Goal: Ask a question: Seek information or help from site administrators or community

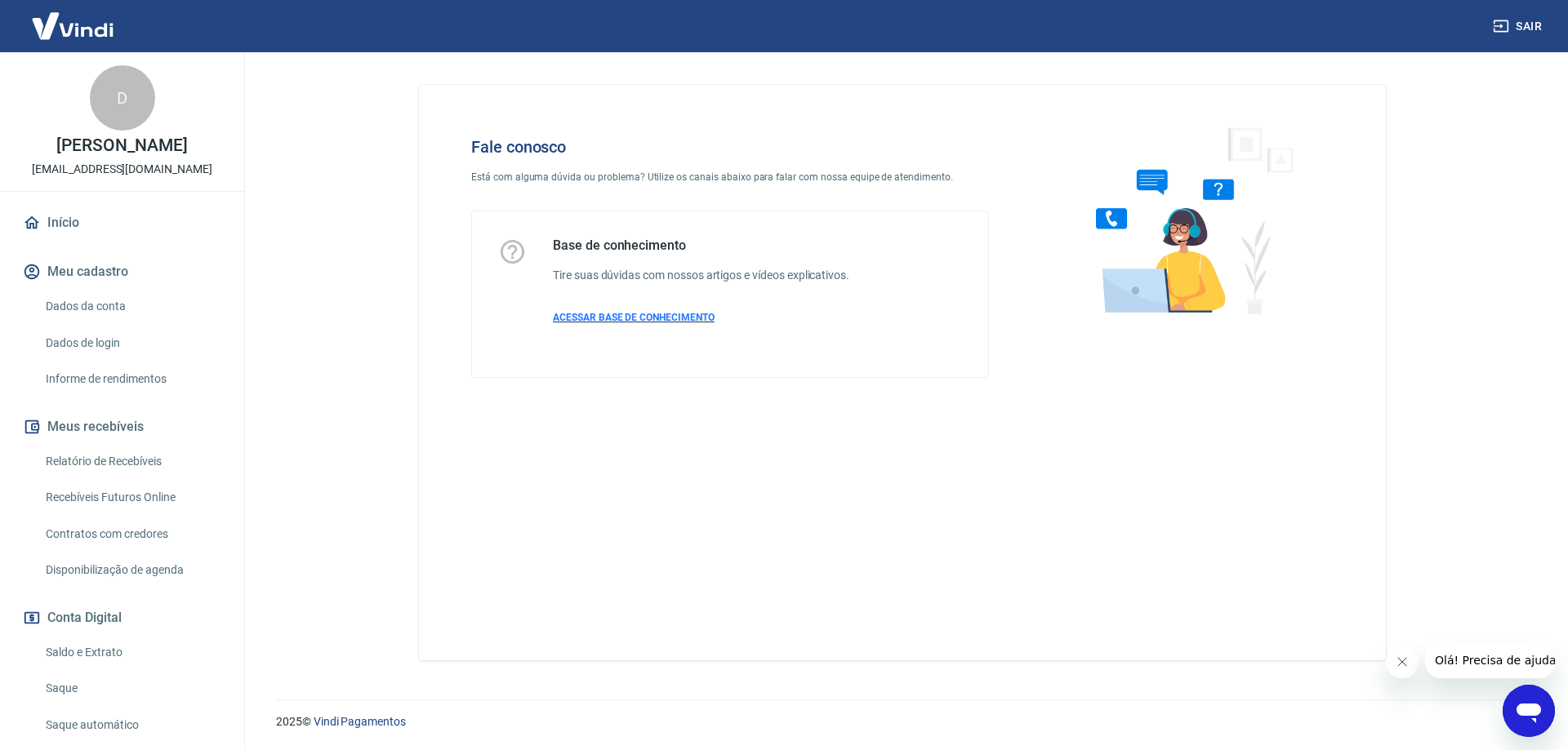
click at [681, 313] on span "ACESSAR BASE DE CONHECIMENTO" at bounding box center [634, 317] width 162 height 12
click at [1531, 699] on icon "Abrir janela de mensagens" at bounding box center [1529, 711] width 30 height 30
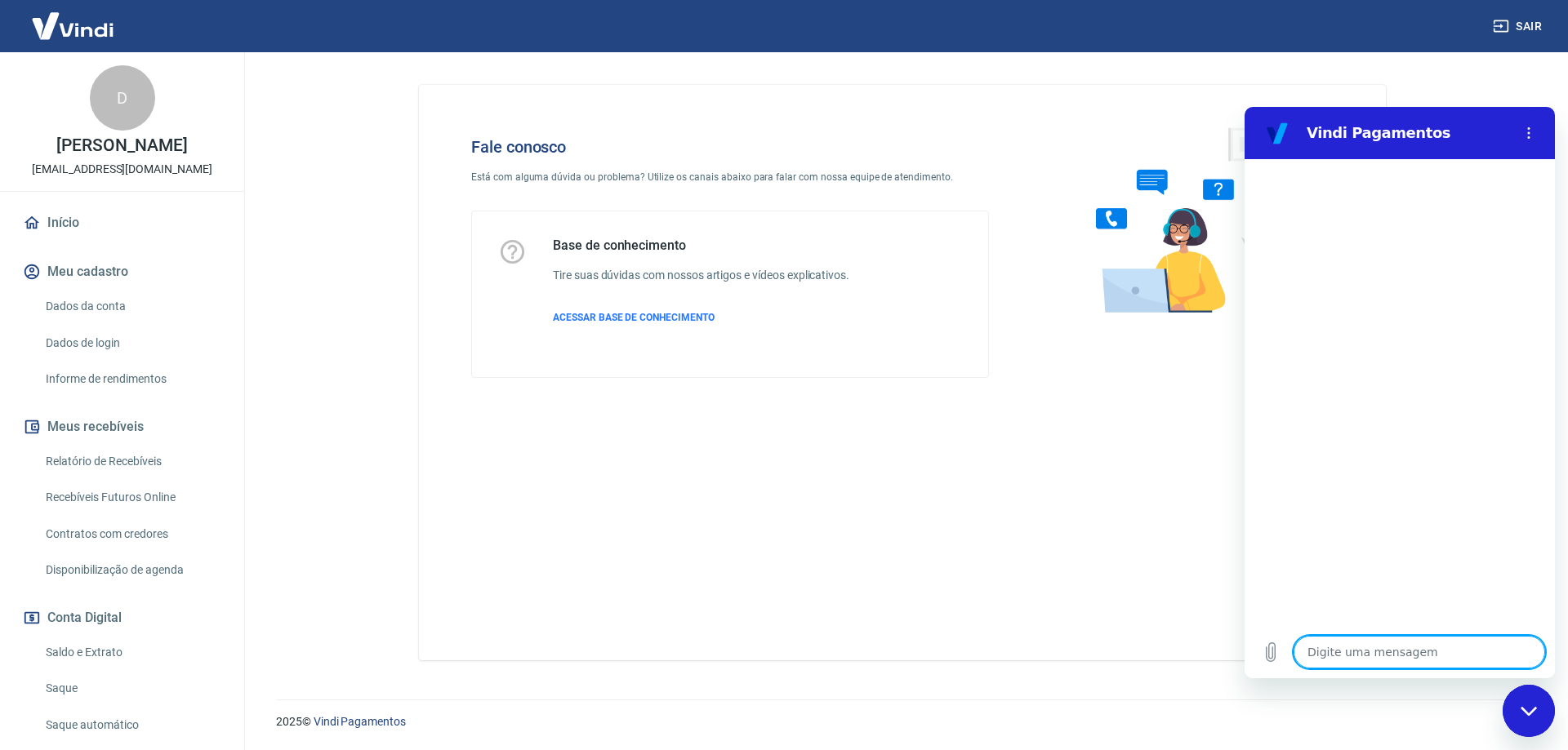
click at [1380, 661] on textarea at bounding box center [1419, 651] width 251 height 33
type textarea "P"
type textarea "x"
type textarea "Pr"
type textarea "x"
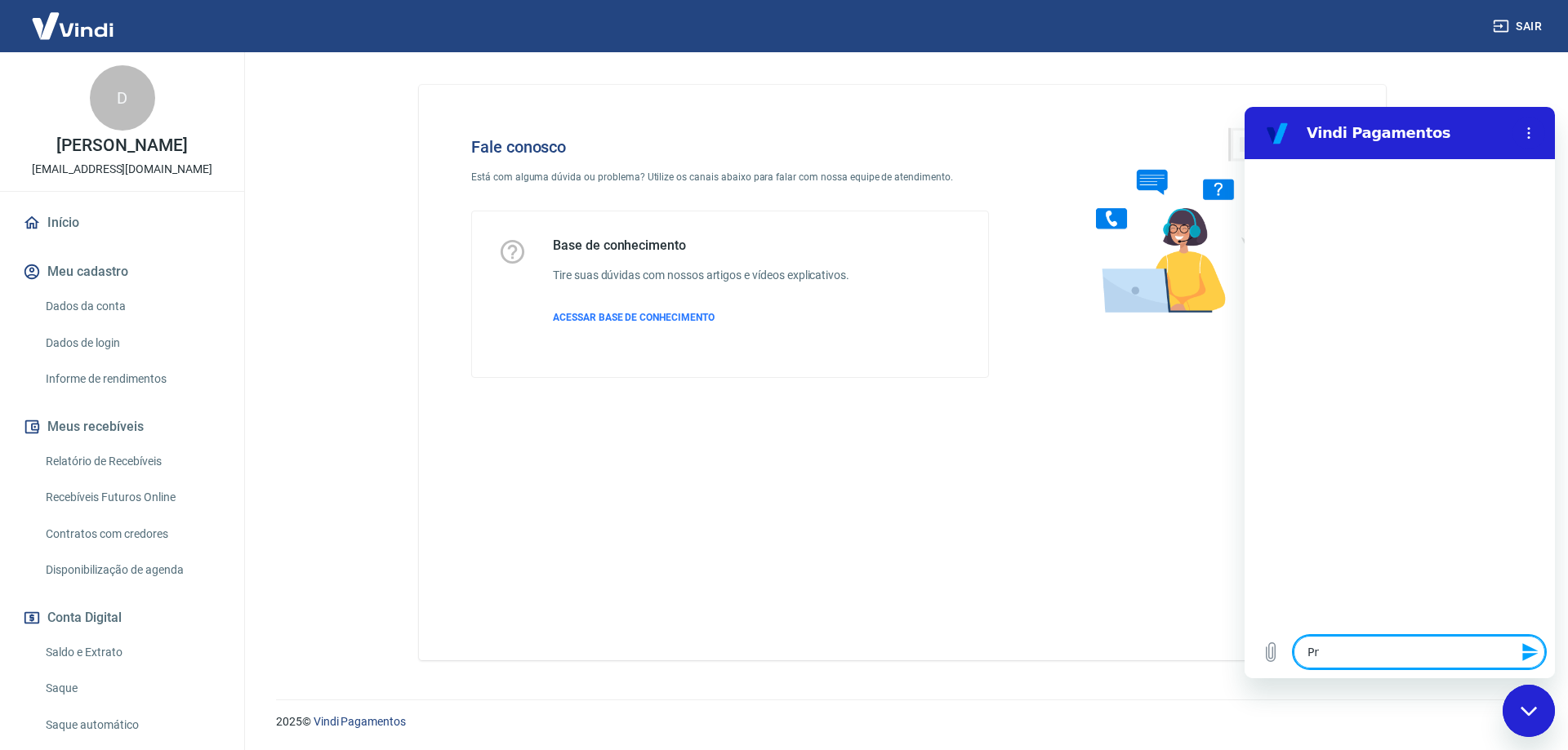
type textarea "Pre"
type textarea "x"
type textarea "Prec"
type textarea "x"
type textarea "Preci"
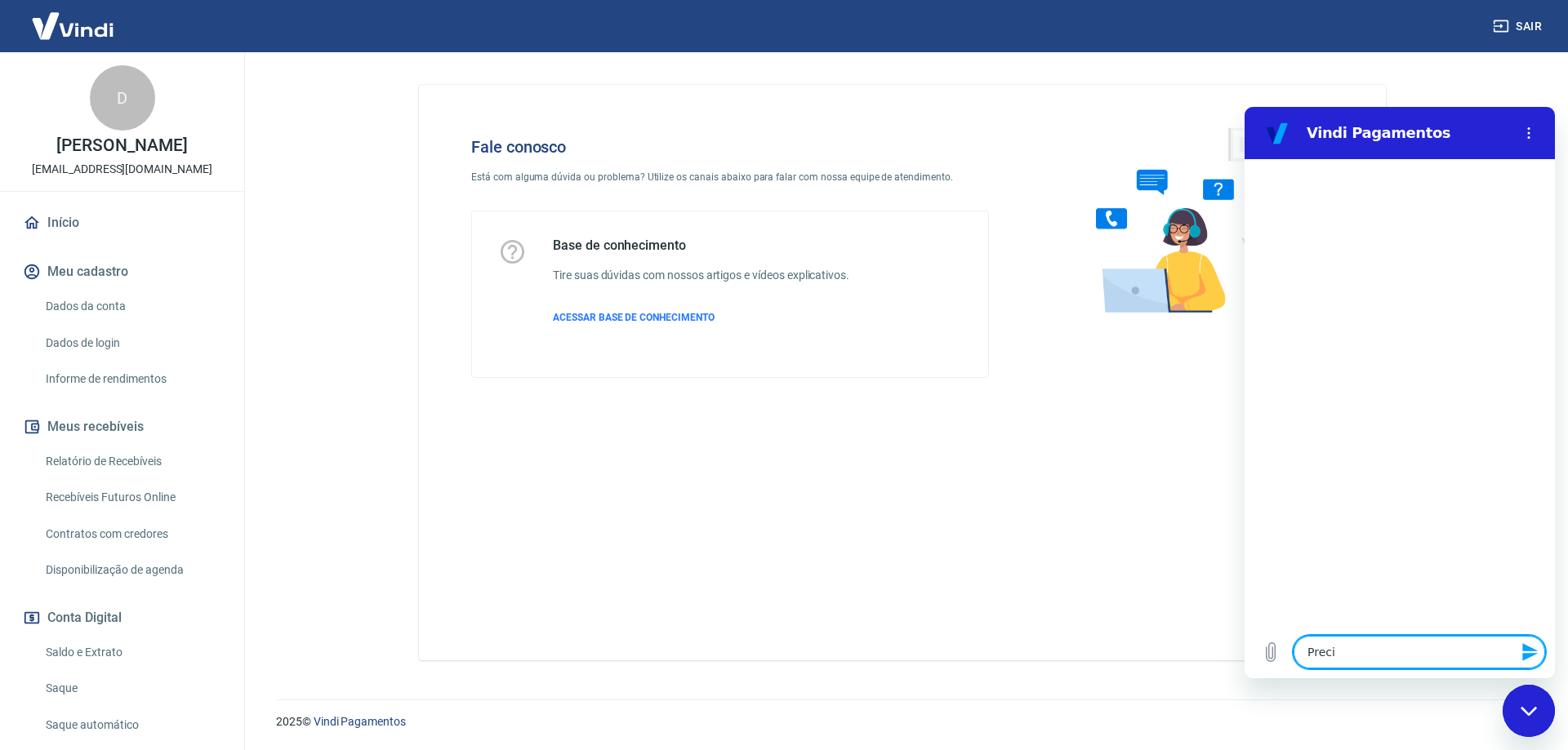
type textarea "x"
type textarea "Precis"
type textarea "x"
type textarea "Preciso"
type textarea "x"
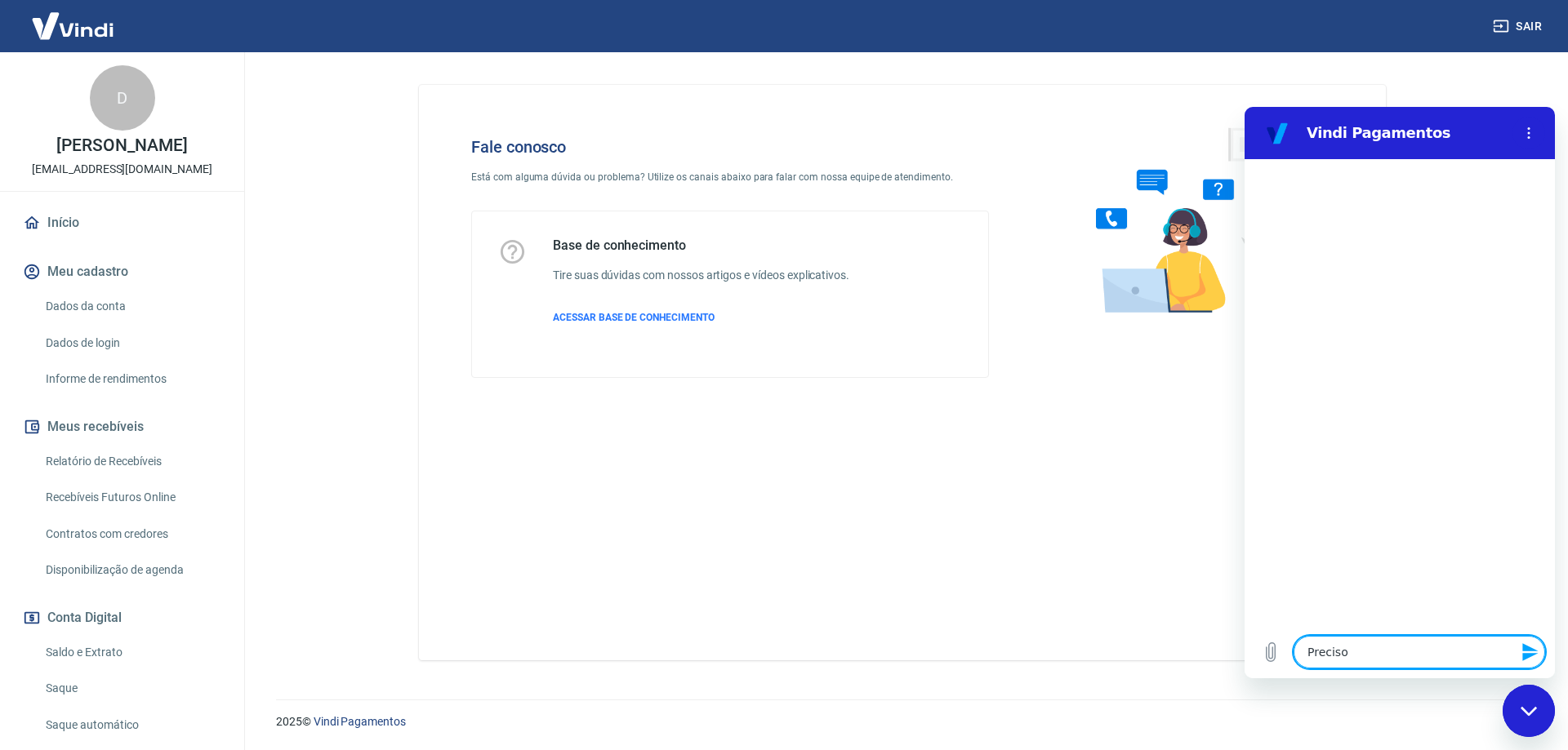
type textarea "Preciso"
type textarea "x"
type textarea "Preciso c"
type textarea "x"
type textarea "Preciso ca"
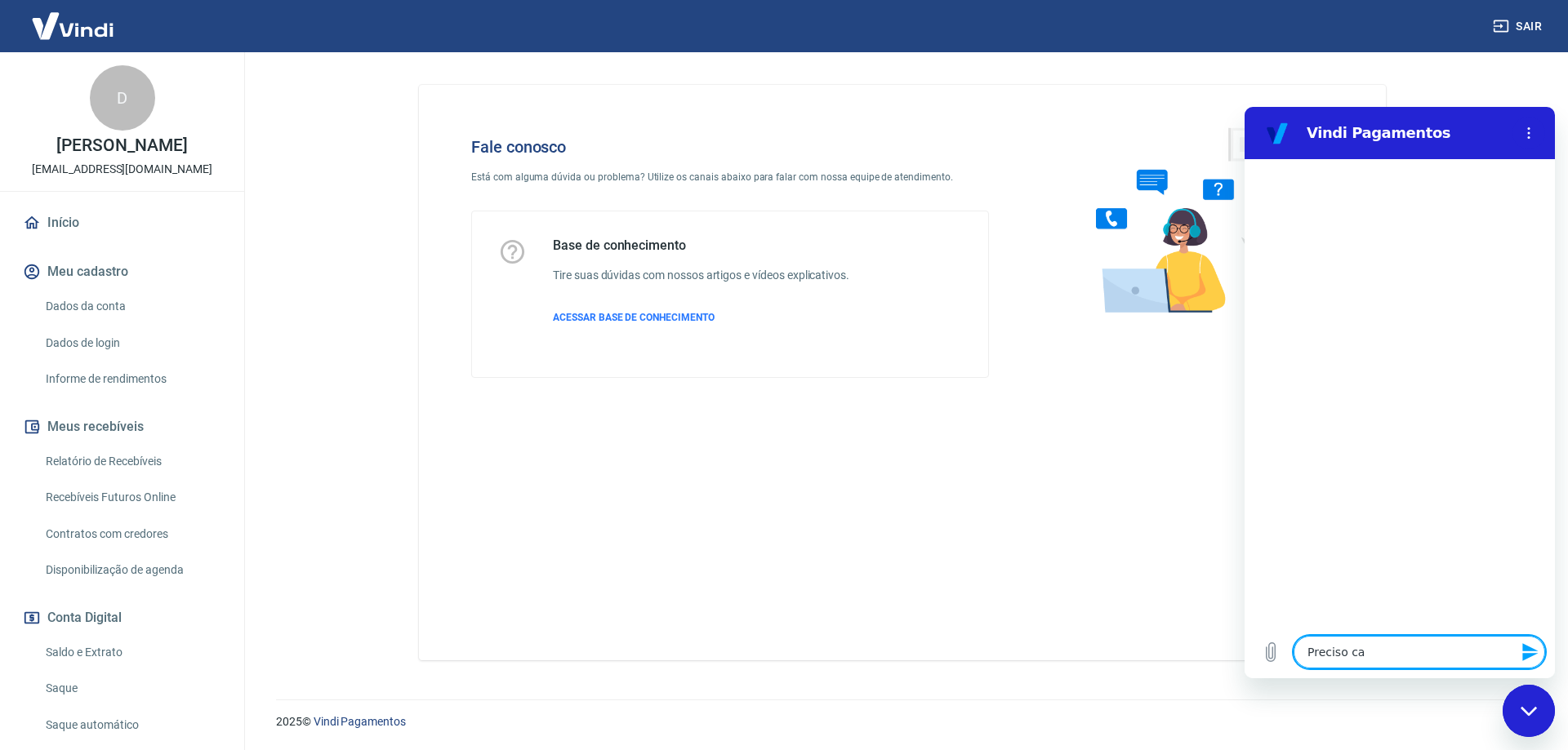
type textarea "x"
type textarea "Preciso cad"
type textarea "x"
type textarea "Preciso cada"
type textarea "x"
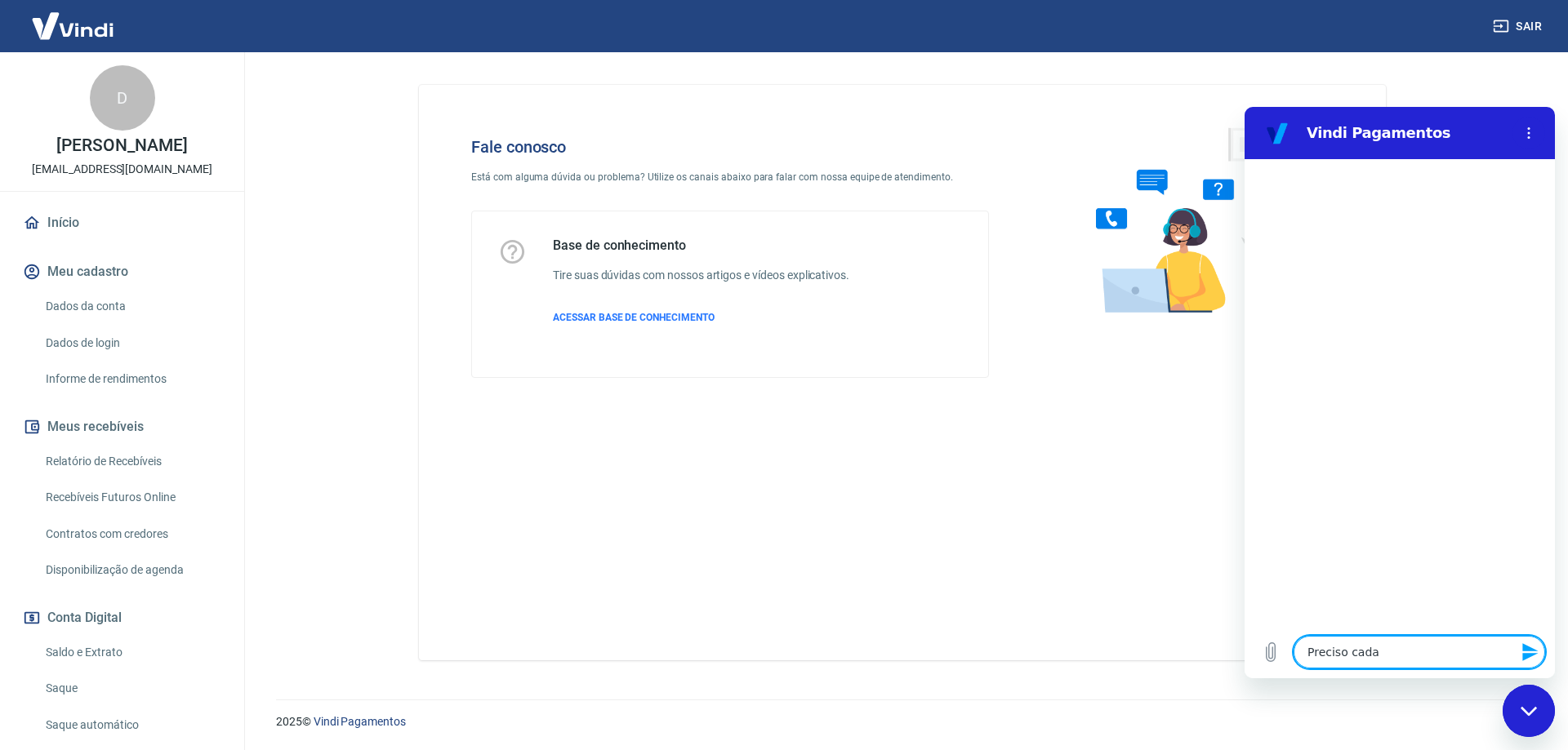
type textarea "Preciso cadas"
type textarea "x"
type textarea "Preciso cadast"
type textarea "x"
type textarea "Preciso cadastr"
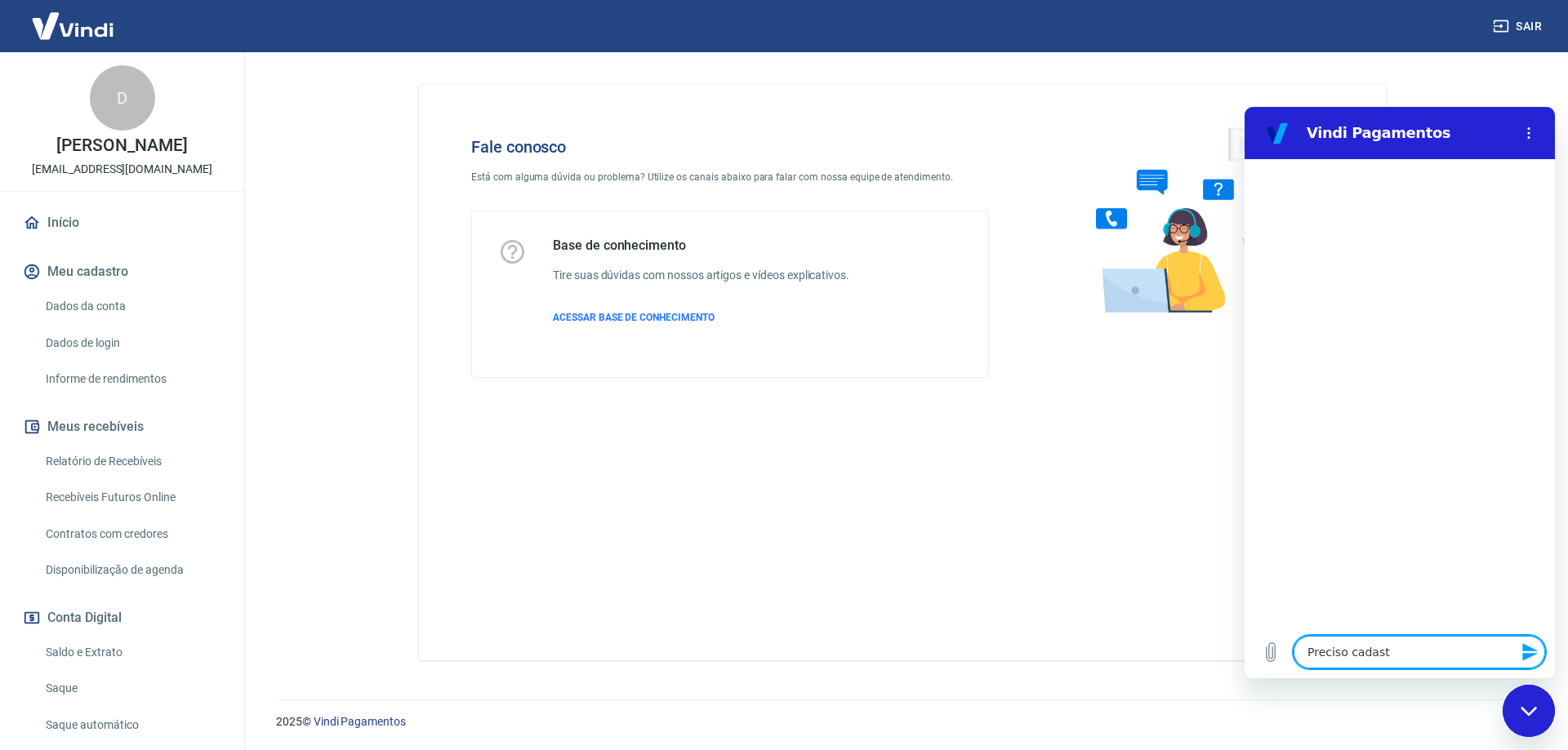
type textarea "x"
type textarea "Preciso cadastra"
type textarea "x"
type textarea "Preciso cadastrar"
type textarea "x"
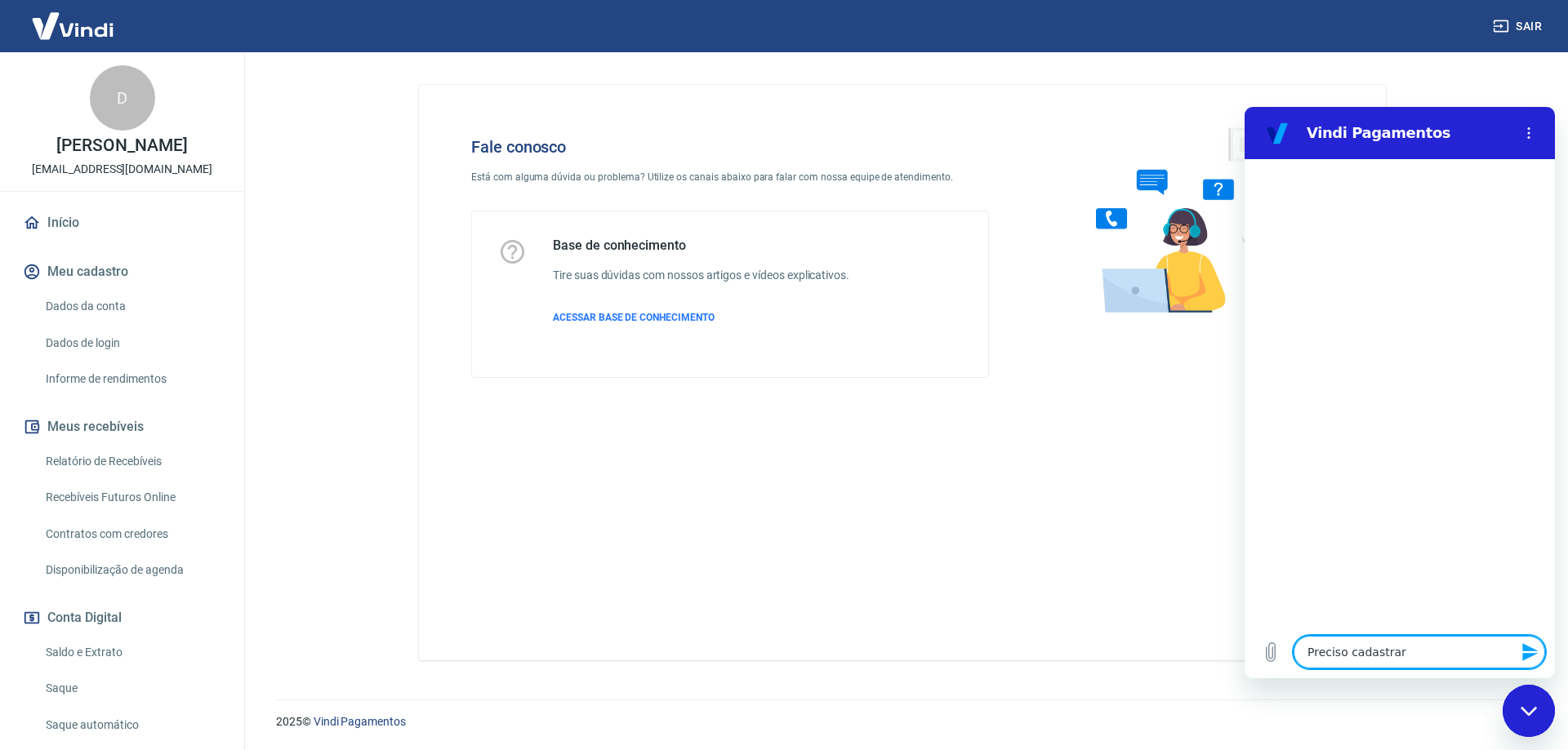
type textarea "Preciso cadastrar"
type textarea "x"
type textarea "Preciso cadastrar u"
type textarea "x"
type textarea "Preciso cadastrar um"
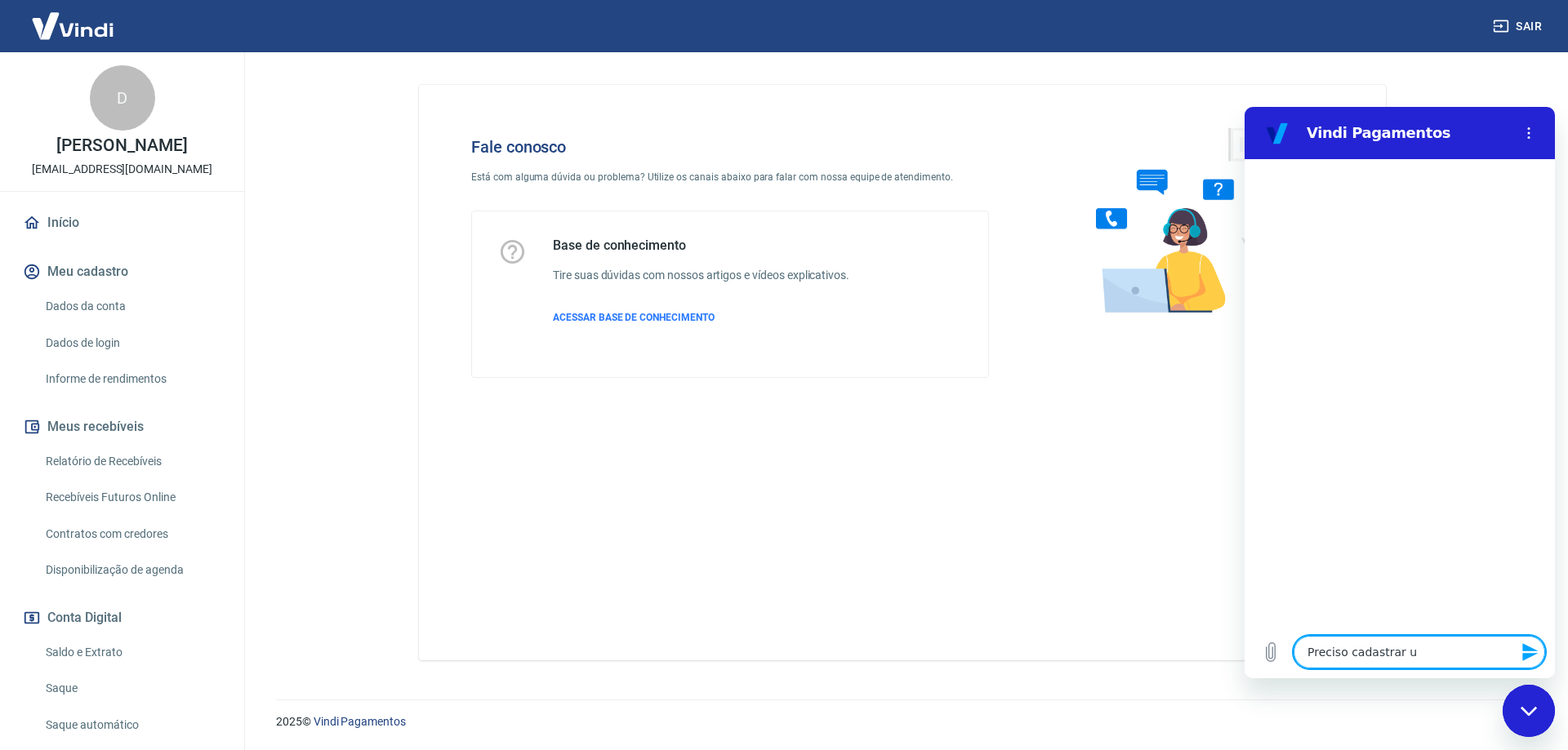
type textarea "x"
type textarea "Preciso cadastrar um"
type textarea "x"
type textarea "Preciso cadastrar um n"
type textarea "x"
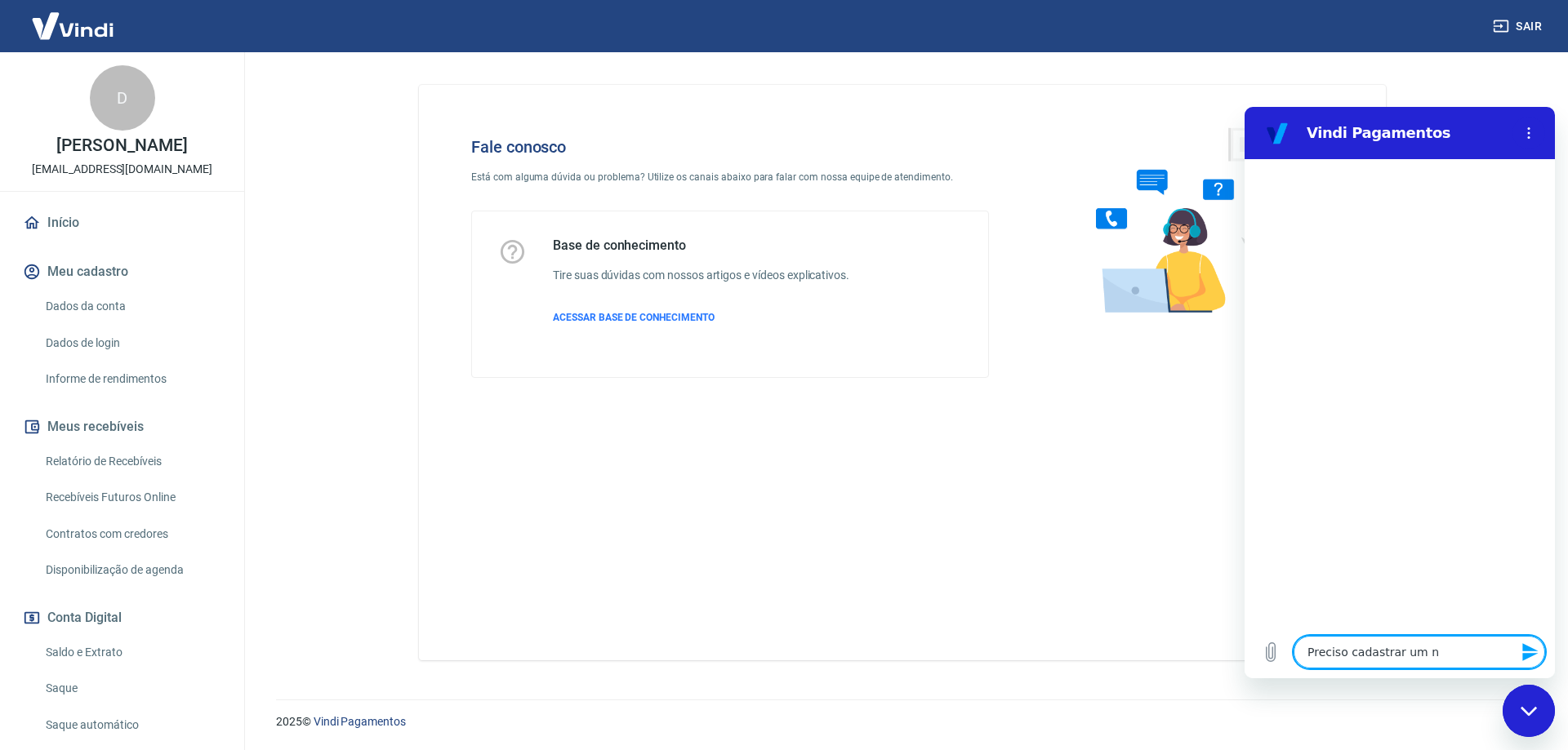
type textarea "Preciso cadastrar um no"
type textarea "x"
type textarea "Preciso cadastrar um nov"
type textarea "x"
type textarea "Preciso cadastrar um no"
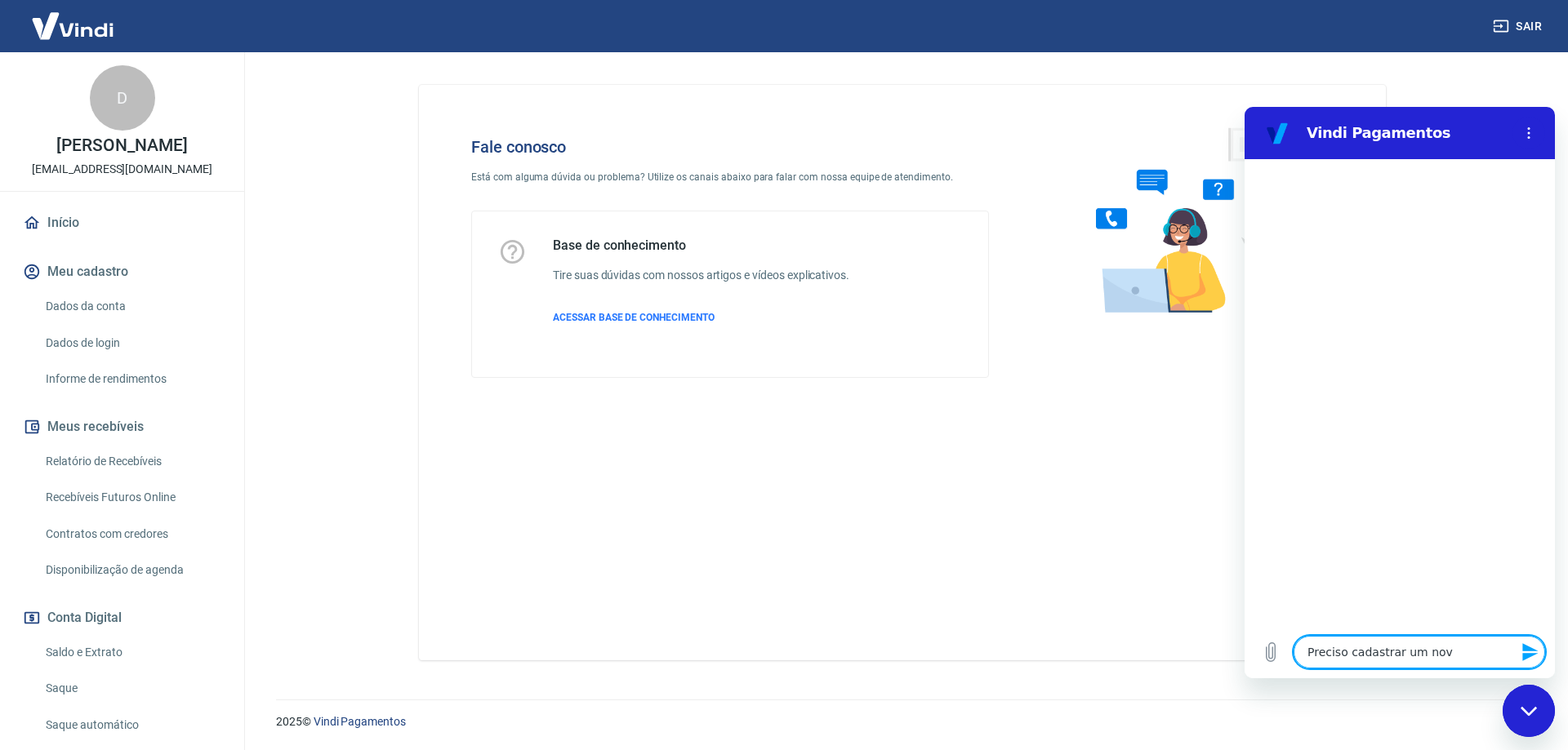
type textarea "x"
type textarea "Preciso cadastrar um n"
type textarea "x"
type textarea "Preciso cadastrar um"
type textarea "x"
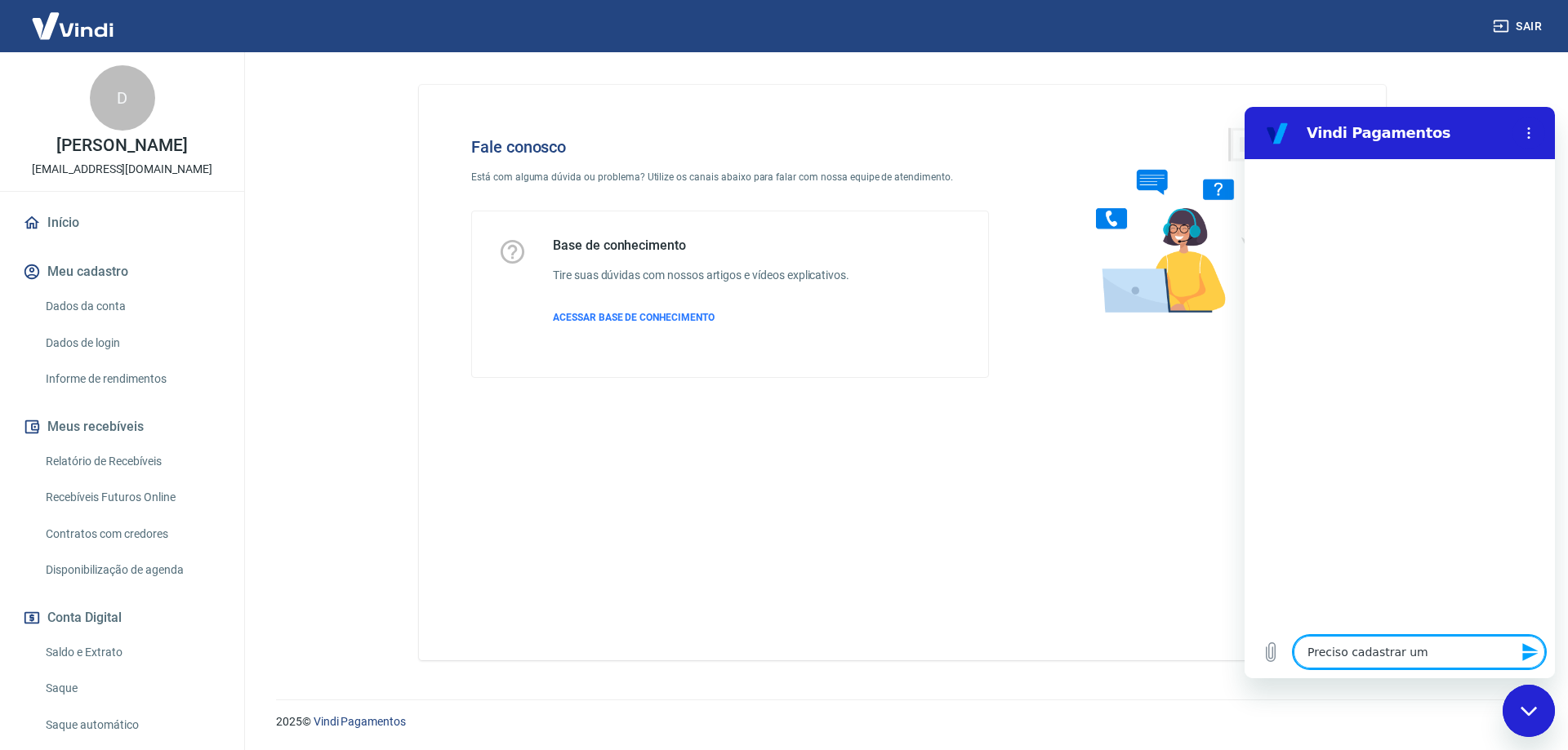
type textarea "Preciso cadastrar um"
type textarea "x"
type textarea "Preciso cadastrar u"
type textarea "x"
type textarea "Preciso cadastrar"
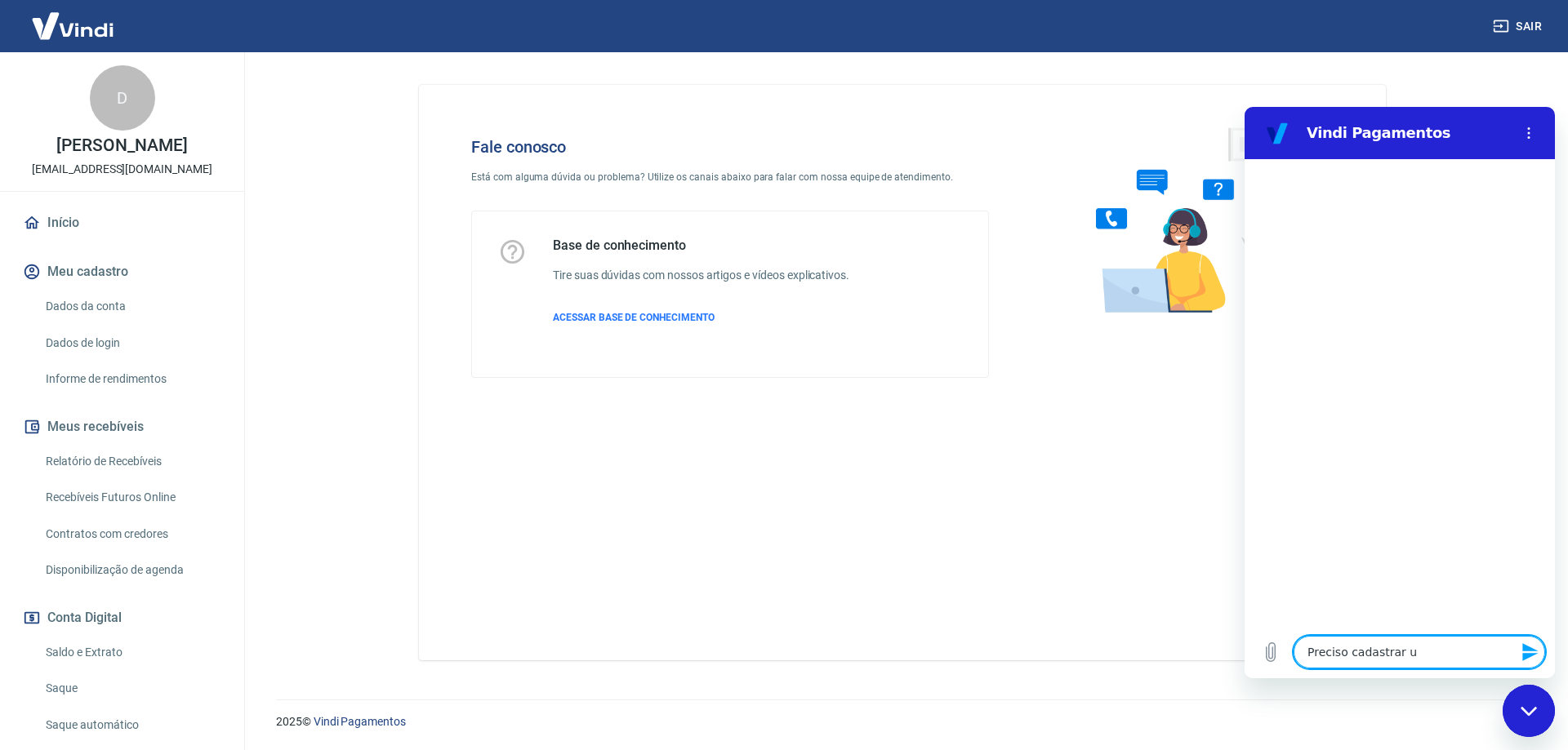
type textarea "x"
type textarea "Preciso cadastrar d"
type textarea "x"
type textarea "Preciso cadastrar dp"
type textarea "x"
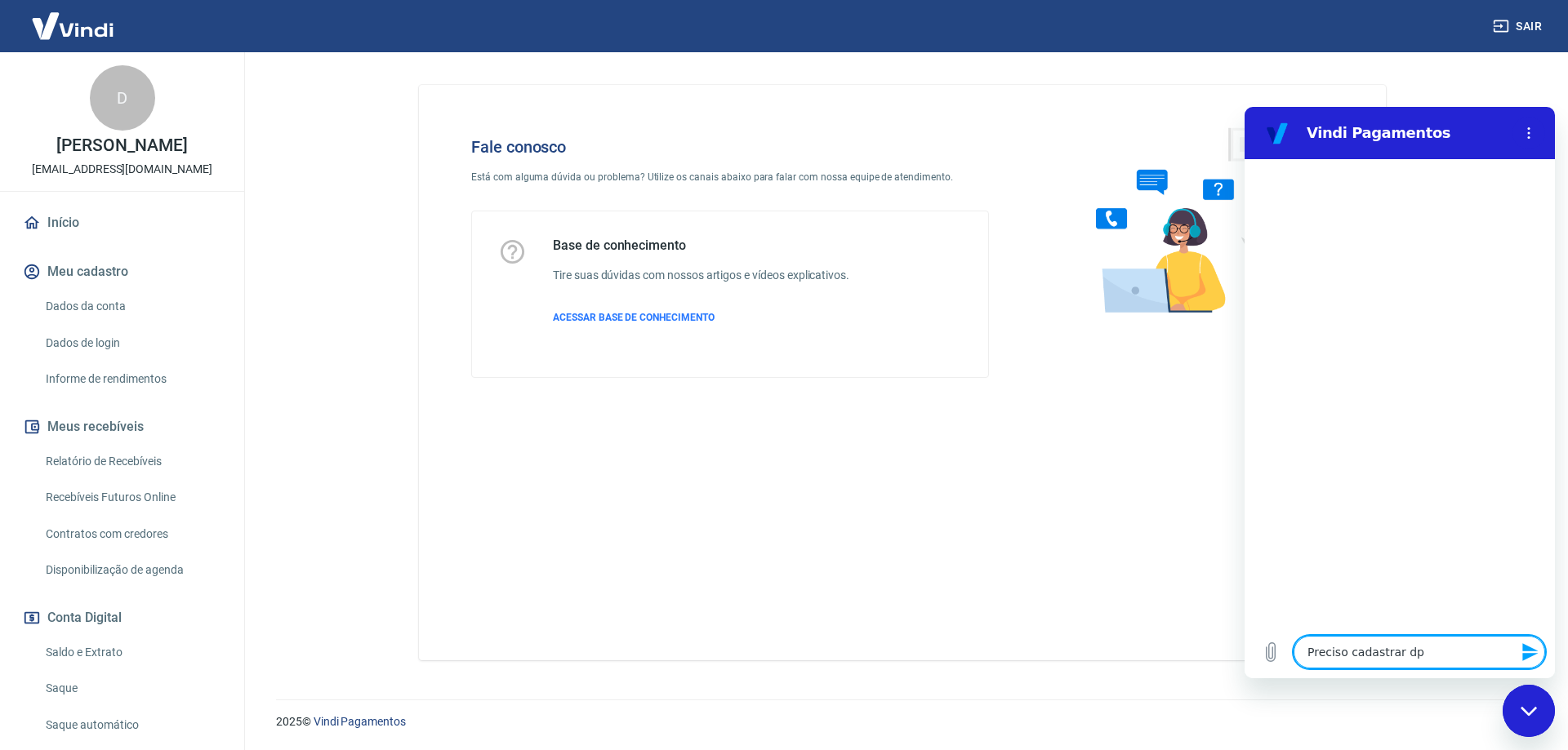
type textarea "Preciso cadastrar d"
type textarea "x"
type textarea "Preciso cadastrar do"
type textarea "x"
type textarea "Preciso cadastrar doi"
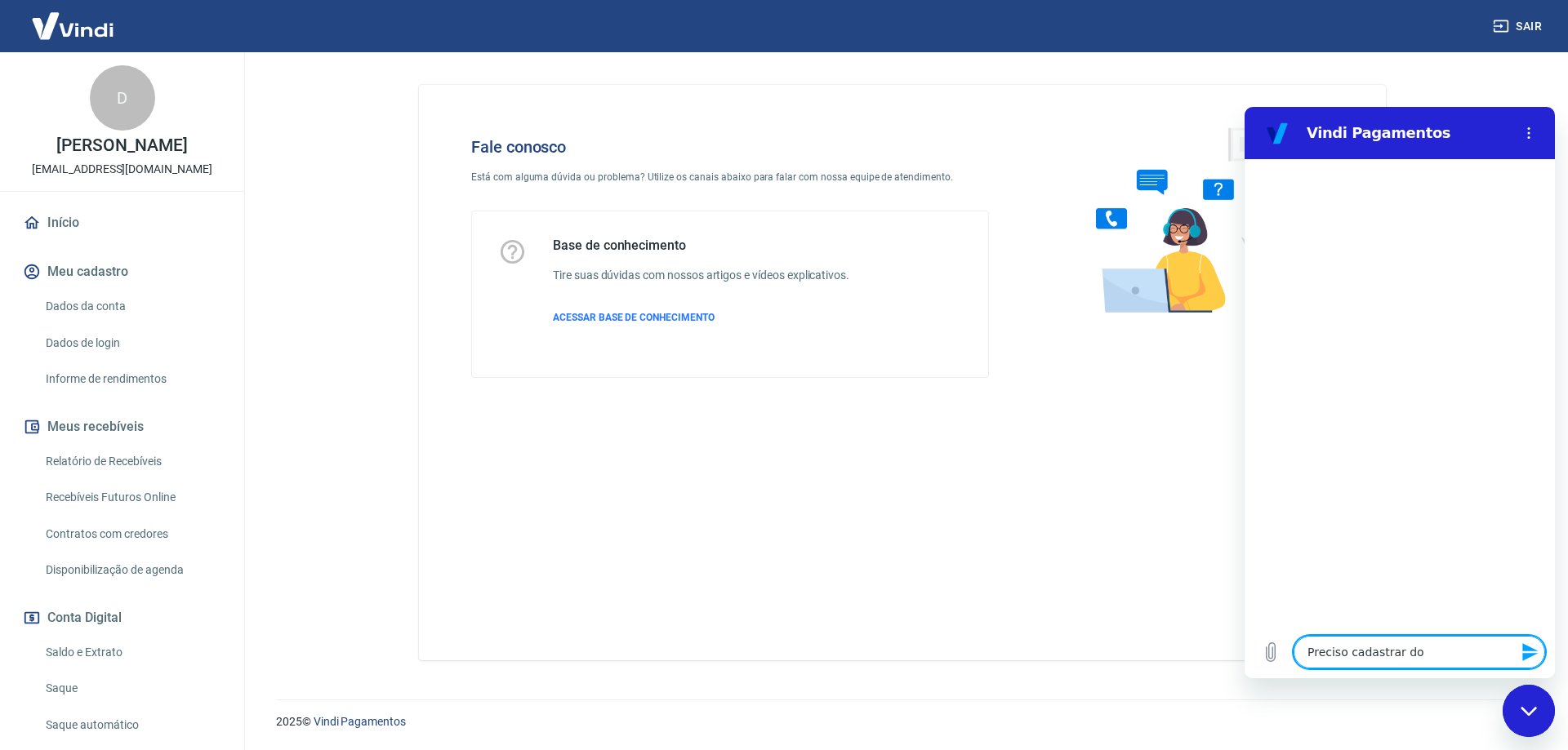
type textarea "x"
type textarea "Preciso cadastrar dois"
type textarea "x"
type textarea "Preciso cadastrar dois"
type textarea "x"
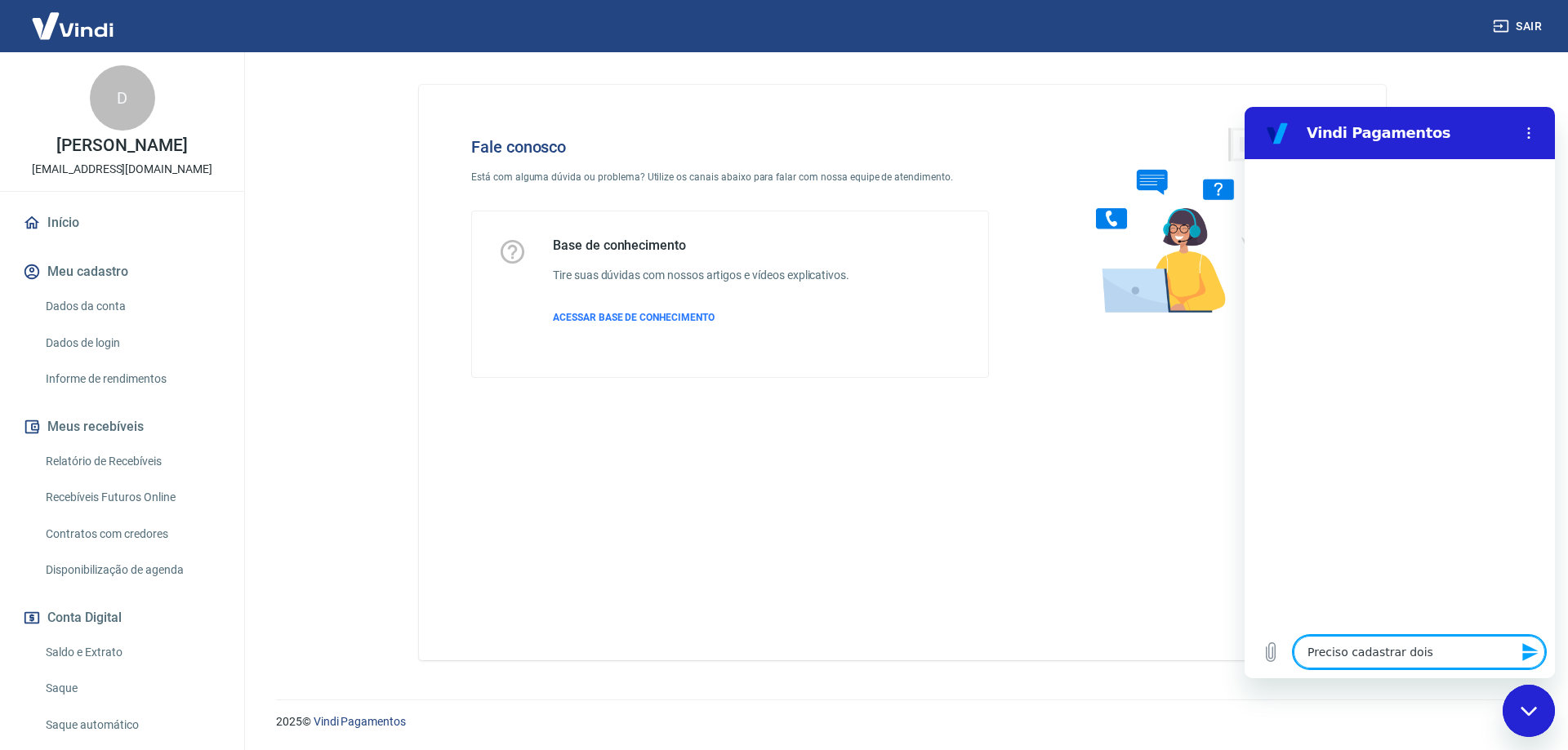
type textarea "Preciso cadastrar dois n"
type textarea "x"
type textarea "Preciso cadastrar dois no"
type textarea "x"
type textarea "Preciso cadastrar dois nov"
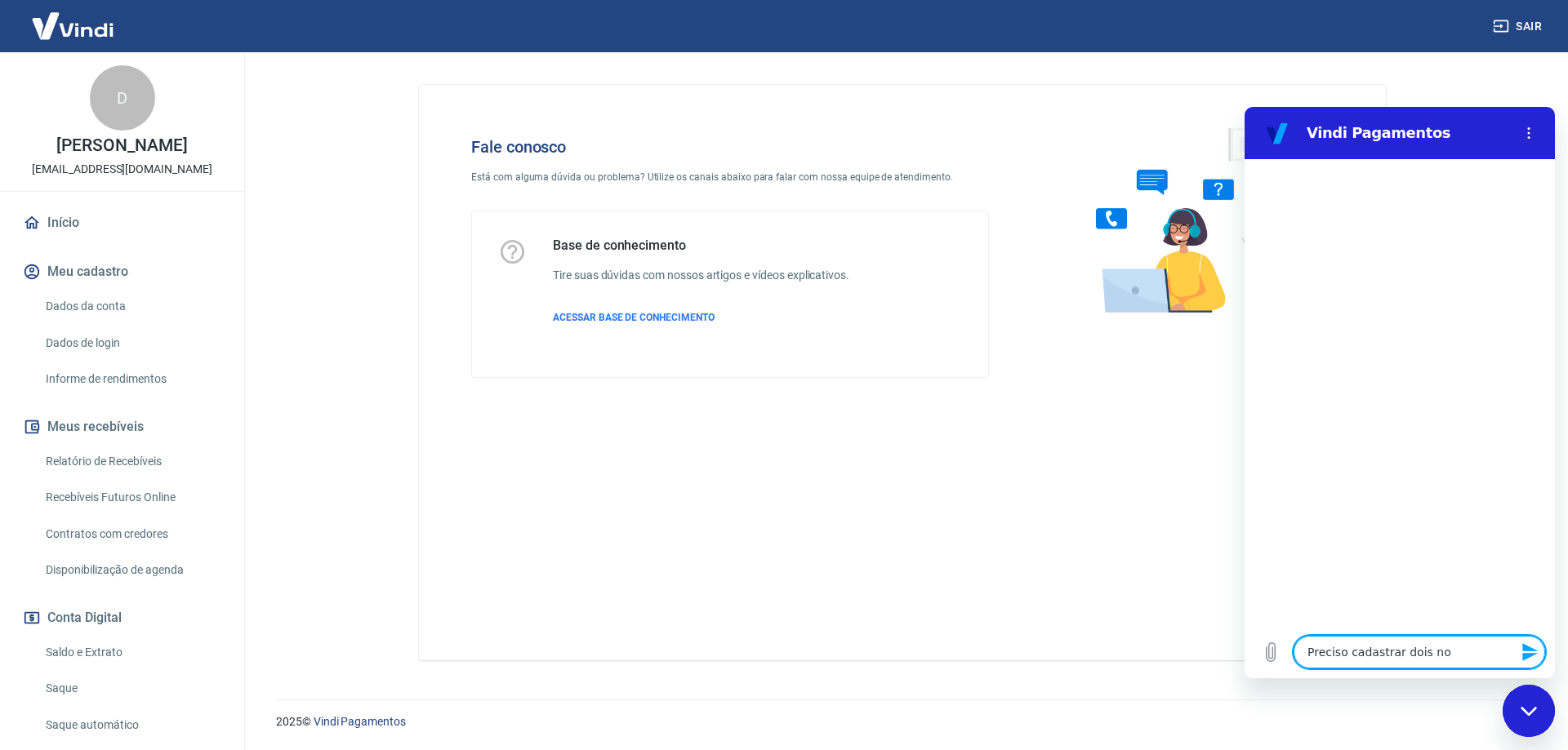
type textarea "x"
type textarea "Preciso cadastrar dois novo"
type textarea "x"
type textarea "Preciso cadastrar dois novos"
type textarea "x"
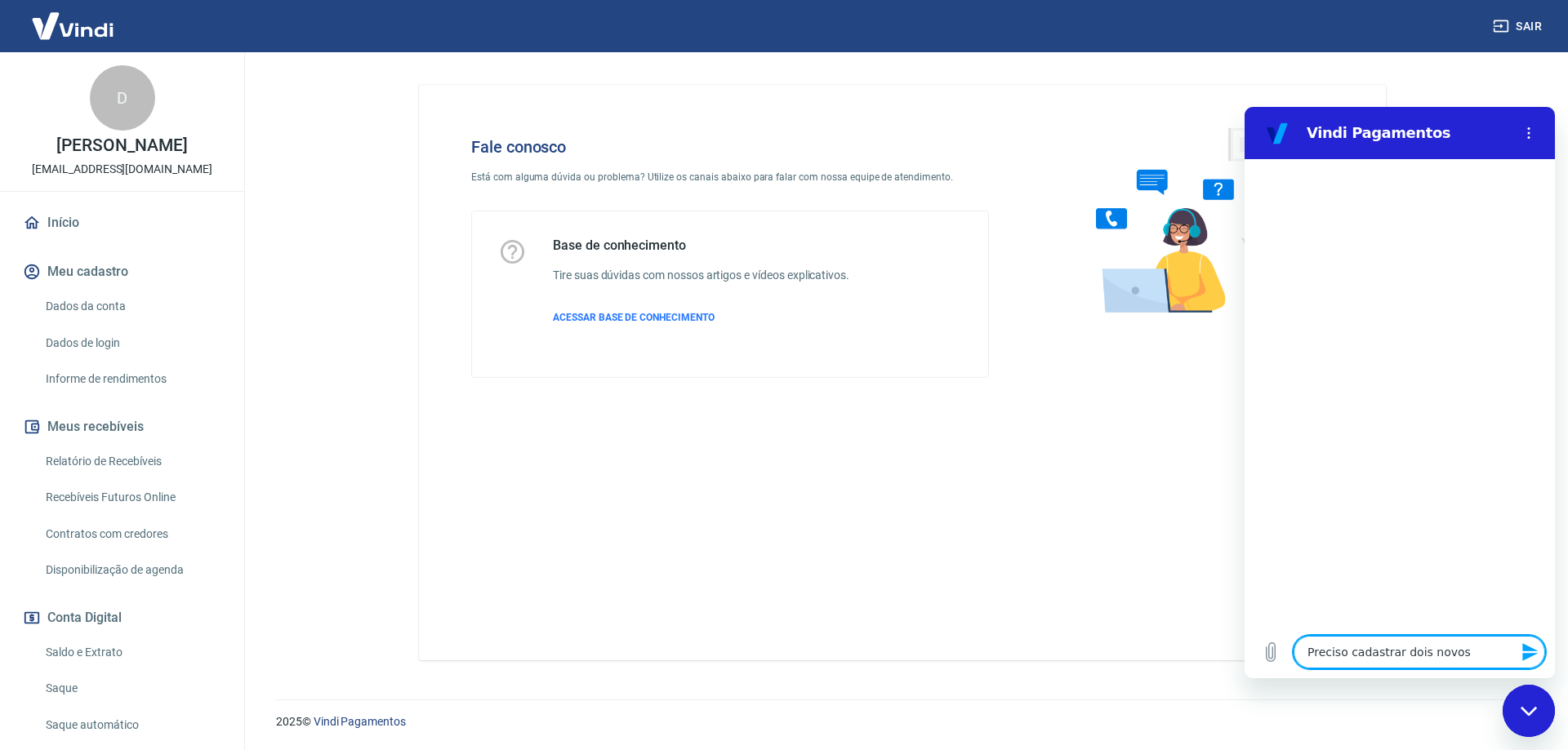
type textarea "Preciso cadastrar dois novos"
type textarea "x"
type textarea "Preciso cadastrar dois novos u"
type textarea "x"
type textarea "Preciso cadastrar dois novos us"
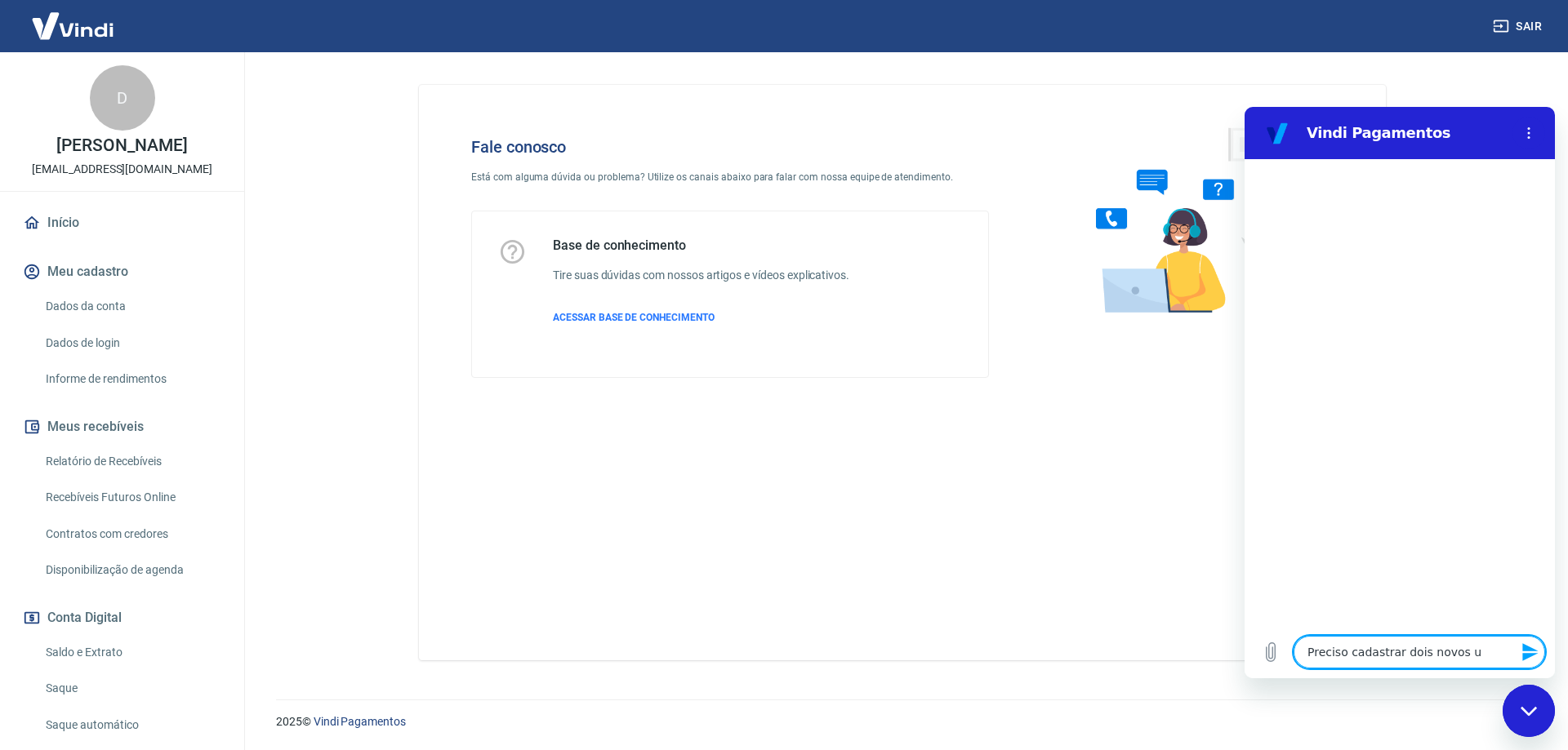
type textarea "x"
type textarea "Preciso cadastrar dois novos usu"
type textarea "x"
type textarea "Preciso cadastrar dois novos usuá"
type textarea "x"
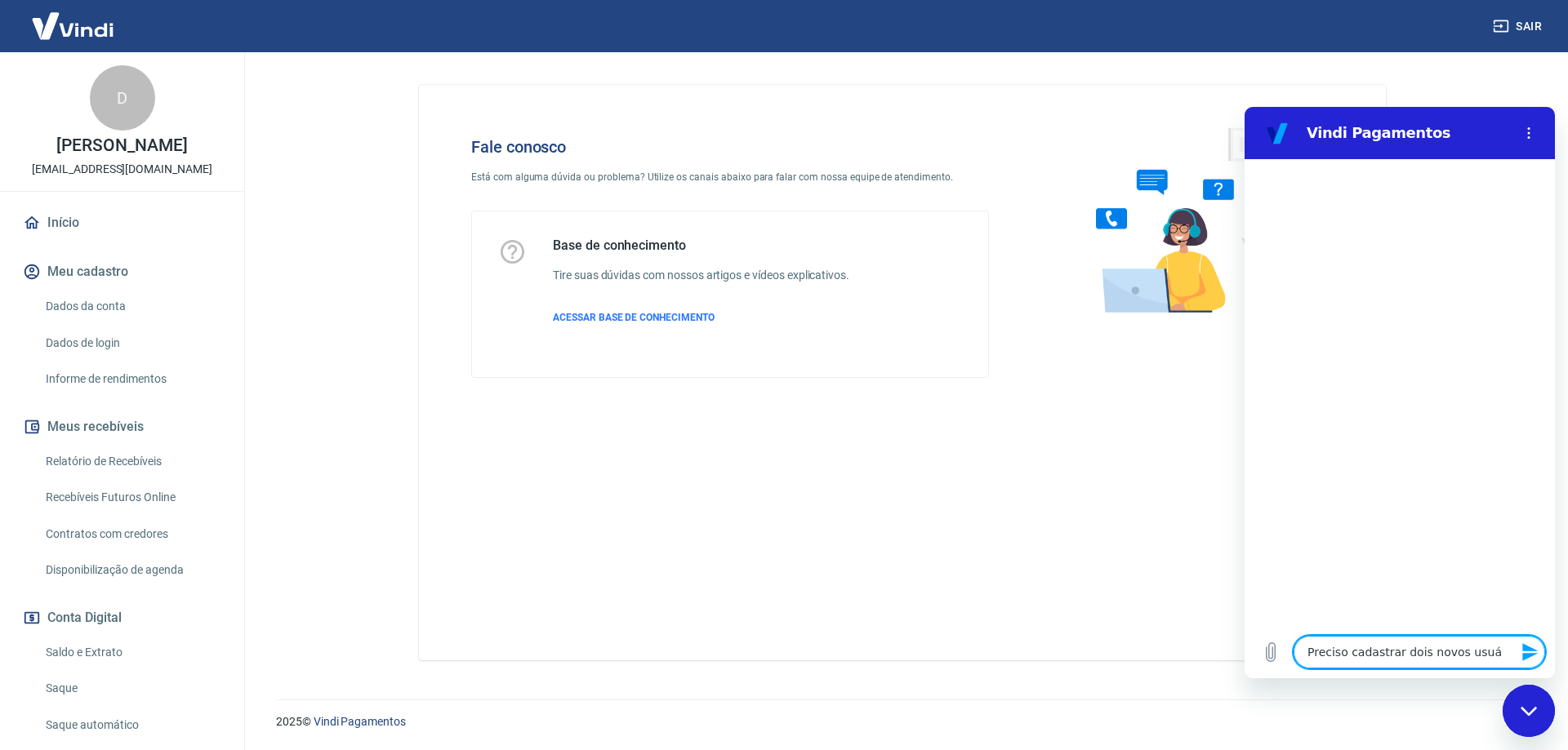
type textarea "Preciso cadastrar dois novos usuár"
type textarea "x"
type textarea "Preciso cadastrar dois novos usuári"
type textarea "x"
type textarea "Preciso cadastrar dois novos usuário"
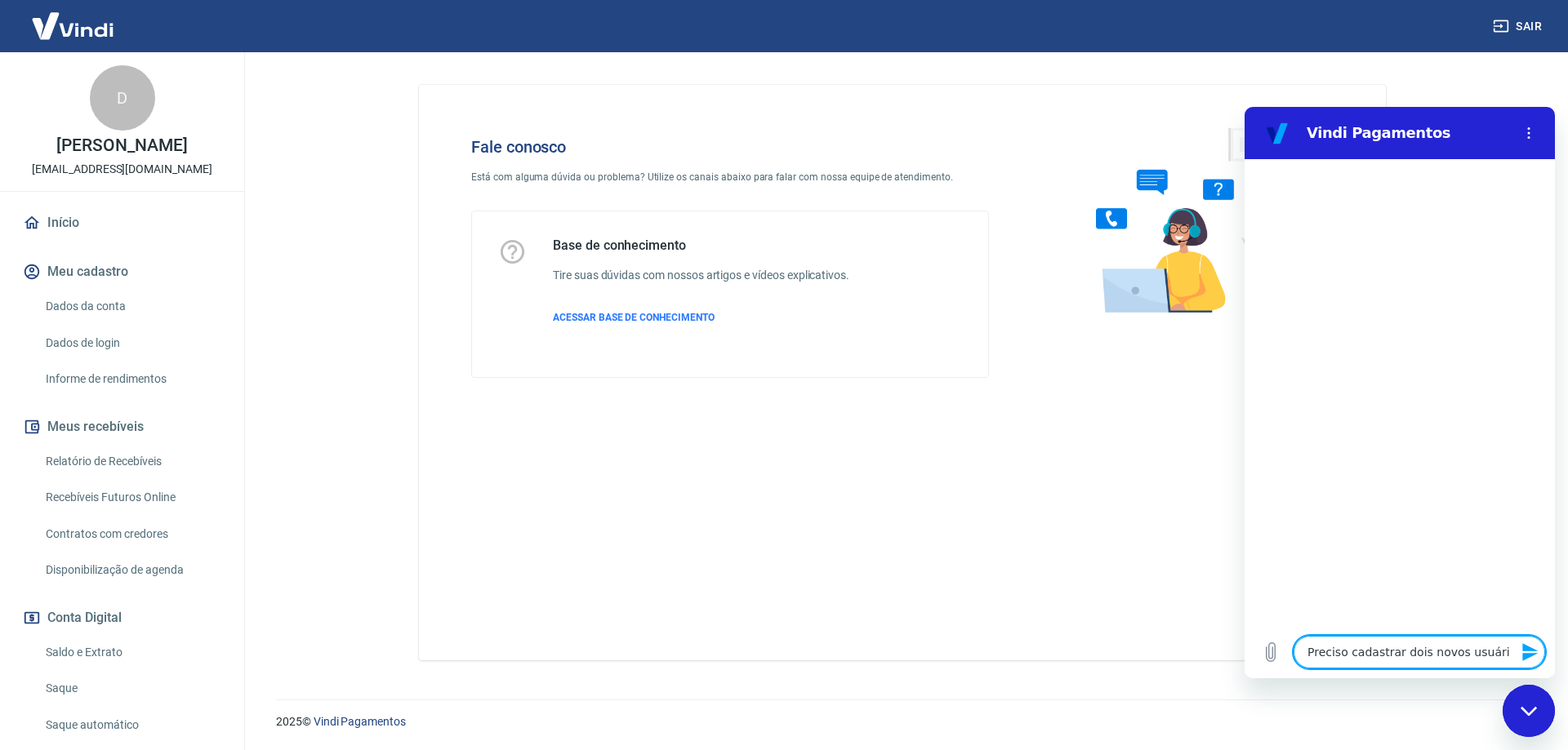
type textarea "x"
type textarea "Preciso cadastrar dois novos usuários"
type textarea "x"
type textarea "Preciso cadastrar dois novos usuários"
type textarea "x"
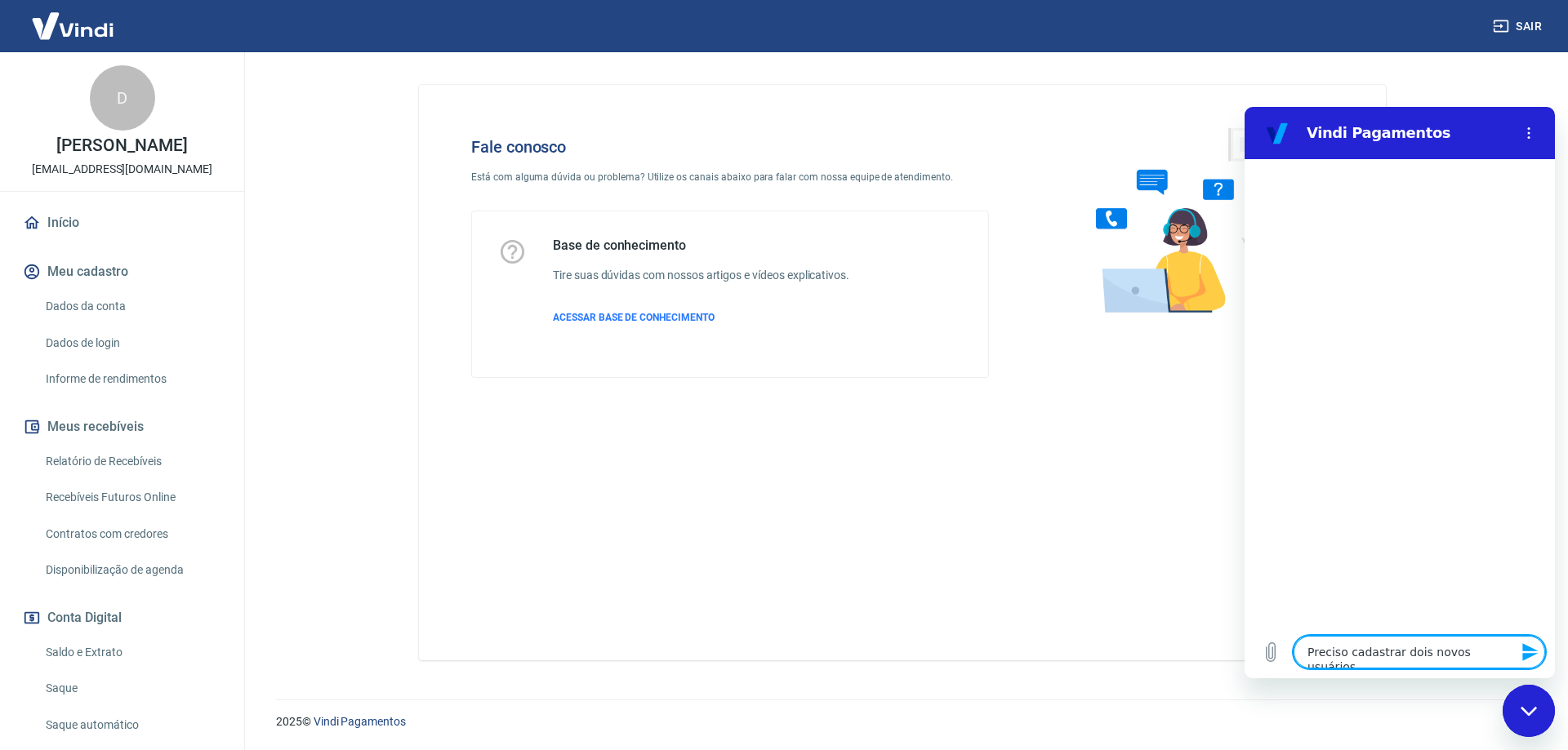
type textarea "Preciso cadastrar dois novos usuários m"
type textarea "x"
type textarea "Preciso cadastrar dois novos usuários ma"
type textarea "x"
type textarea "Preciso cadastrar dois novos usuários mas"
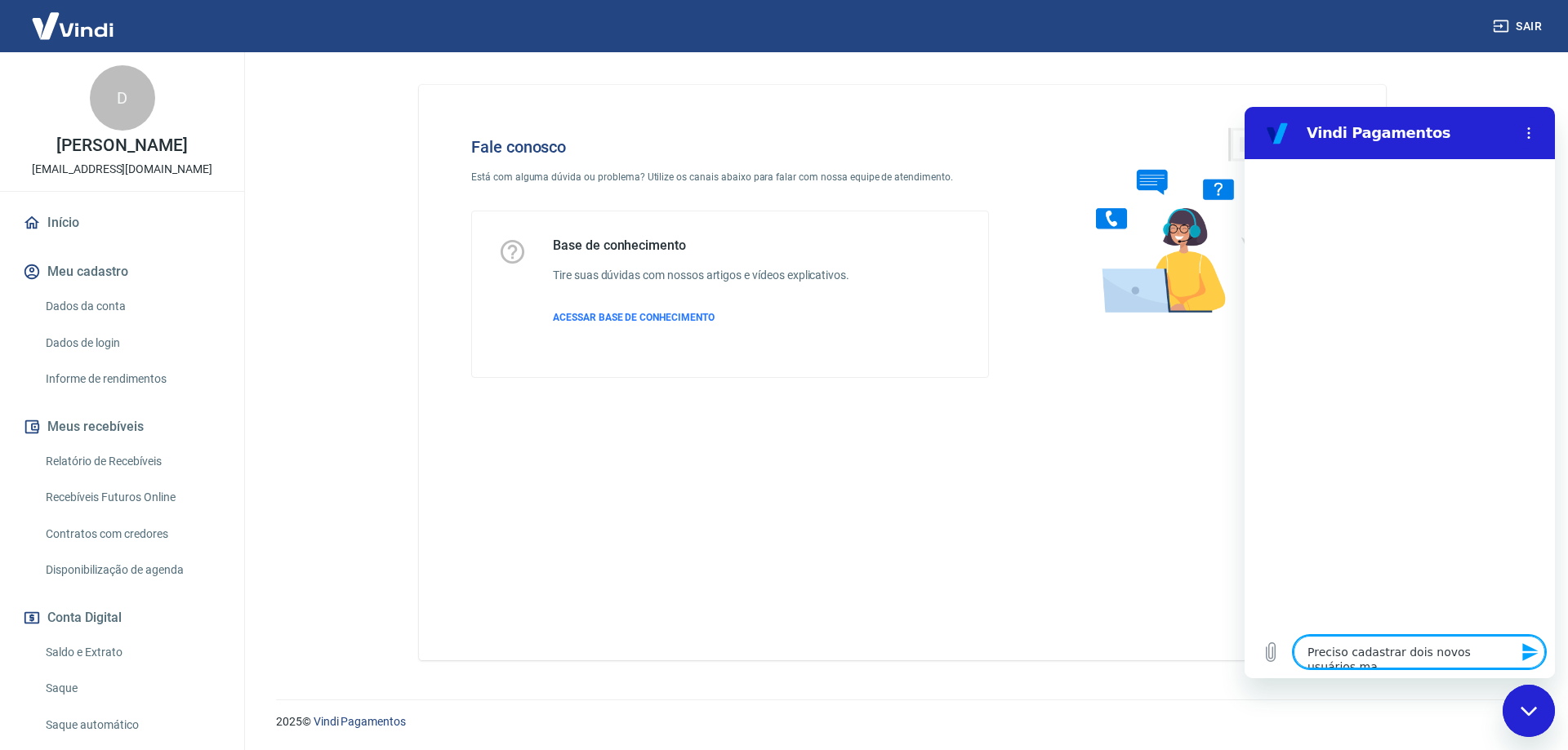
type textarea "x"
type textarea "Preciso cadastrar dois novos usuários mas"
type textarea "x"
type textarea "Preciso cadastrar dois novos usuários mas"
type textarea "x"
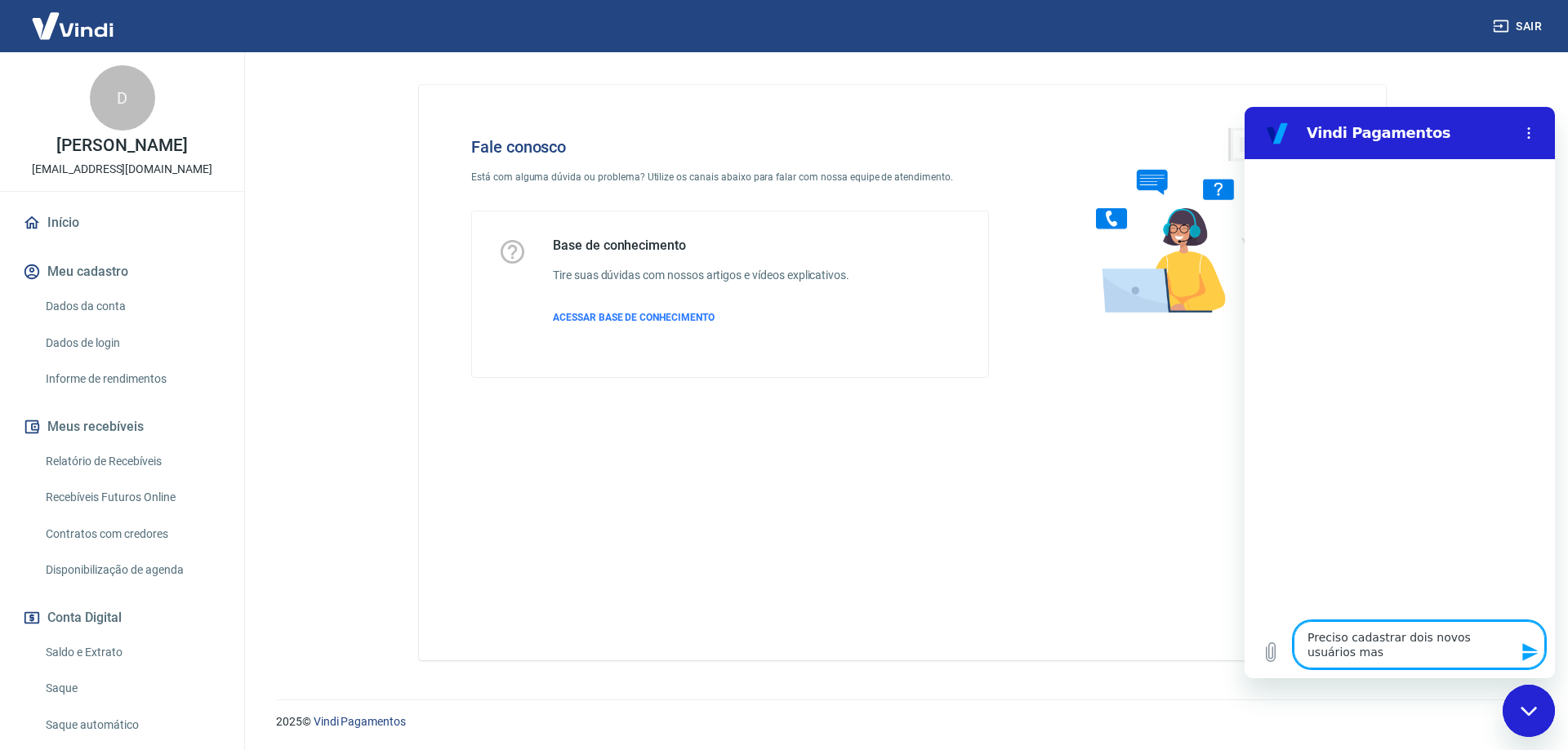
type textarea "Preciso cadastrar dois novos usuários ma"
type textarea "x"
type textarea "Preciso cadastrar dois novos usuários m"
type textarea "x"
type textarea "Preciso cadastrar dois novos usuários"
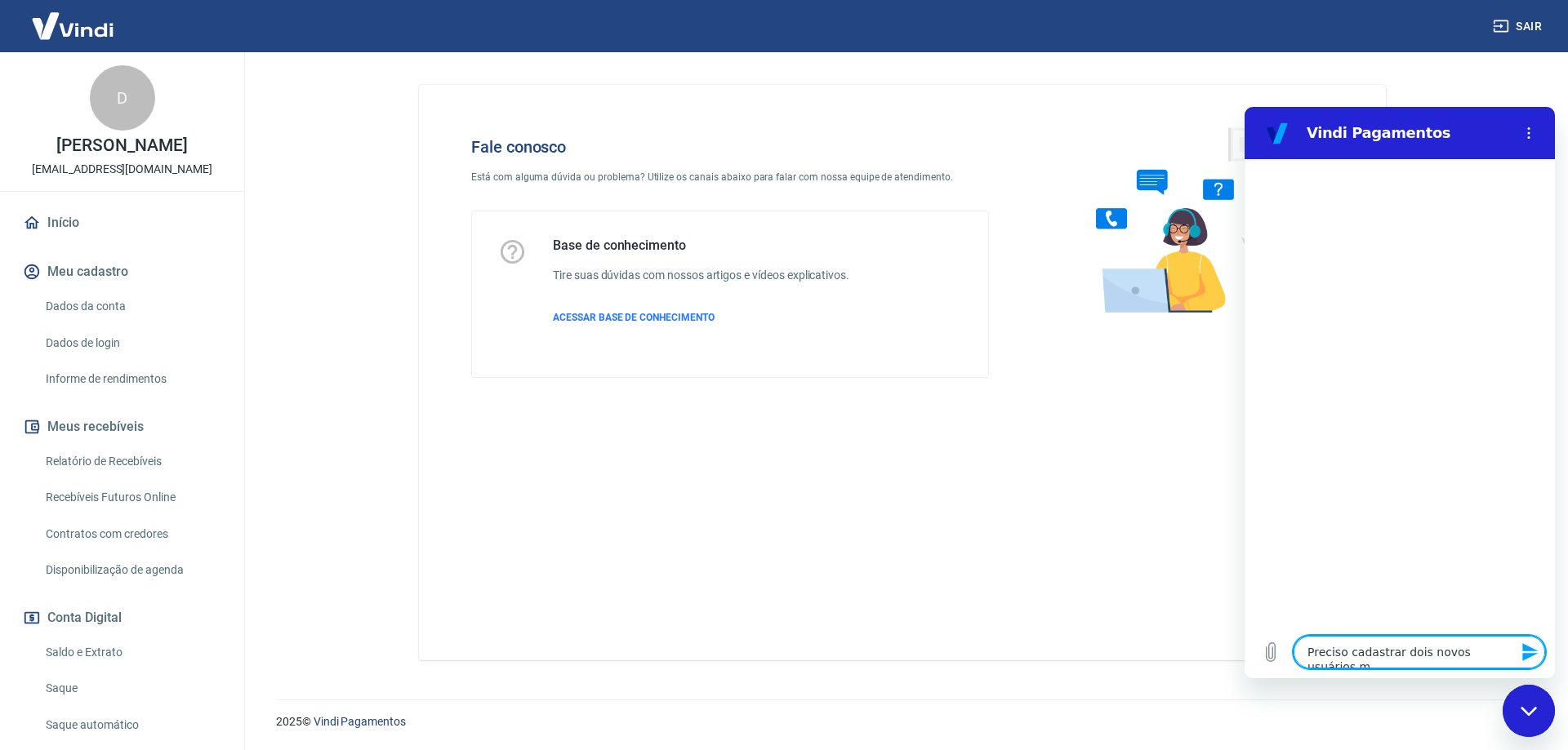
type textarea "x"
type textarea "Preciso cadastrar dois novos usuários c"
type textarea "x"
type textarea "Preciso cadastrar dois novos usuários co"
type textarea "x"
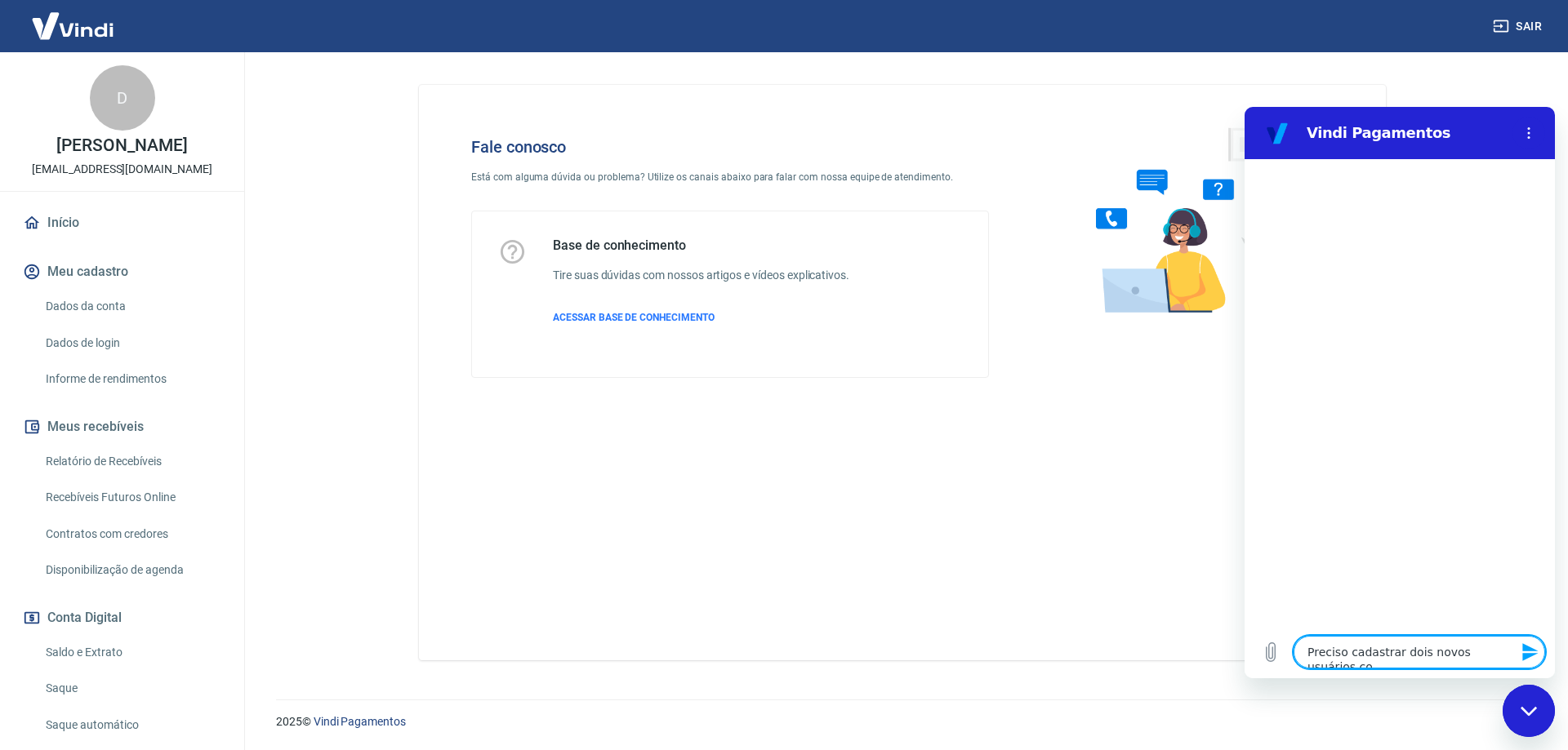
type textarea "Preciso cadastrar dois novos usuários com"
type textarea "x"
type textarea "Preciso cadastrar dois novos usuários com"
type textarea "x"
type textarea "Preciso cadastrar dois novos usuários com p"
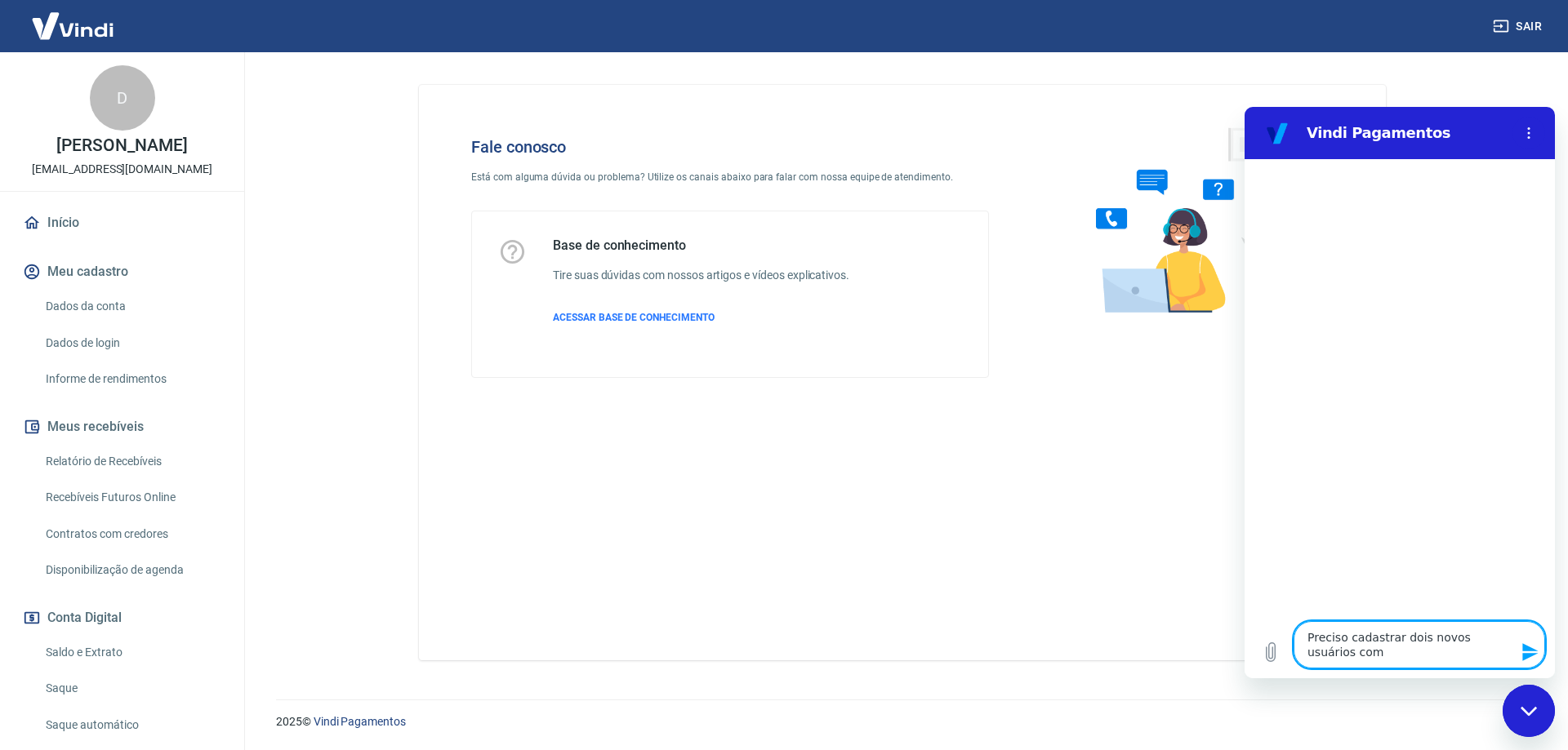
type textarea "x"
type textarea "Preciso cadastrar dois novos usuários com pe"
type textarea "x"
type textarea "Preciso cadastrar dois novos usuários com per"
type textarea "x"
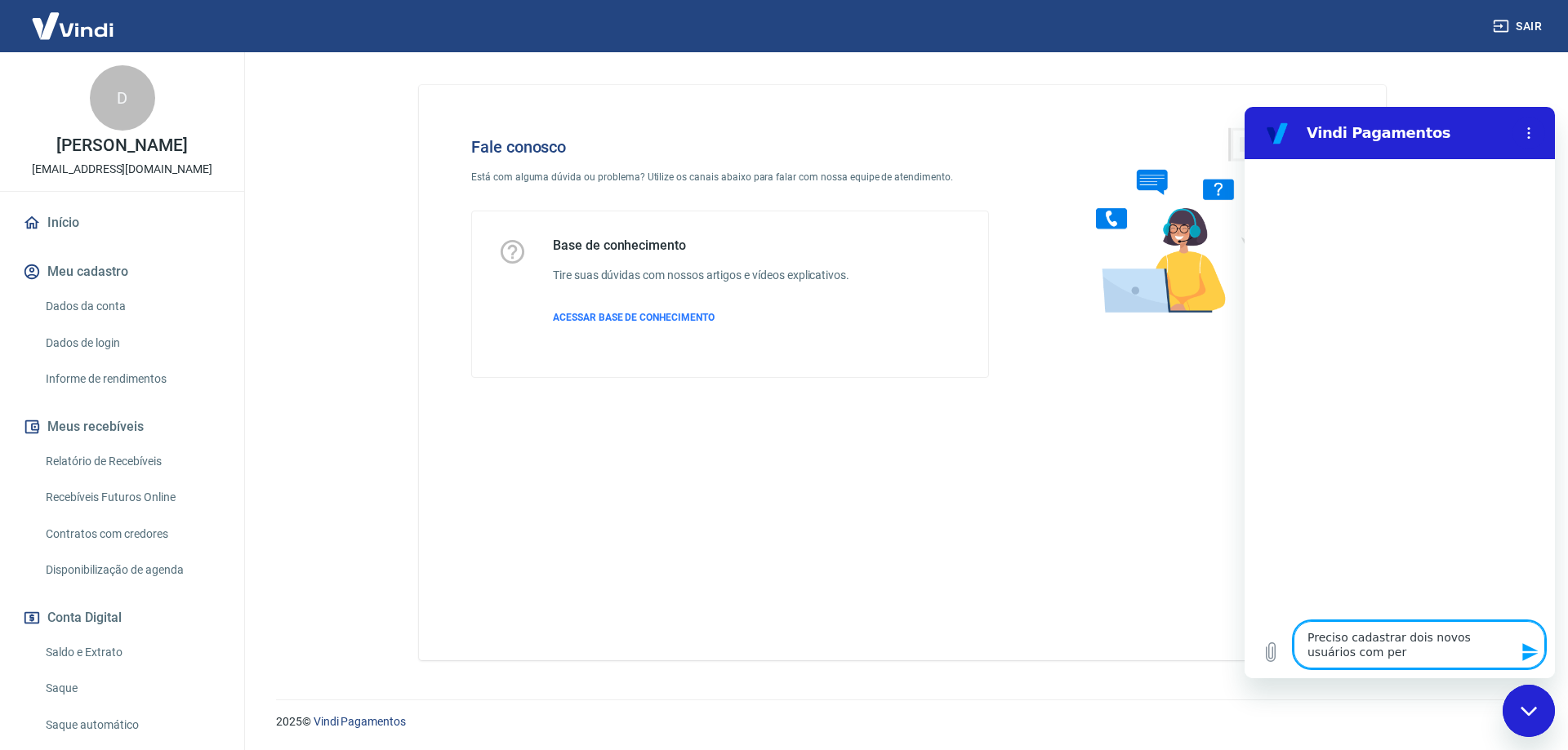
type textarea "Preciso cadastrar dois novos usuários com perm"
type textarea "x"
type textarea "Preciso cadastrar dois novos usuários com permi"
type textarea "x"
type textarea "Preciso cadastrar dois novos usuários com permis"
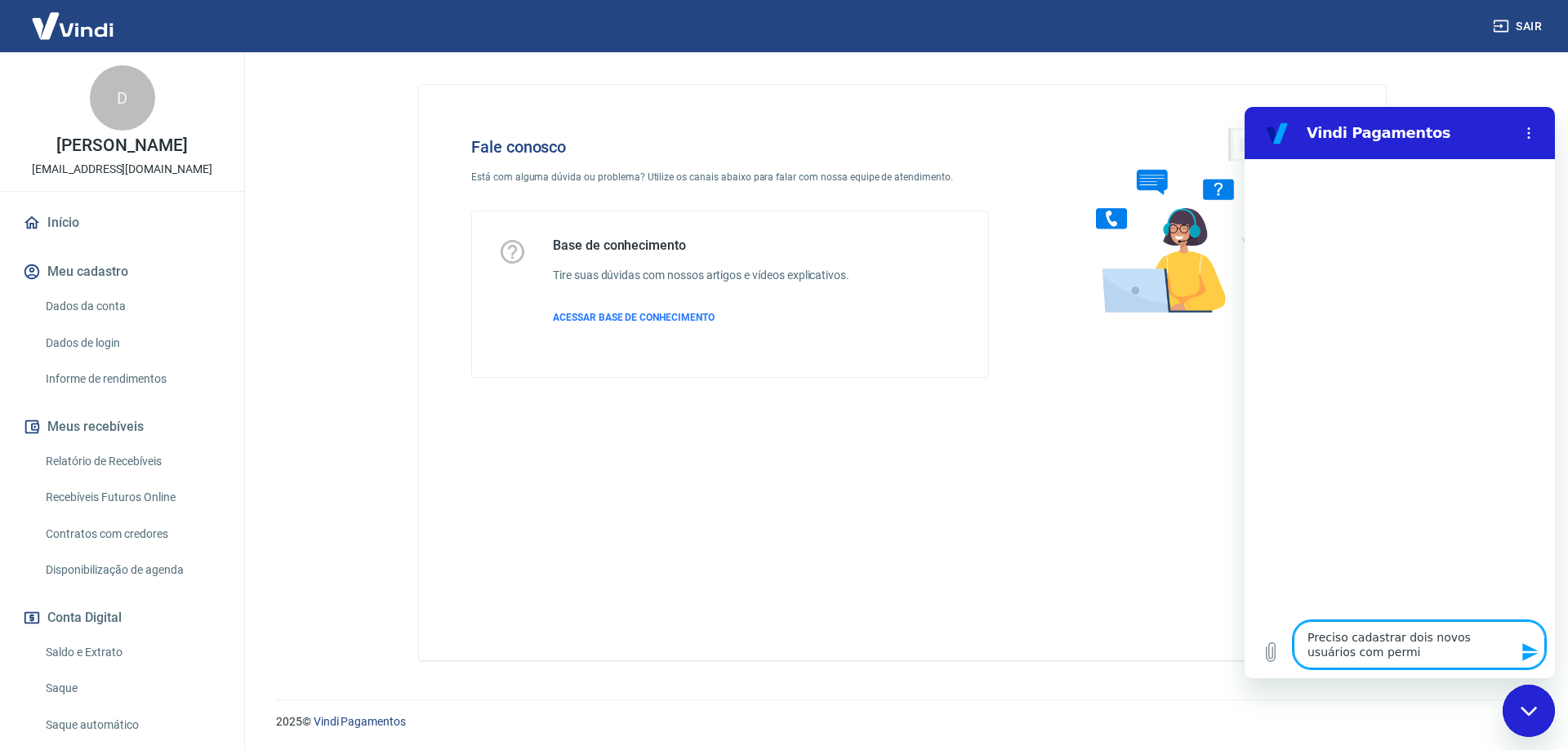
type textarea "x"
type textarea "Preciso cadastrar dois novos usuários com permiss"
type textarea "x"
type textarea "Preciso cadastrar dois novos usuários com permissõ"
type textarea "x"
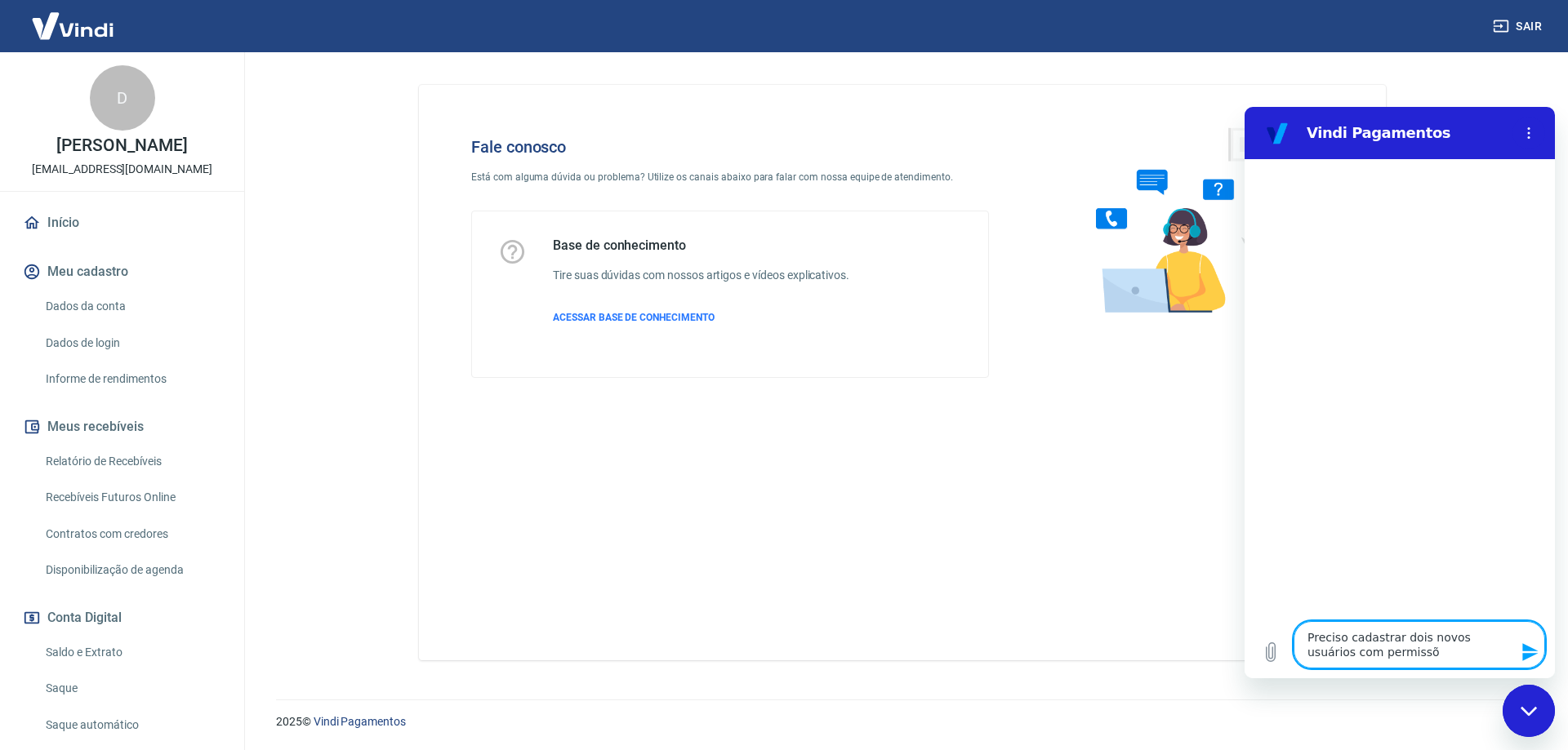
type textarea "Preciso cadastrar dois novos usuários com permissõe"
type textarea "x"
type textarea "Preciso cadastrar dois novos usuários com permissões"
type textarea "x"
type textarea "Preciso cadastrar dois novos usuários com permissões"
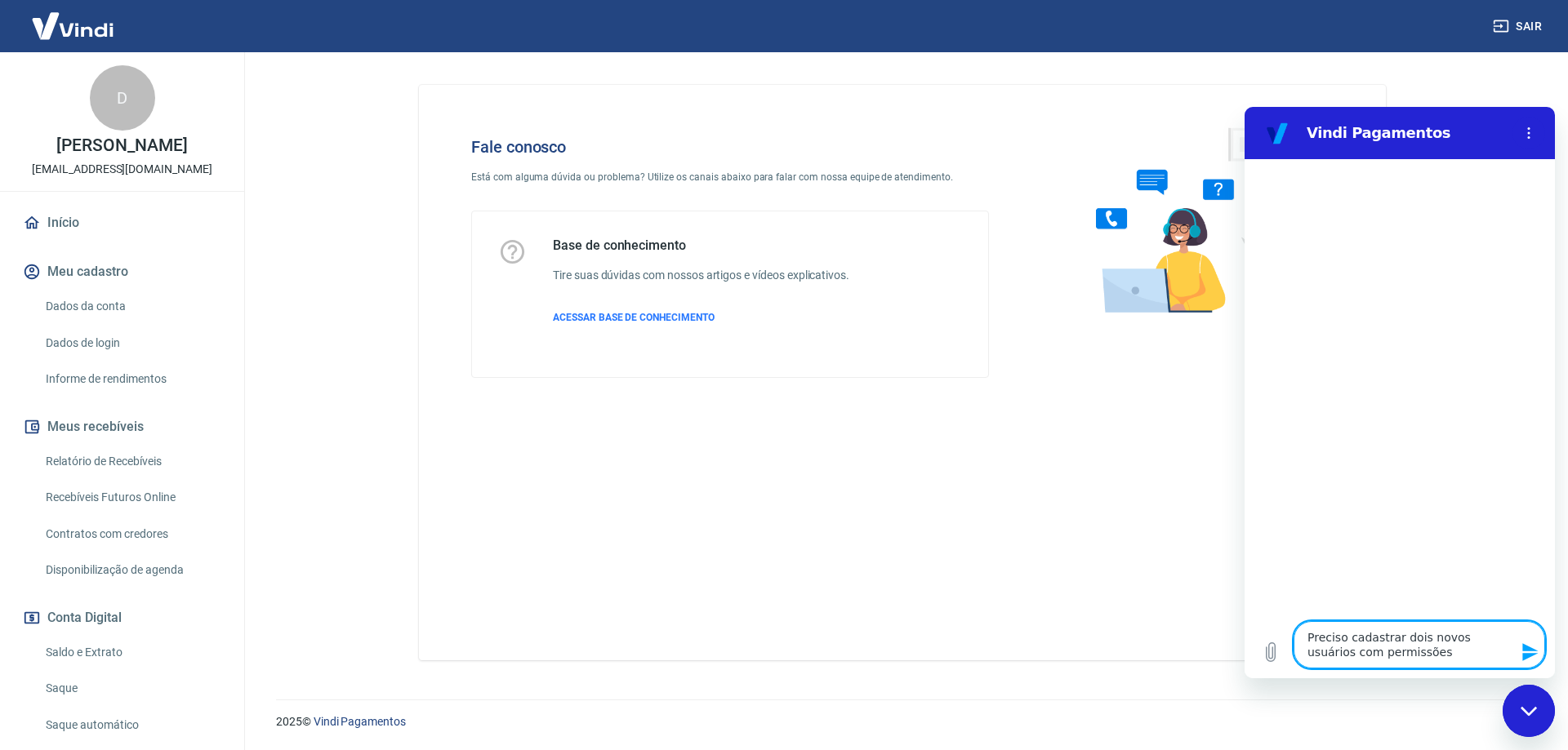
type textarea "x"
type textarea "Preciso cadastrar dois novos usuários com permissões s"
type textarea "x"
type textarea "Preciso cadastrar dois novos usuários com permissões si"
type textarea "x"
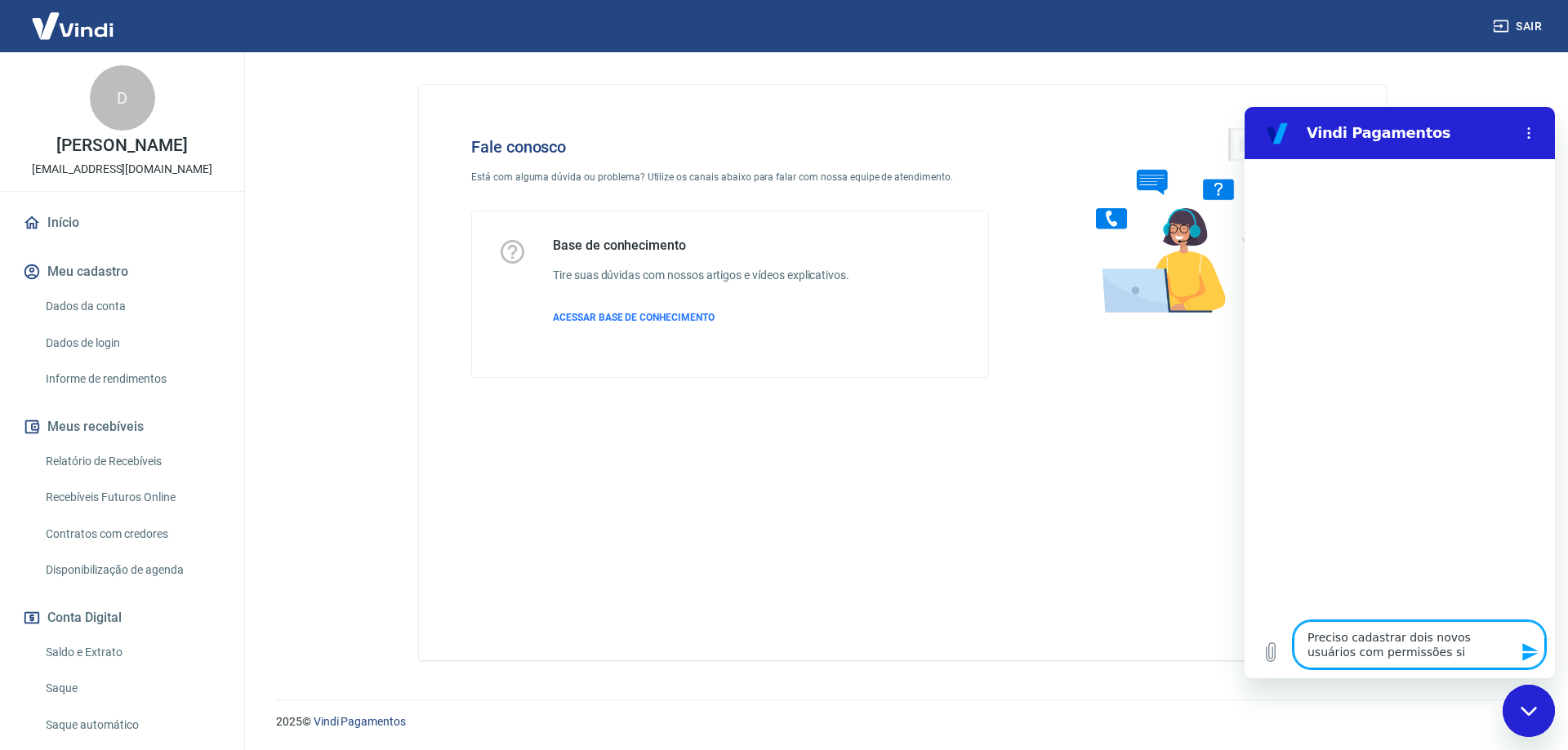
type textarea "Preciso cadastrar dois novos usuários com permissões s"
type textarea "x"
type textarea "Preciso cadastrar dois novos usuários com permissões"
type textarea "x"
type textarea "Preciso cadastrar dois novos usuários com permissões d"
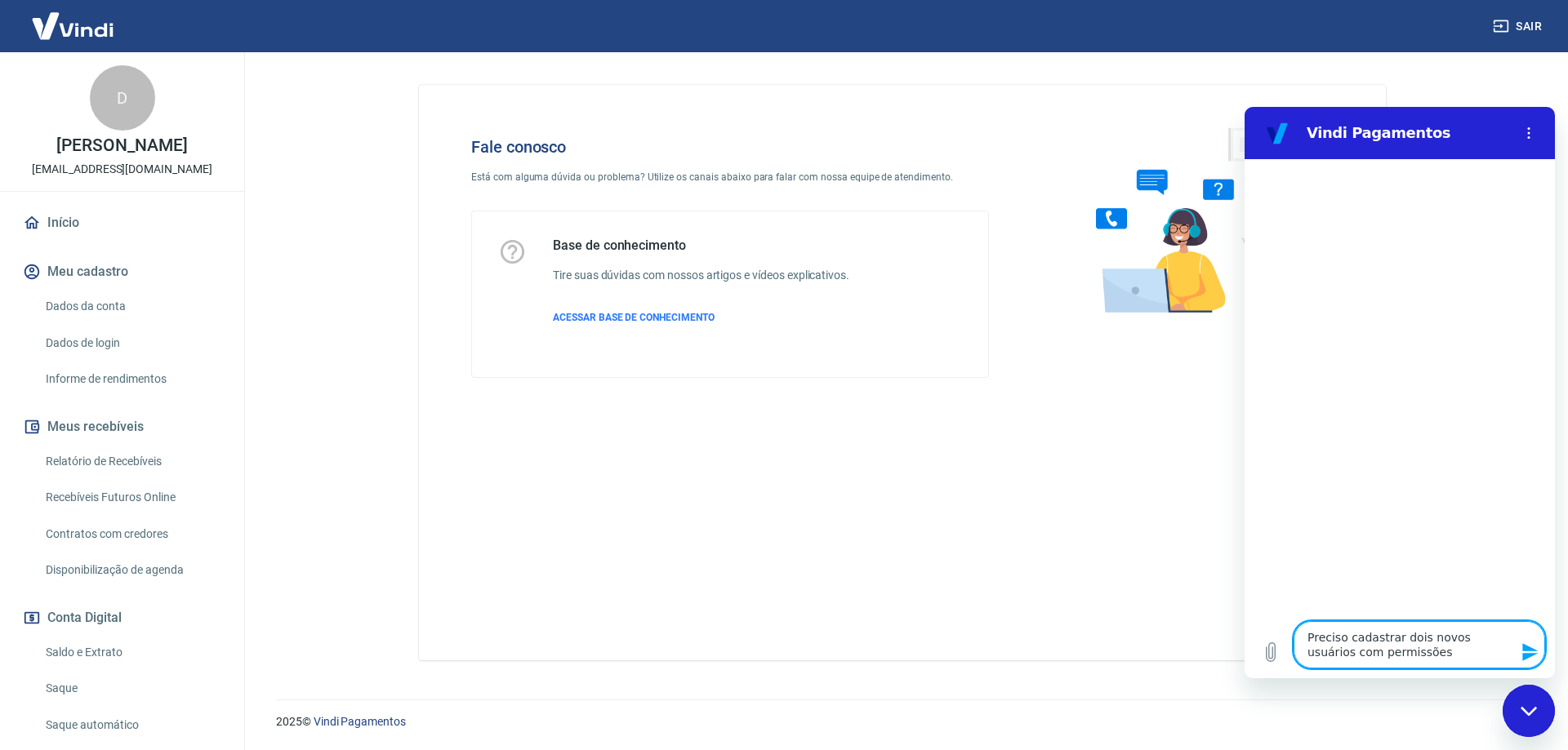
type textarea "x"
type textarea "Preciso cadastrar dois novos usuários com permissões di"
type textarea "x"
type textarea "Preciso cadastrar dois novos usuários com permissões dif"
type textarea "x"
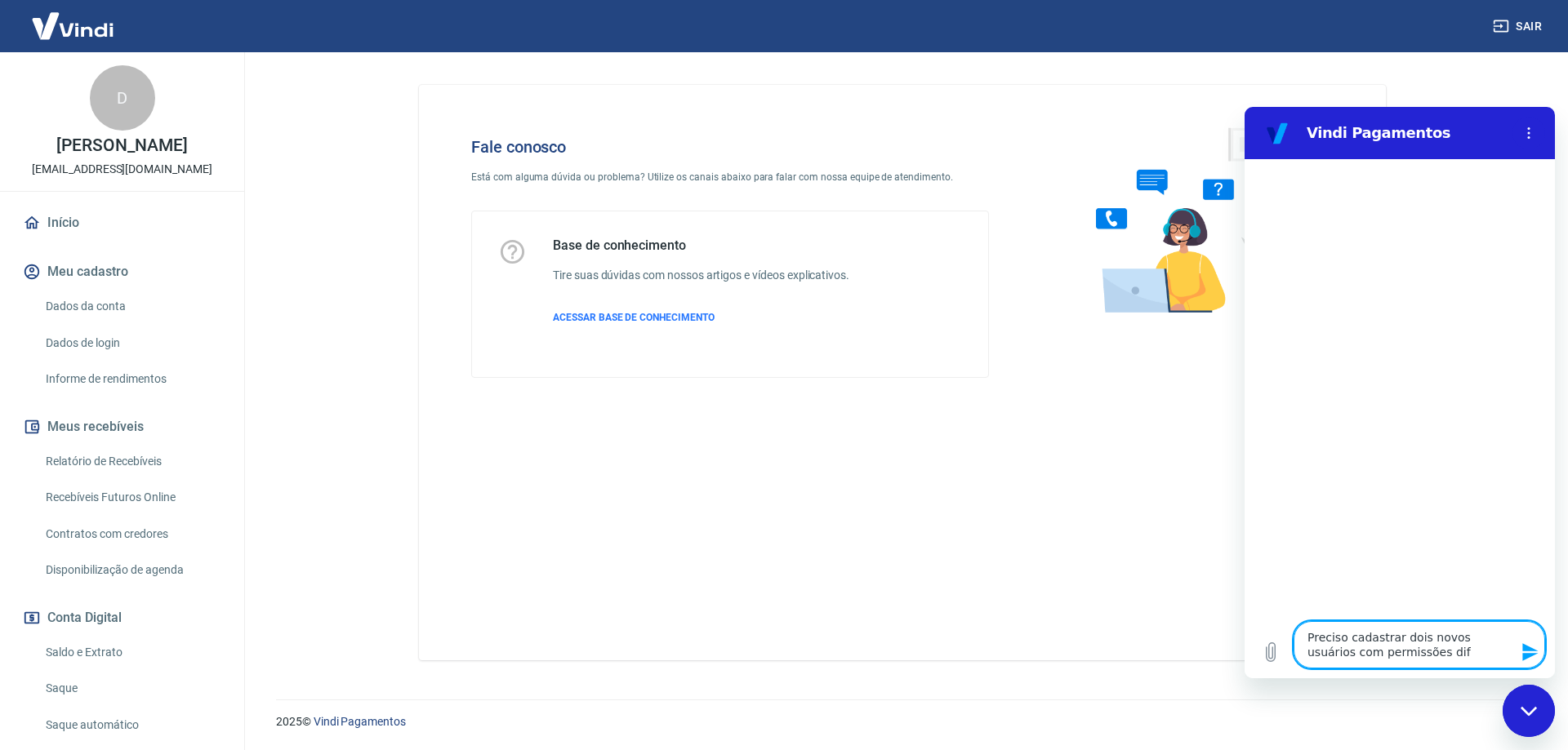
type textarea "Preciso cadastrar dois novos usuários com permissões dife"
type textarea "x"
type textarea "Preciso cadastrar dois novos usuários com permissões difer"
type textarea "x"
type textarea "Preciso cadastrar dois novos usuários com permissões difere"
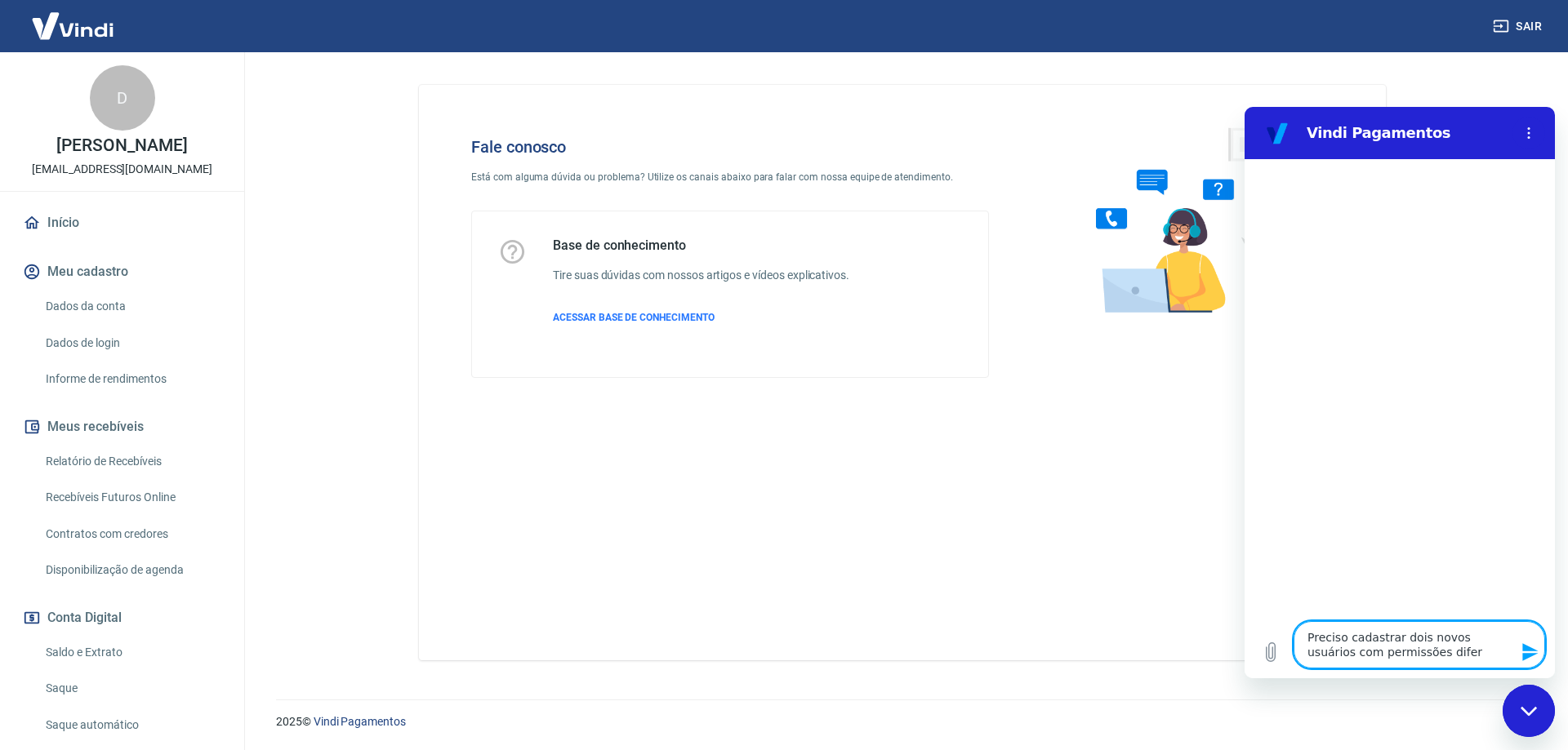
type textarea "x"
type textarea "Preciso cadastrar dois novos usuários com permissões diferen"
type textarea "x"
type textarea "Preciso cadastrar dois novos usuários com permissões diferent"
type textarea "x"
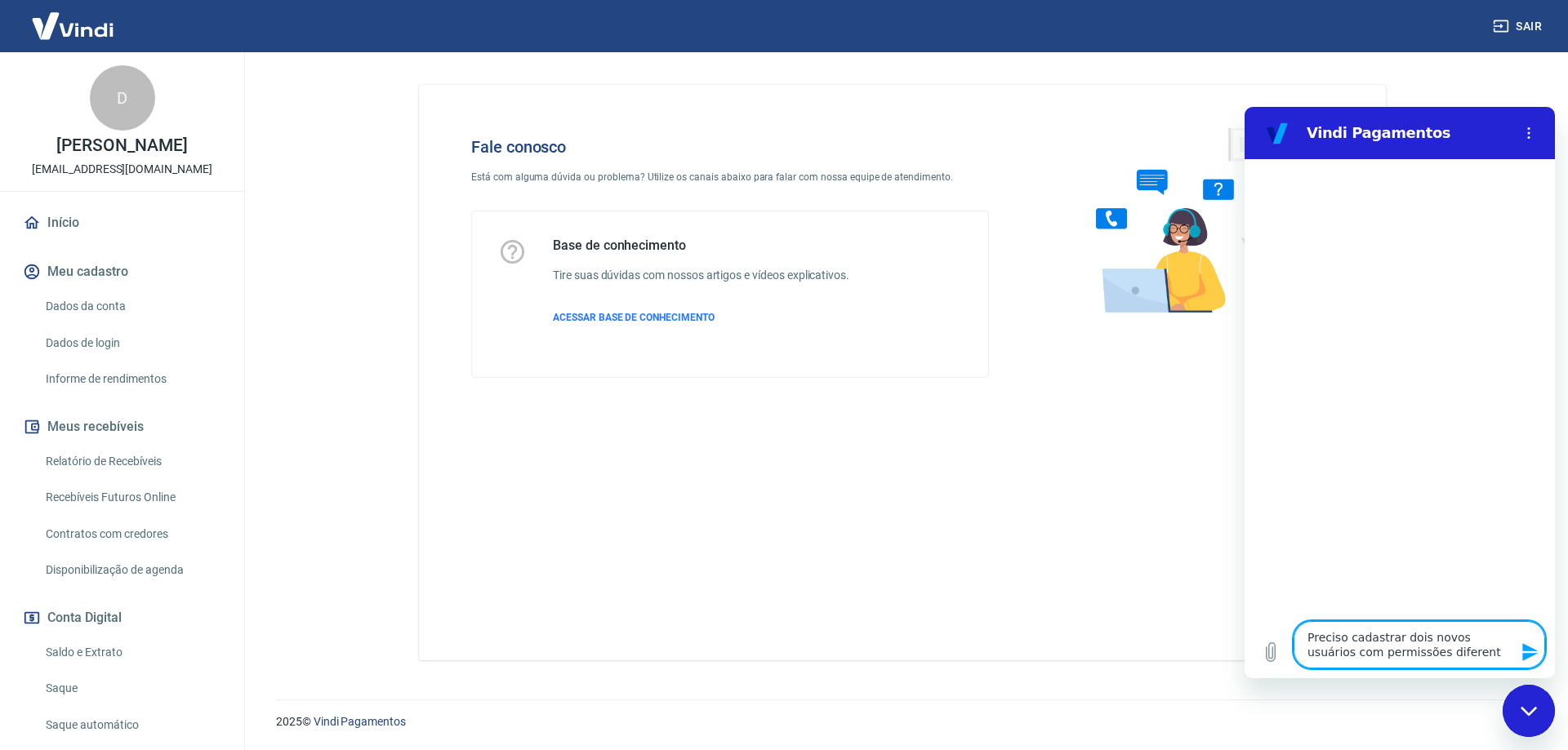
type textarea "Preciso cadastrar dois novos usuários com permissões diferente"
type textarea "x"
type textarea "Preciso cadastrar dois novos usuários com permissões diferentes"
type textarea "x"
type textarea "Preciso cadastrar dois novos usuários com permissões diferentes"
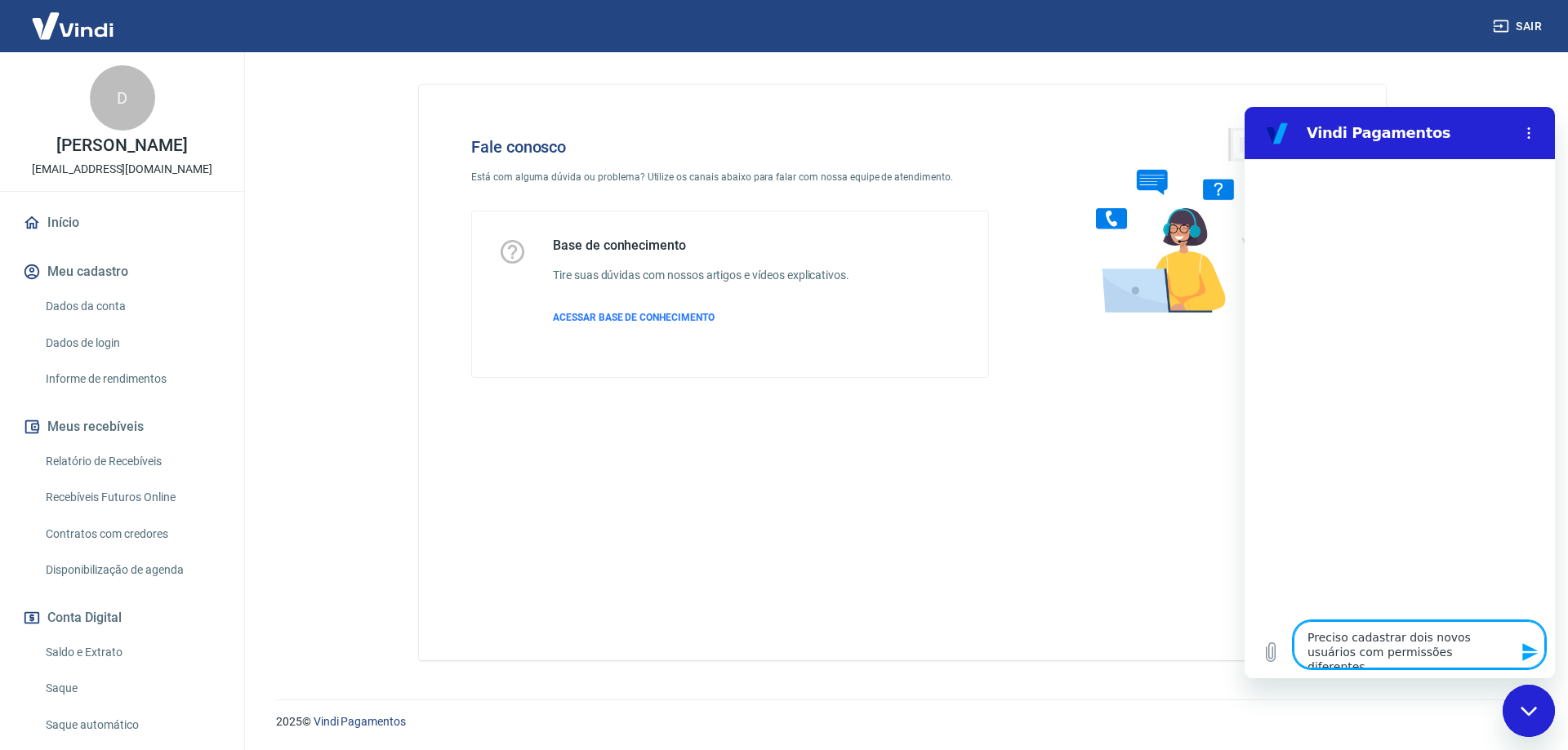
type textarea "x"
type textarea "Preciso cadastrar dois novos usuários com permissões diferentes d"
type textarea "x"
type textarea "Preciso cadastrar dois novos usuários com permissões diferentes da"
type textarea "x"
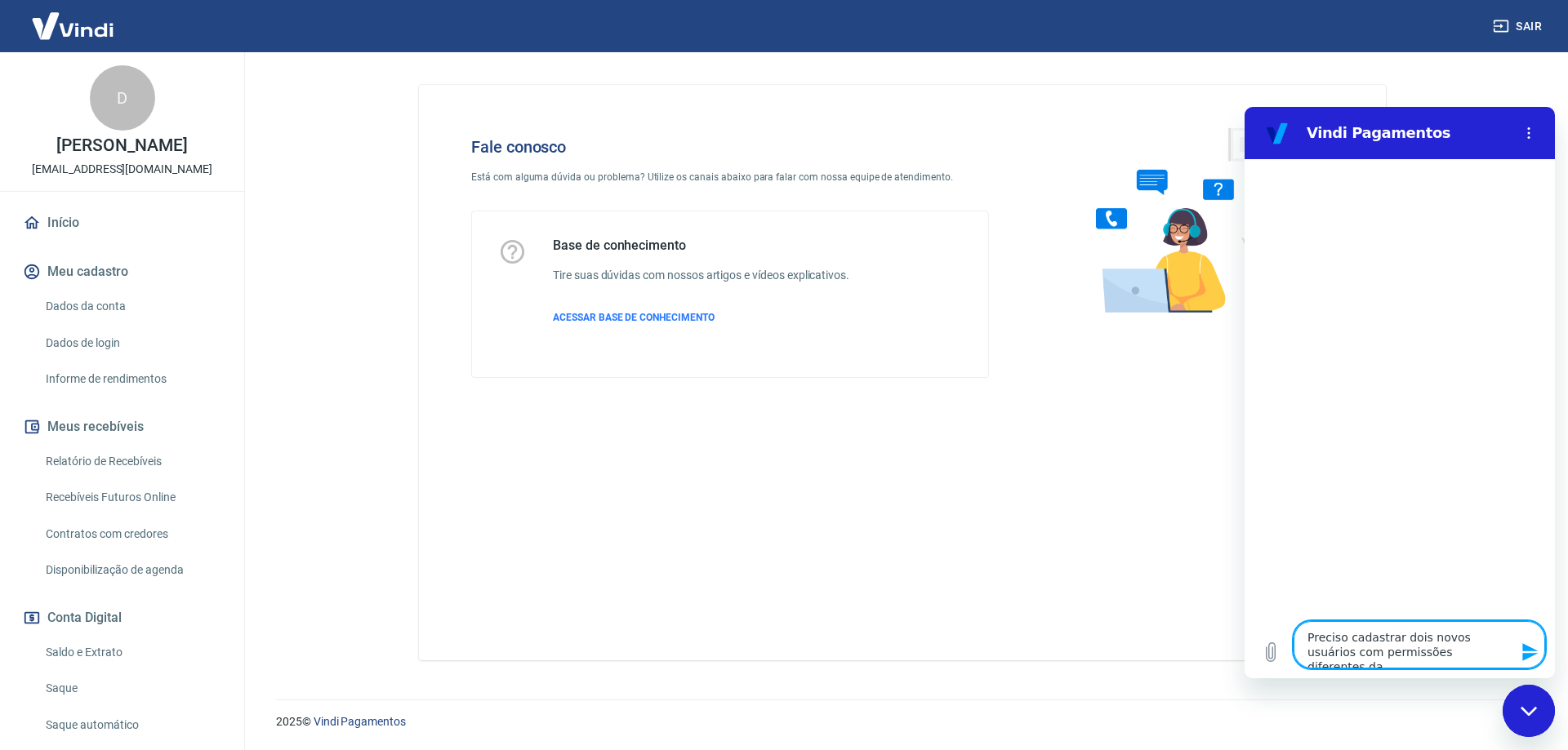
type textarea "Preciso cadastrar dois novos usuários com permissões diferentes das"
type textarea "x"
type textarea "Preciso cadastrar dois novos usuários com permissões diferentes das"
type textarea "x"
type textarea "Preciso cadastrar dois novos usuários com permissões diferentes das m"
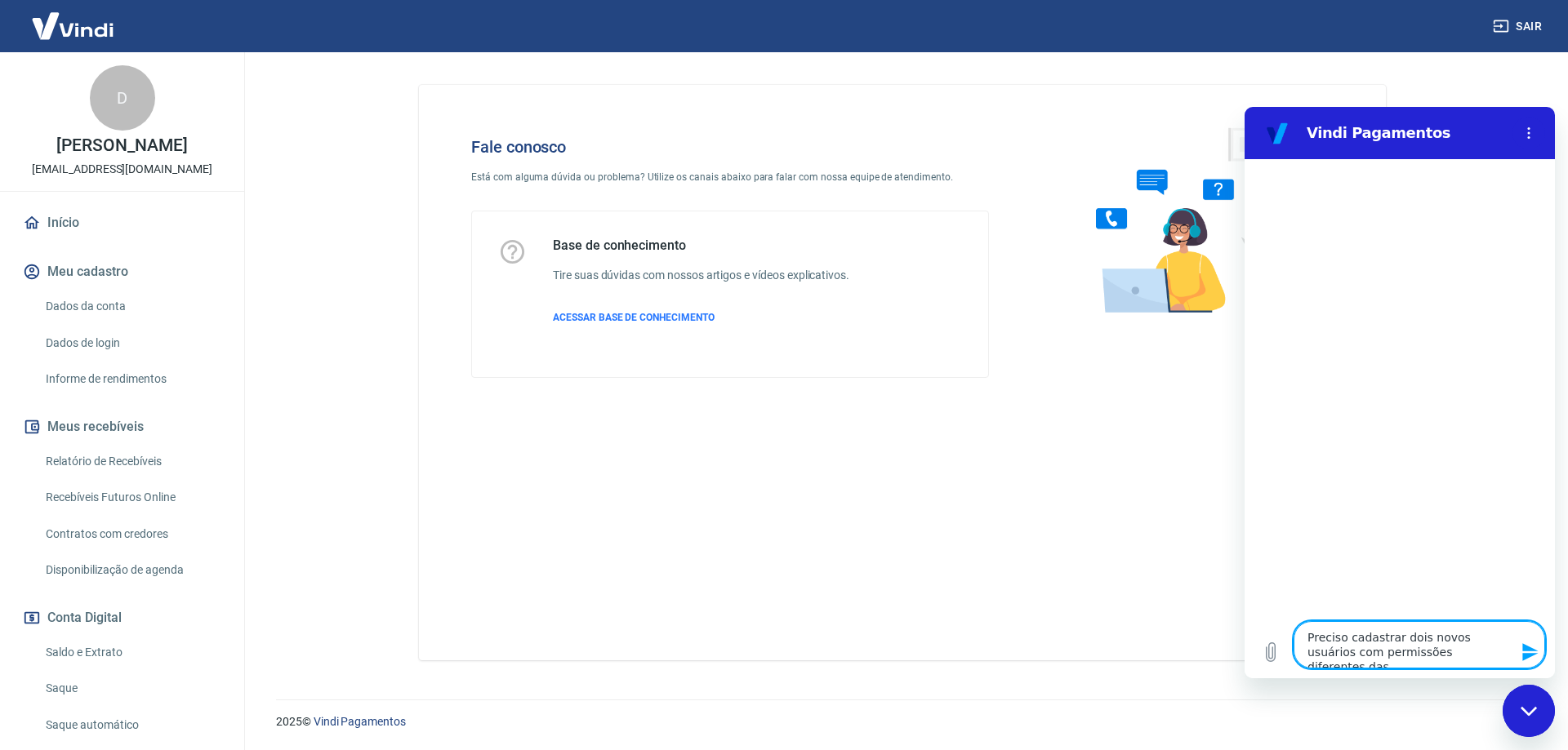
type textarea "x"
type textarea "Preciso cadastrar dois novos usuários com permissões diferentes das mi"
type textarea "x"
type textarea "Preciso cadastrar dois novos usuários com permissões diferentes das min"
type textarea "x"
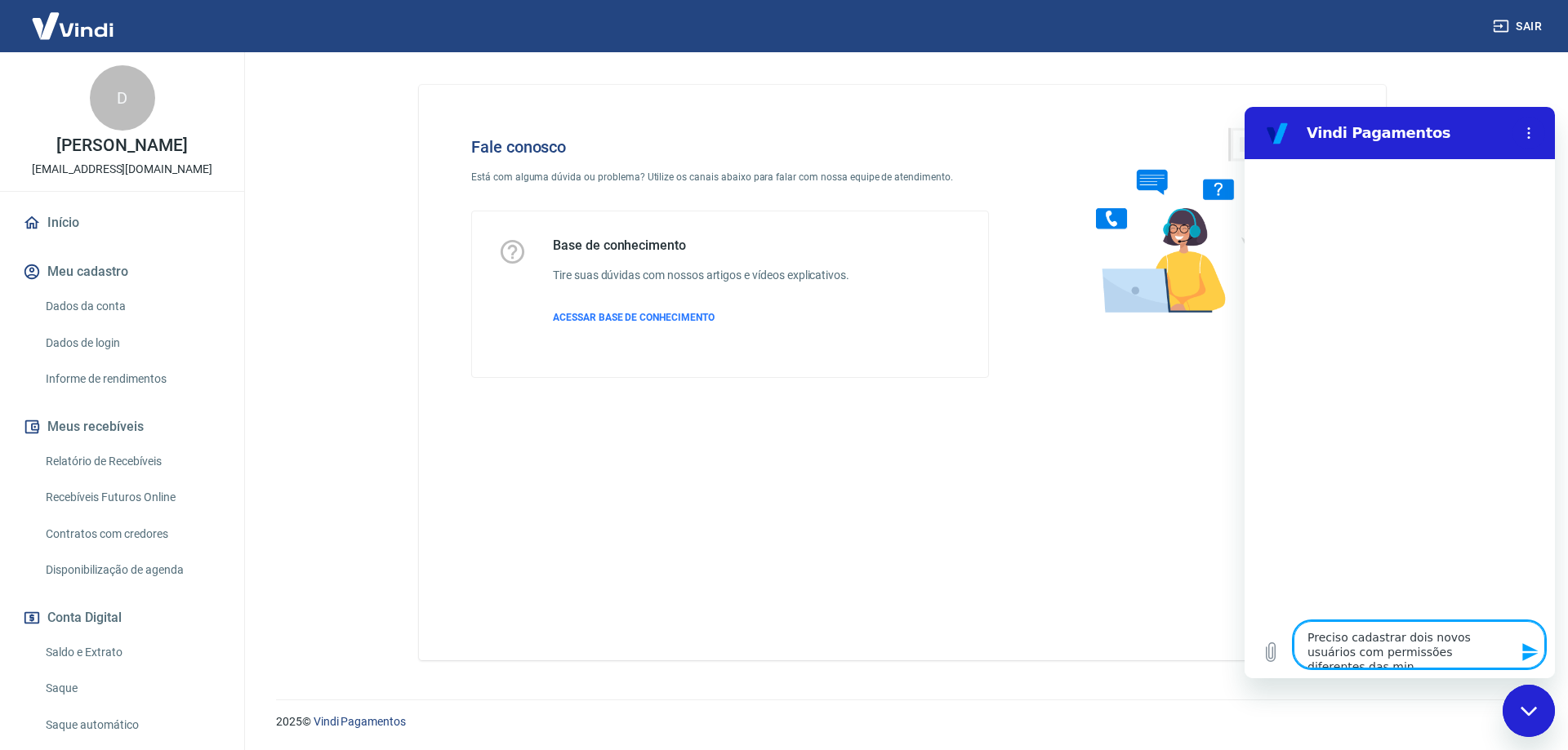
type textarea "Preciso cadastrar dois novos usuários com permissões diferentes das minh"
type textarea "x"
type textarea "Preciso cadastrar dois novos usuários com permissões diferentes das minha"
type textarea "x"
type textarea "Preciso cadastrar dois novos usuários com permissões diferentes das minhas"
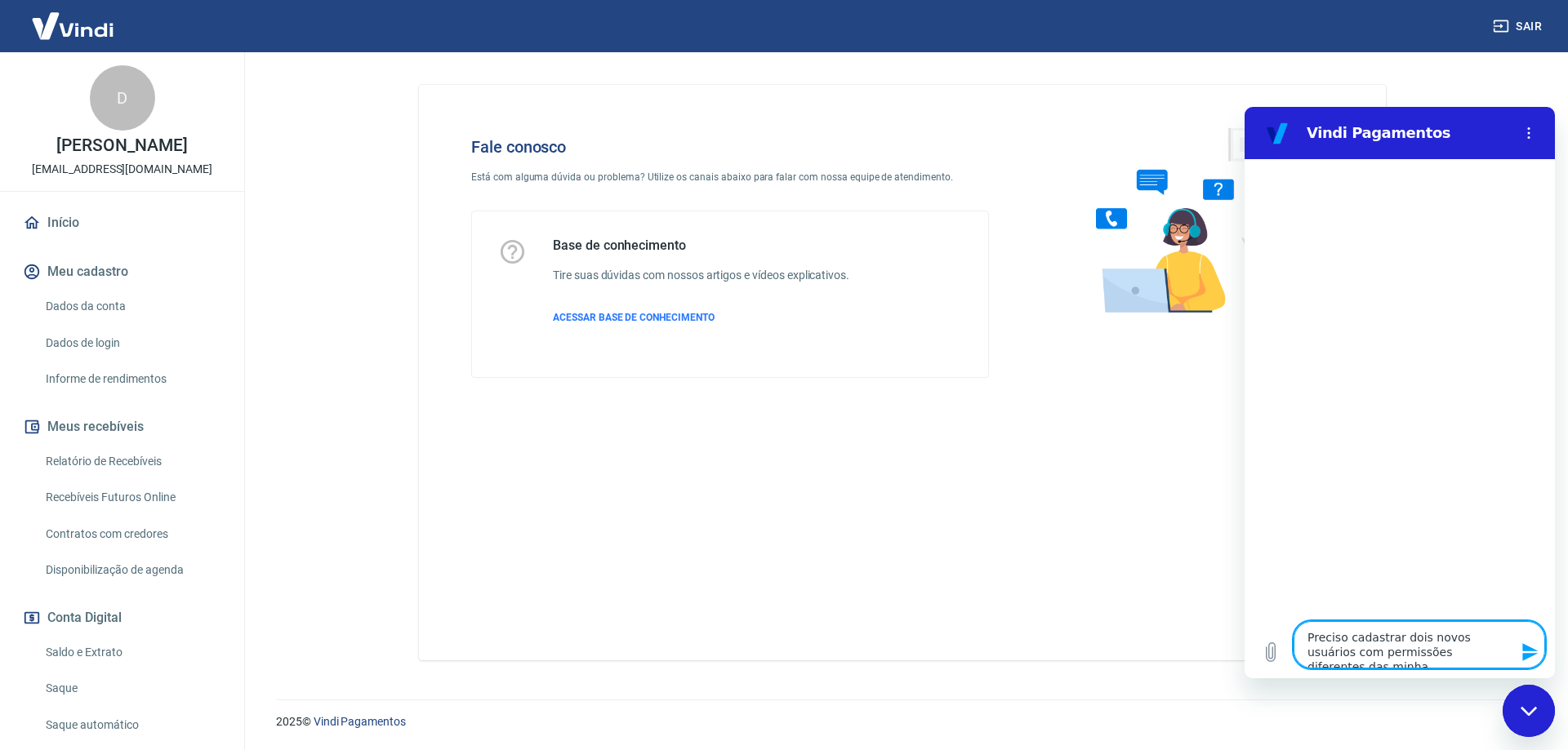
type textarea "x"
click at [1450, 652] on textarea "Preciso cadastrar dois novos usuários com permissões diferentes das minhas mas …" at bounding box center [1419, 637] width 251 height 62
drag, startPoint x: 1452, startPoint y: 652, endPoint x: 1308, endPoint y: 657, distance: 144.1
click at [1308, 657] on textarea "Preciso cadastrar dois novos usuários com permissões diferentes das minhas mas …" at bounding box center [1419, 637] width 251 height 62
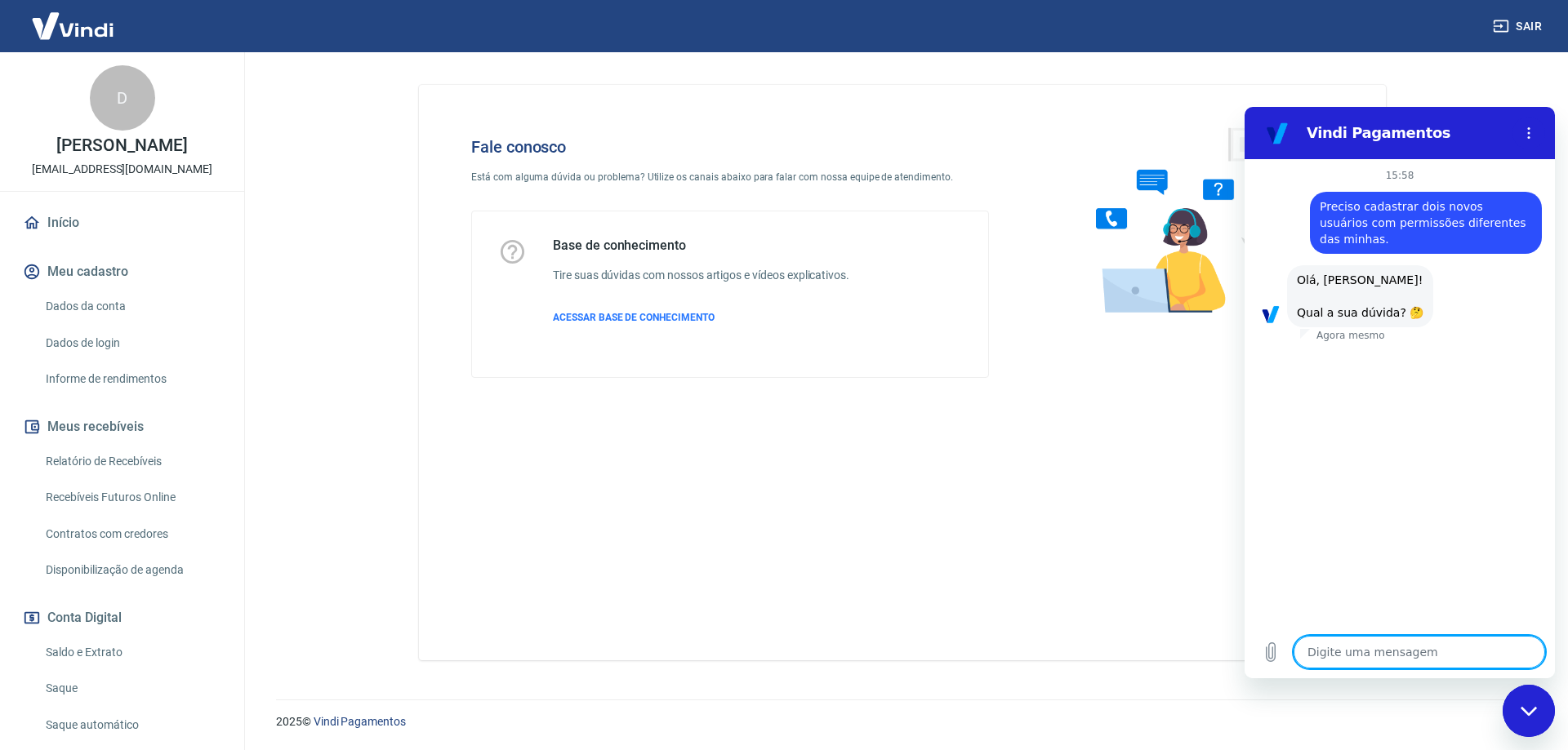
scroll to position [41, 0]
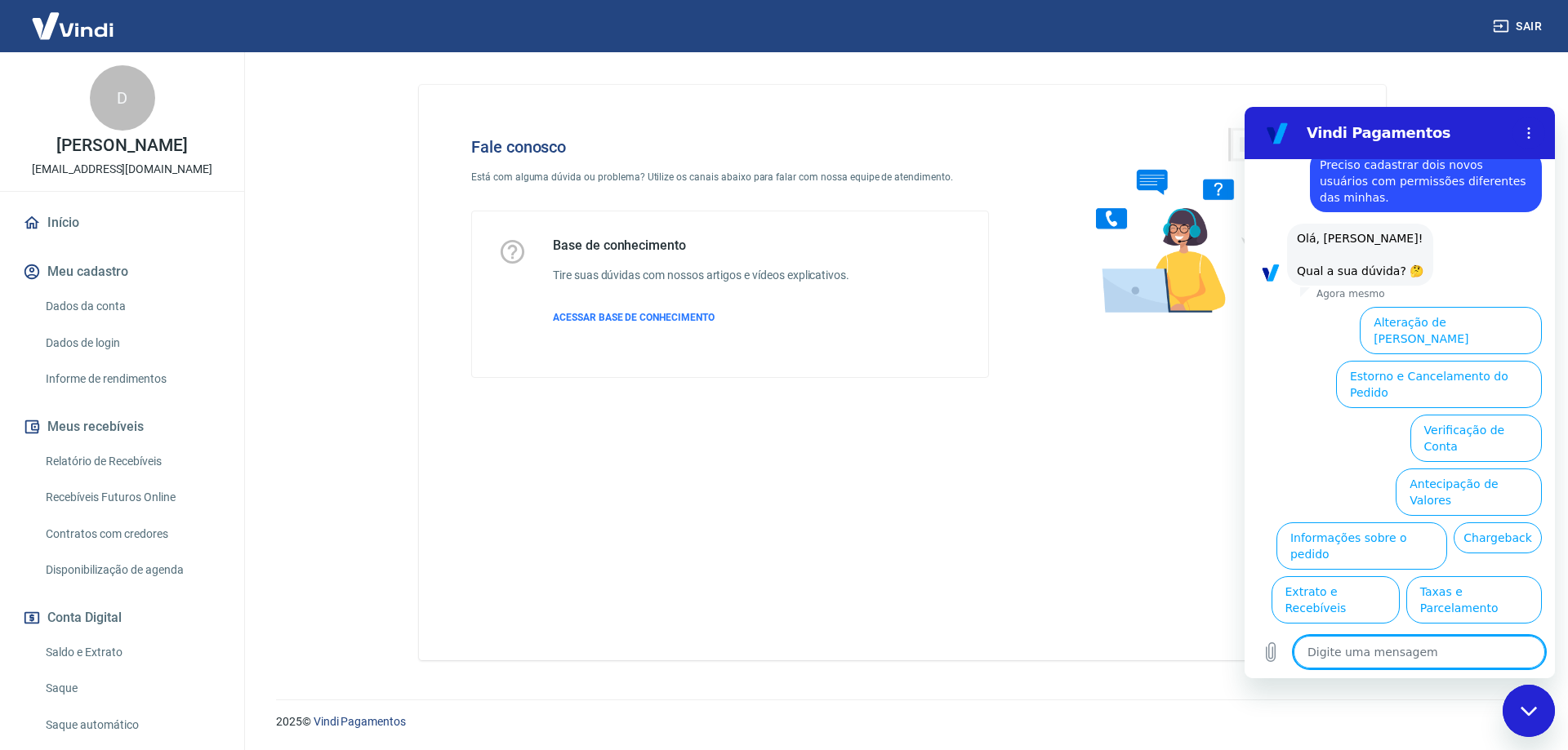
click at [1424, 648] on textarea at bounding box center [1419, 651] width 251 height 33
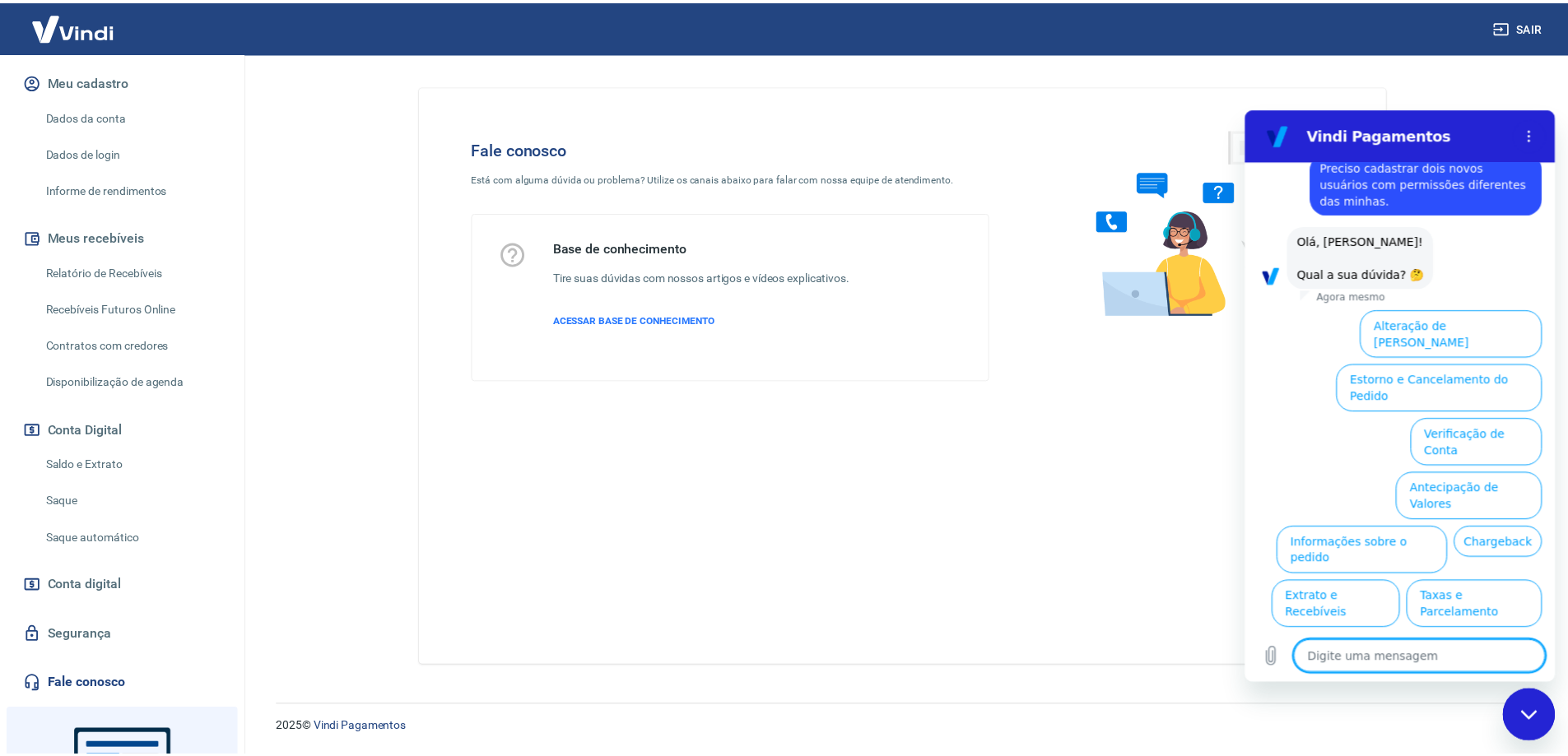
scroll to position [0, 0]
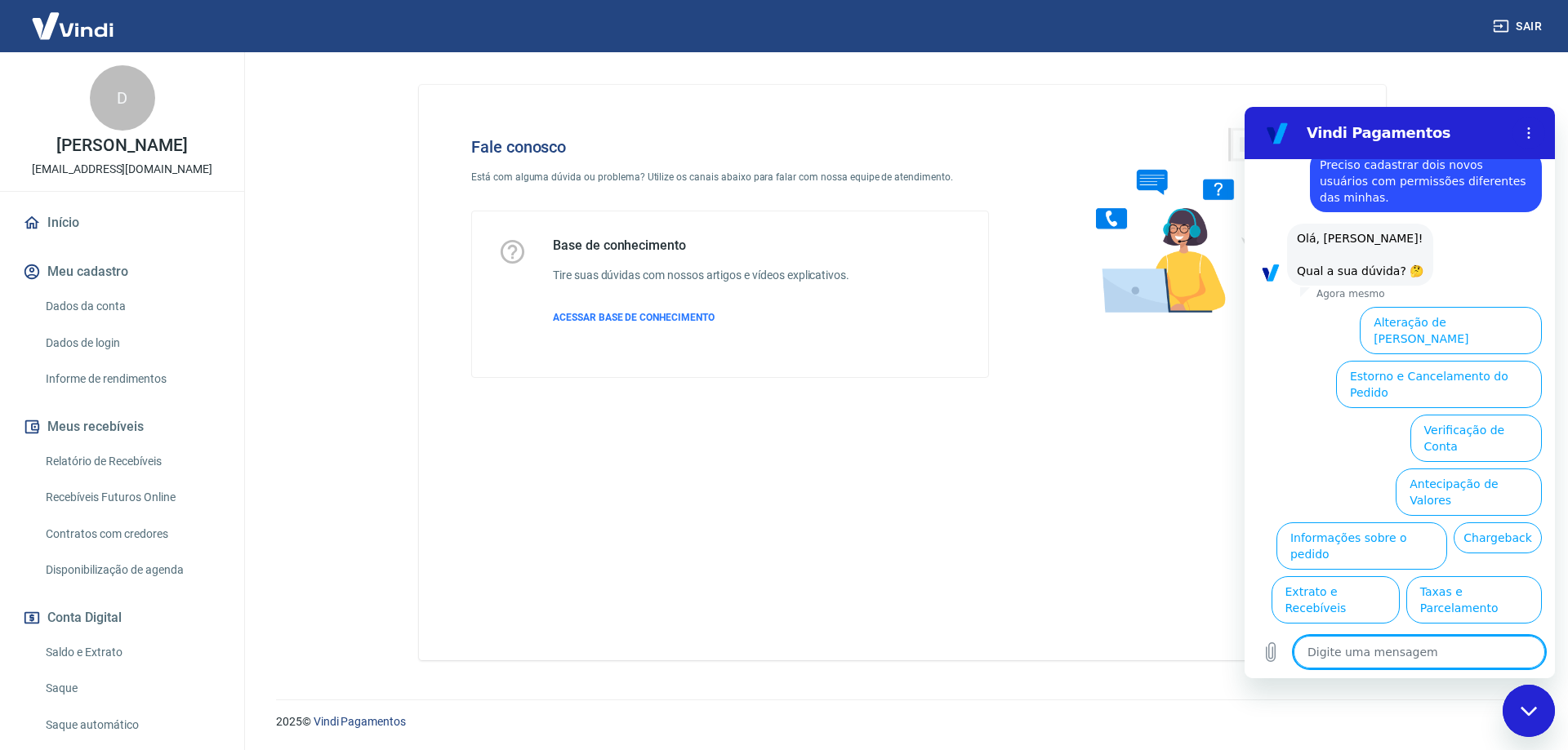
click at [103, 301] on link "Dados da conta" at bounding box center [132, 307] width 185 height 34
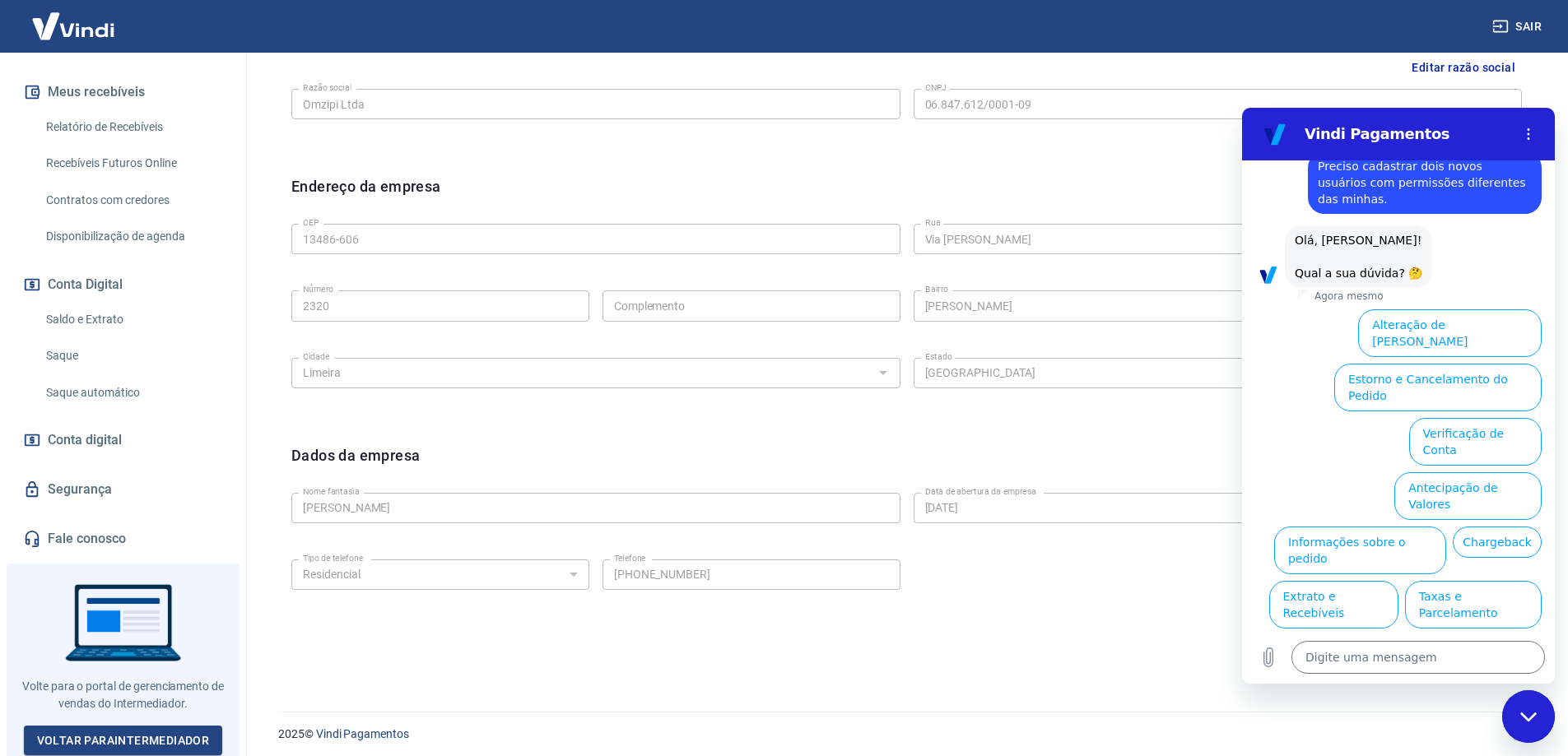
scroll to position [430, 0]
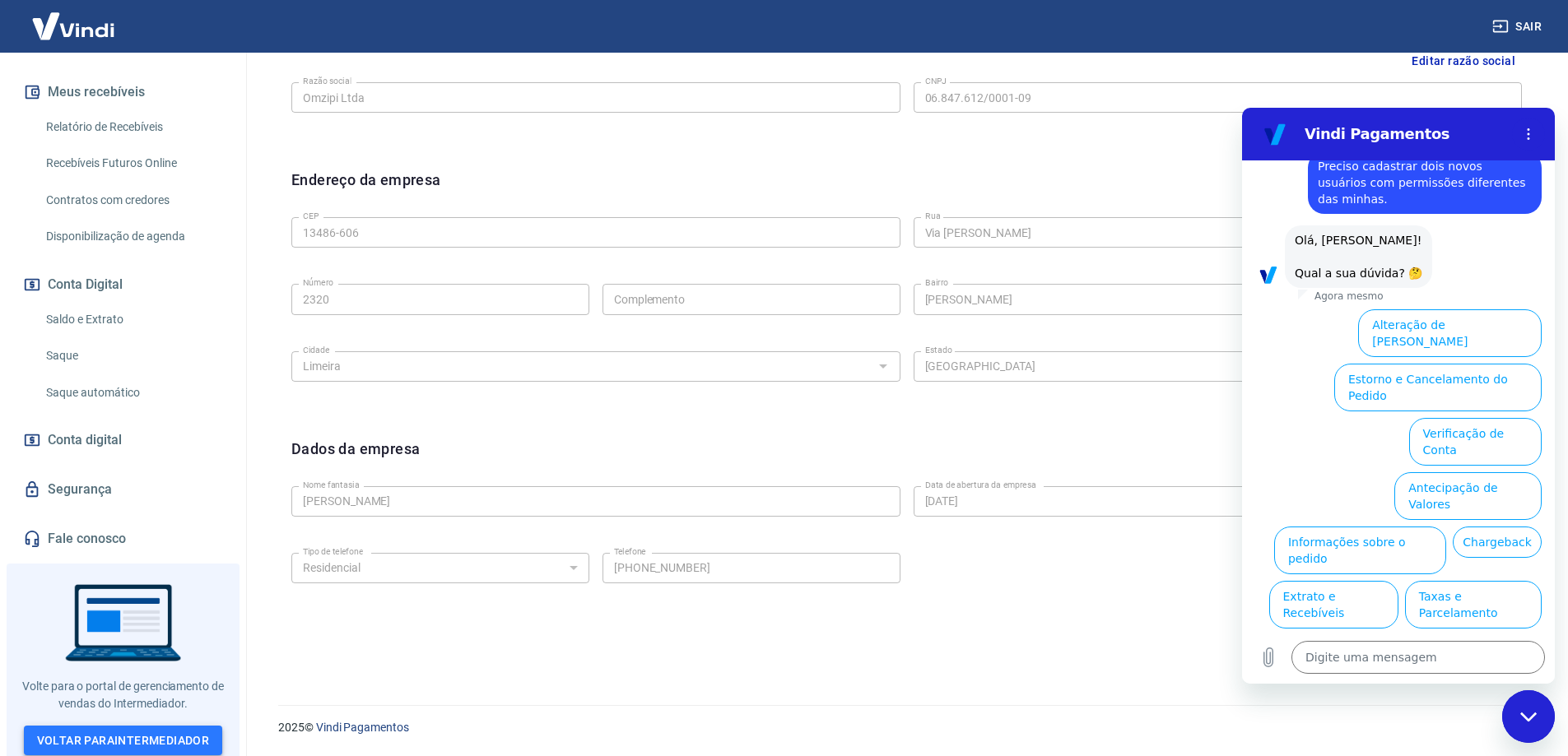
click at [109, 735] on link "Voltar para Intermediador" at bounding box center [123, 740] width 199 height 31
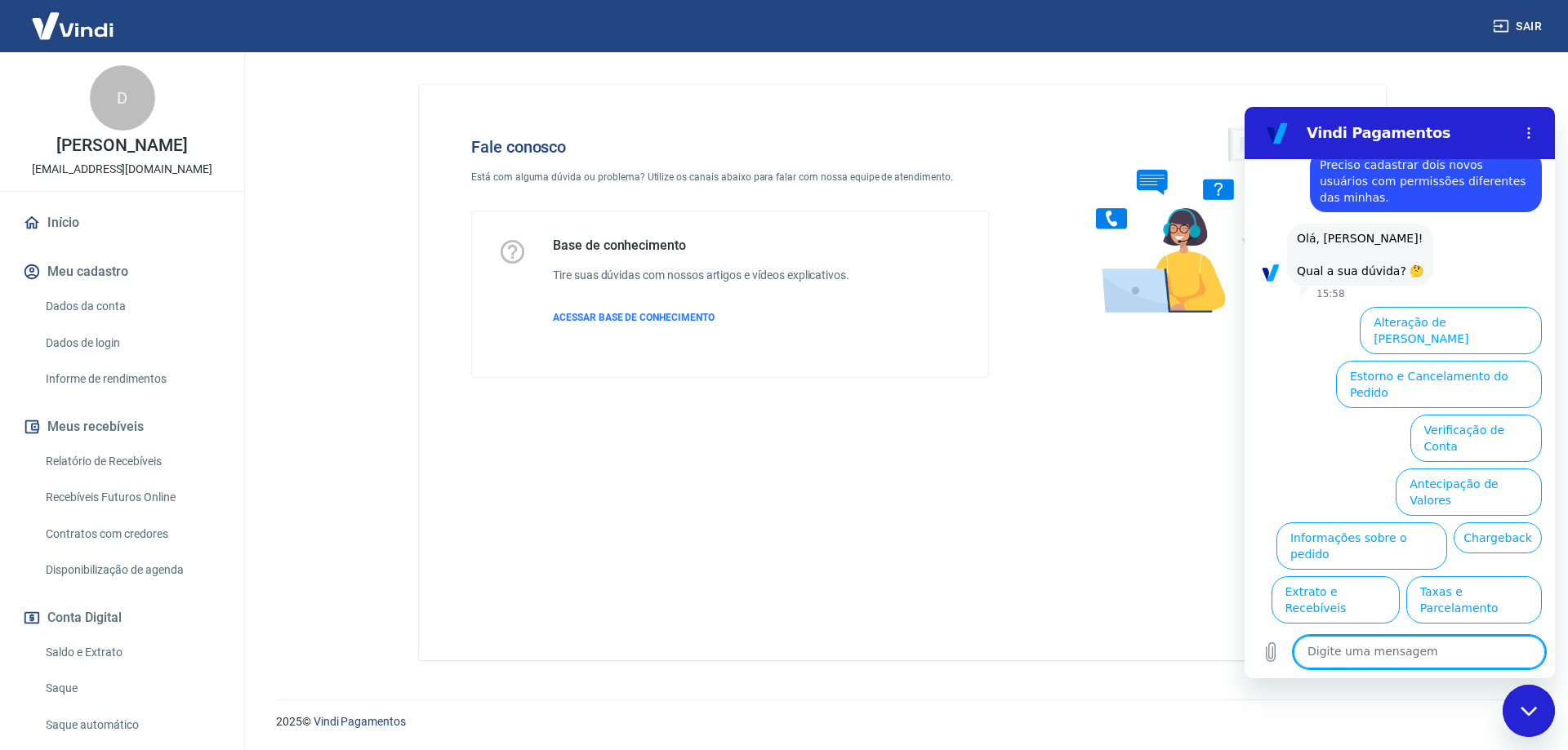
scroll to position [335, 0]
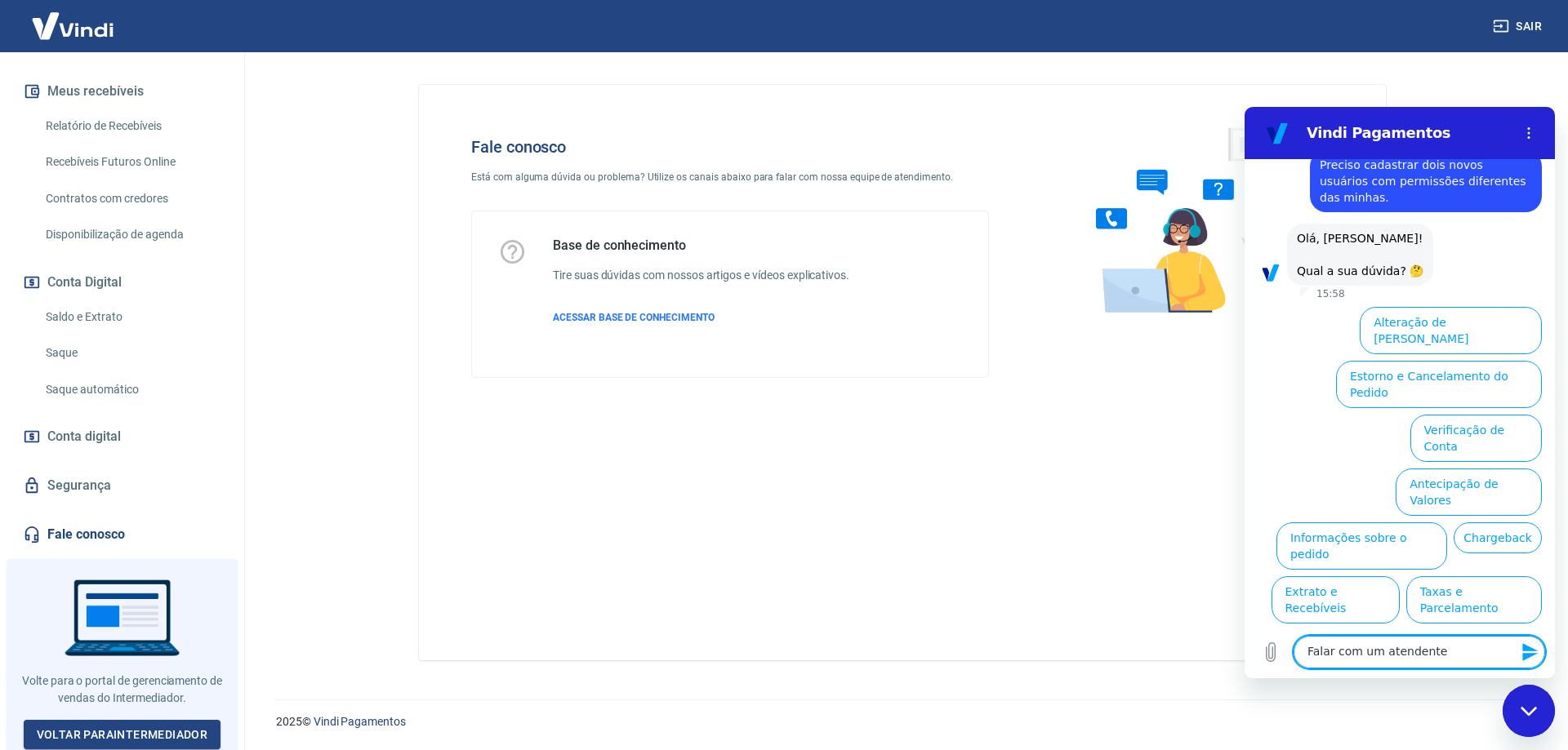
type textarea "Falar com um atendente."
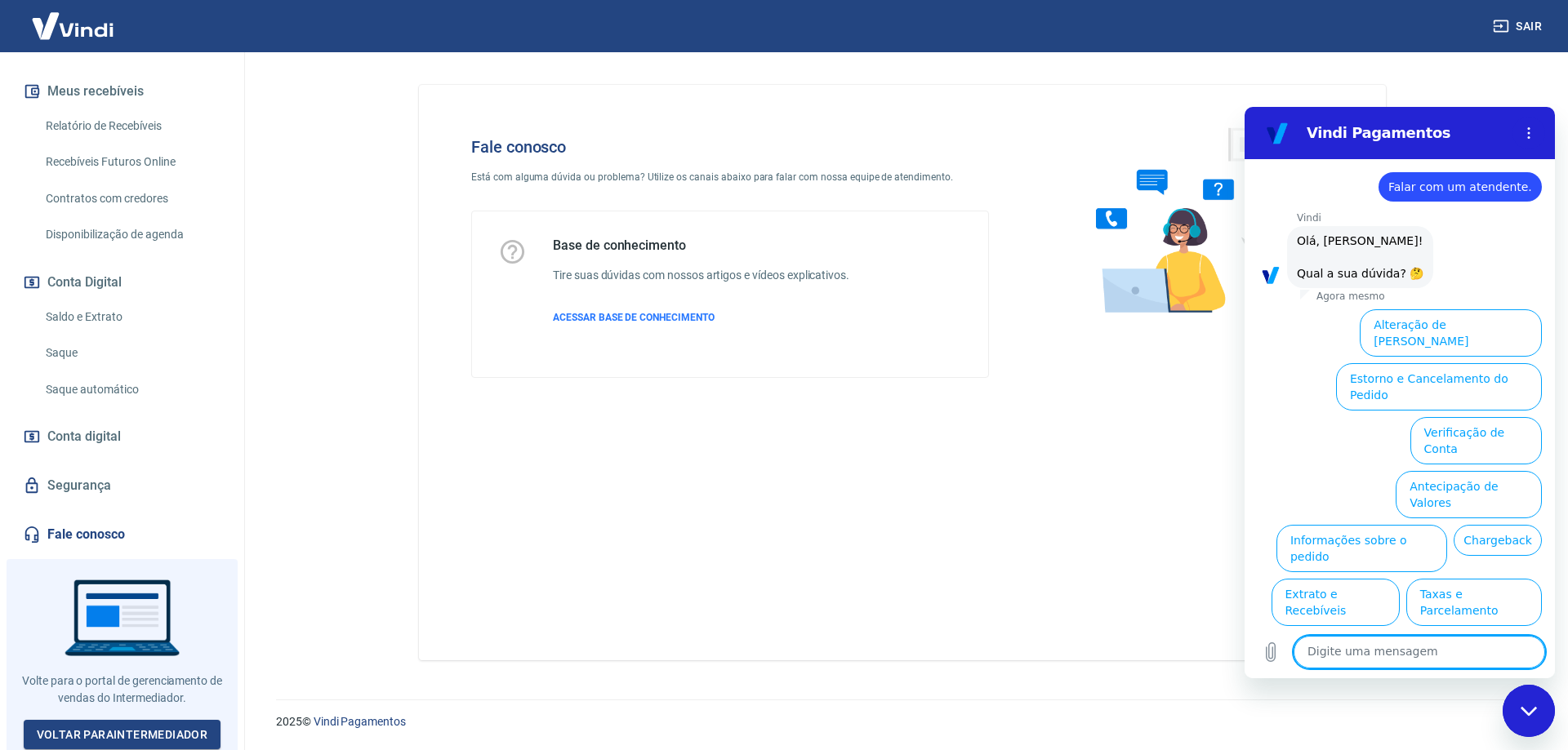
scroll to position [190, 0]
click at [1494, 307] on button "Alteração de [PERSON_NAME]" at bounding box center [1451, 330] width 182 height 47
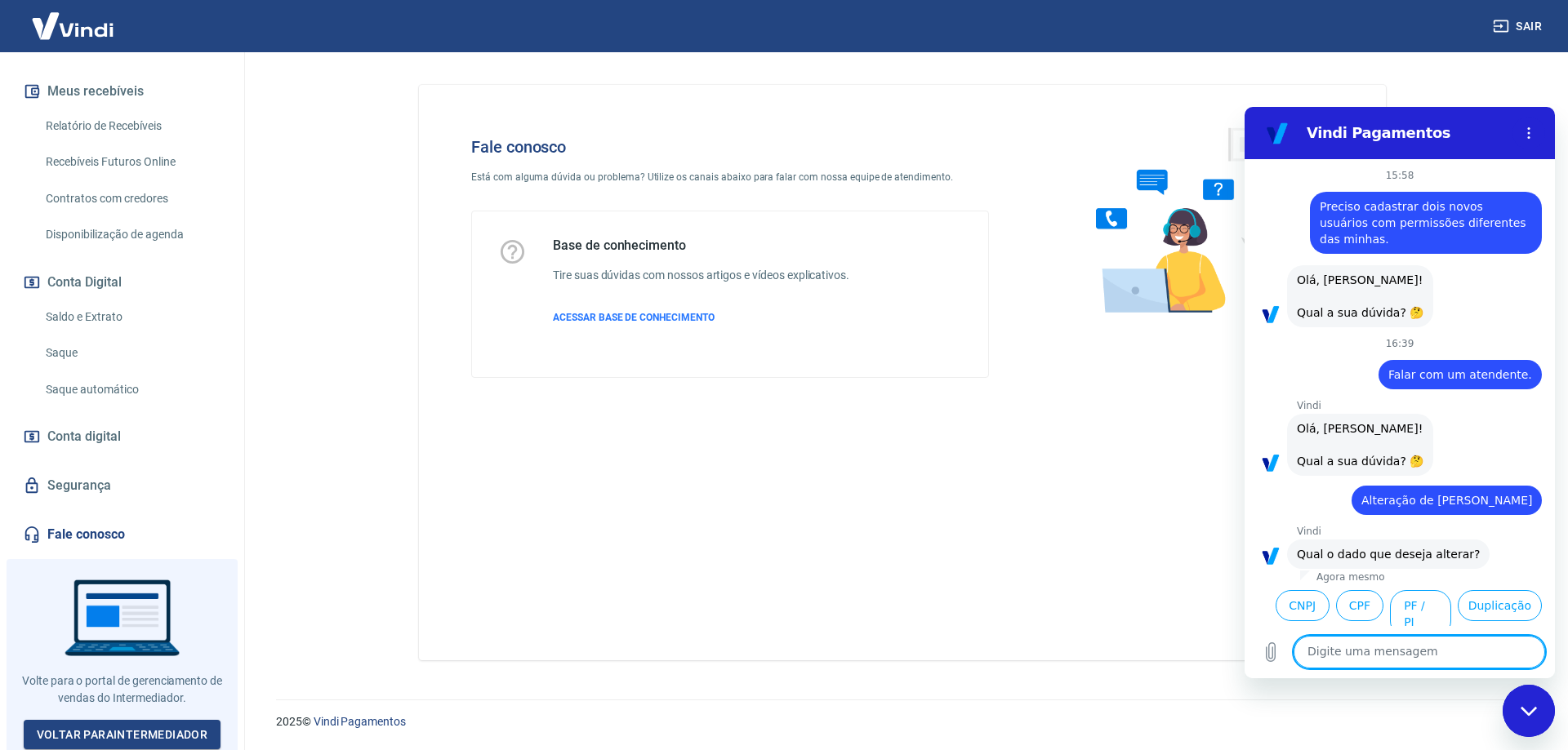
scroll to position [133, 0]
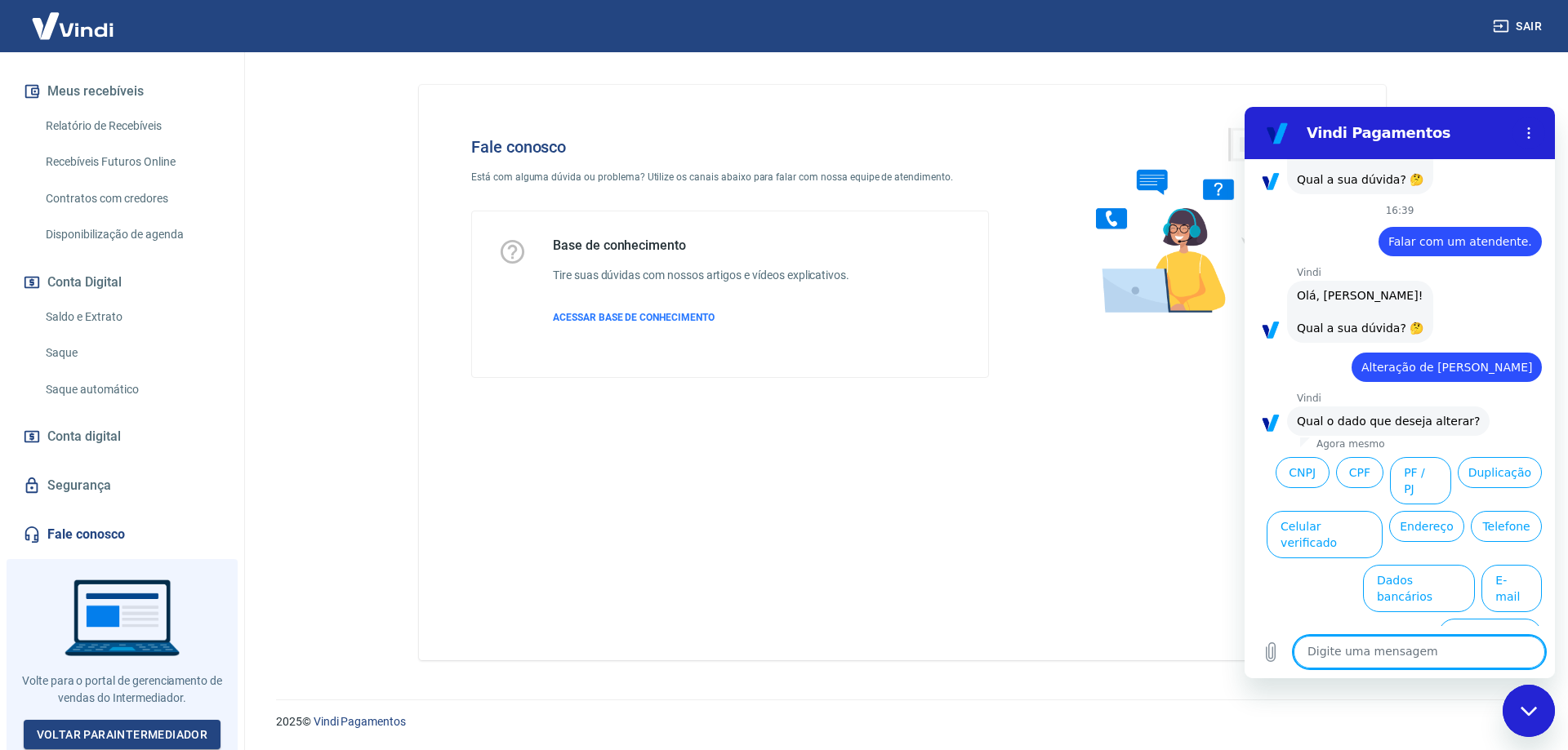
click at [1390, 653] on textarea at bounding box center [1419, 651] width 251 height 33
type textarea "Nenhum dos itens acima"
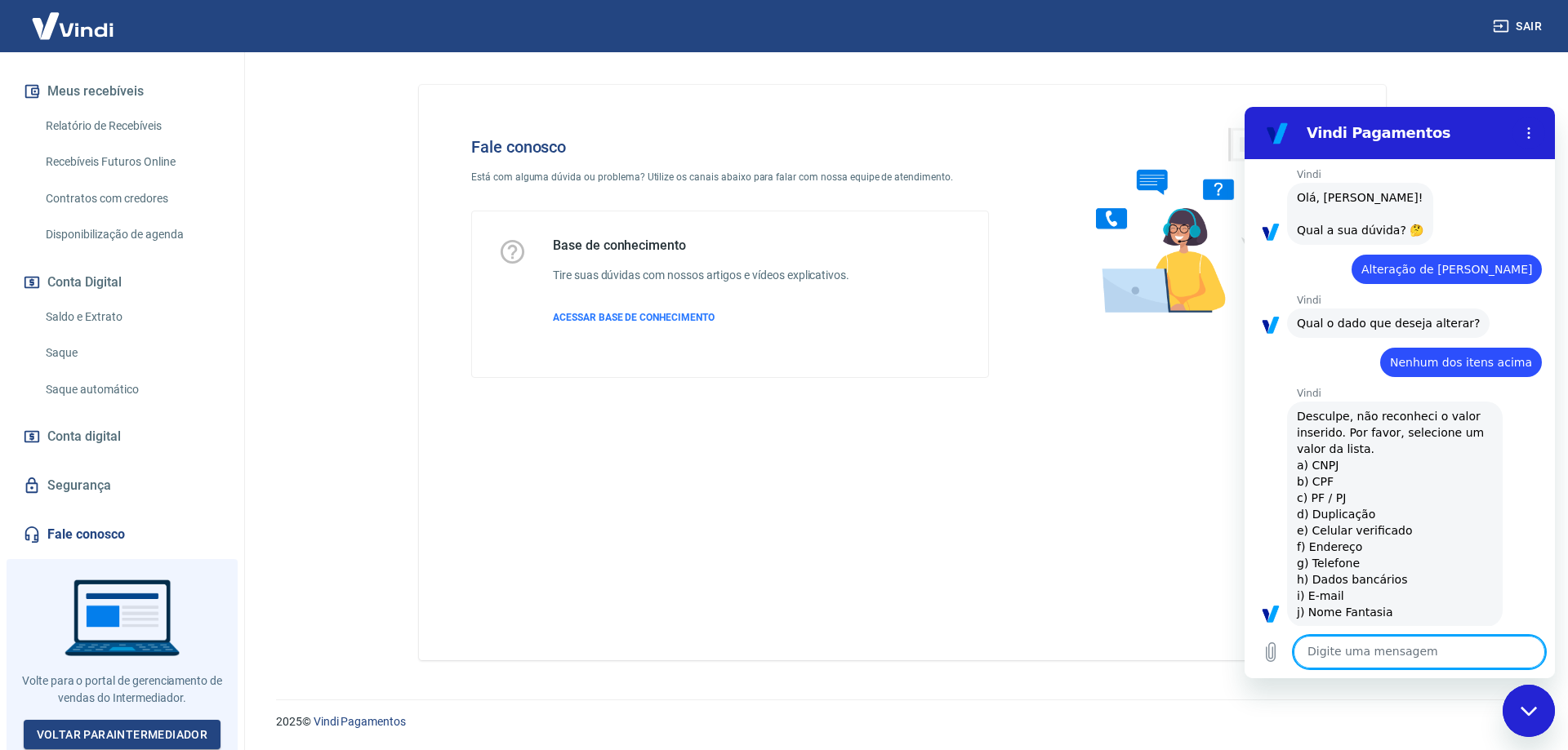
scroll to position [235, 0]
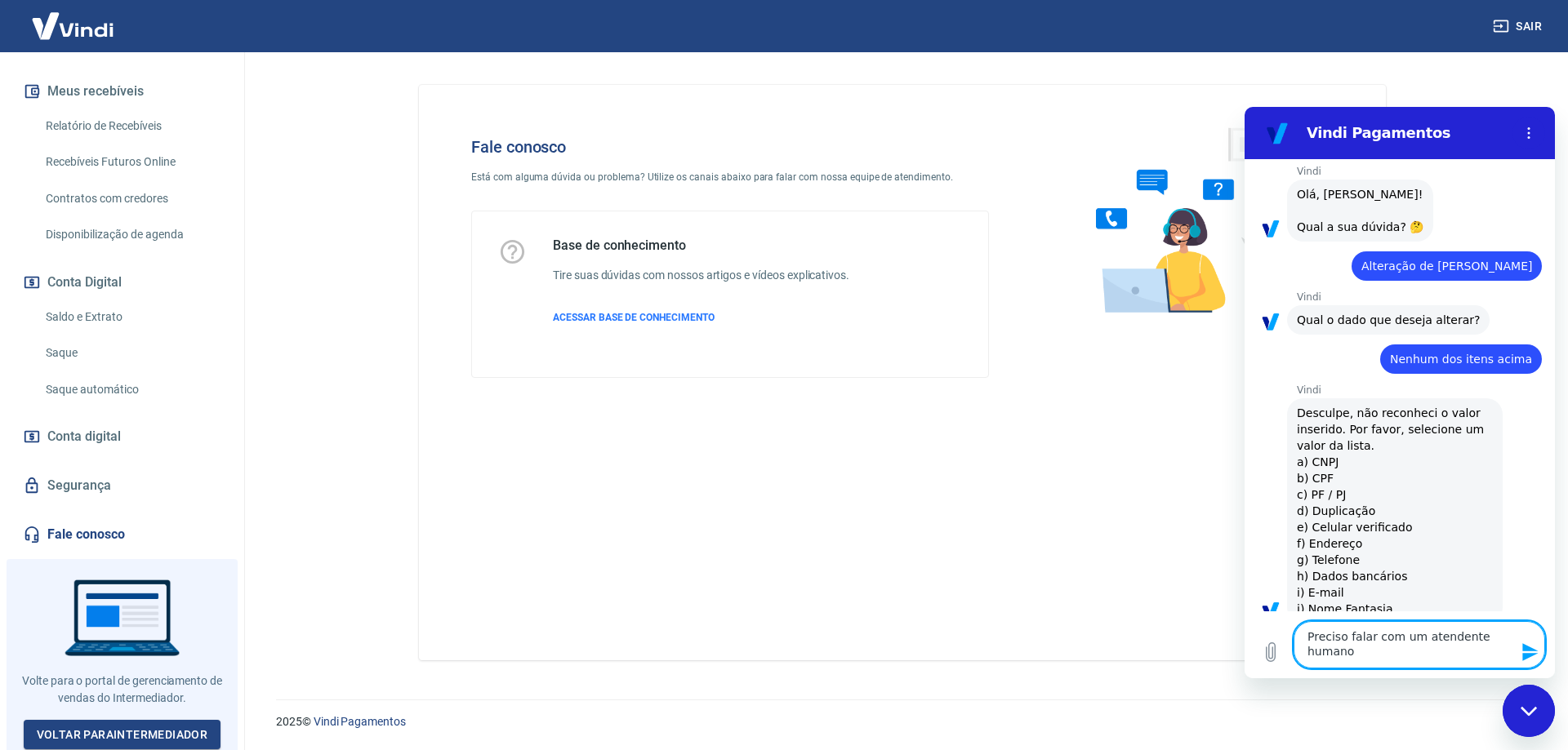
type textarea "Preciso falar com um atendente humano."
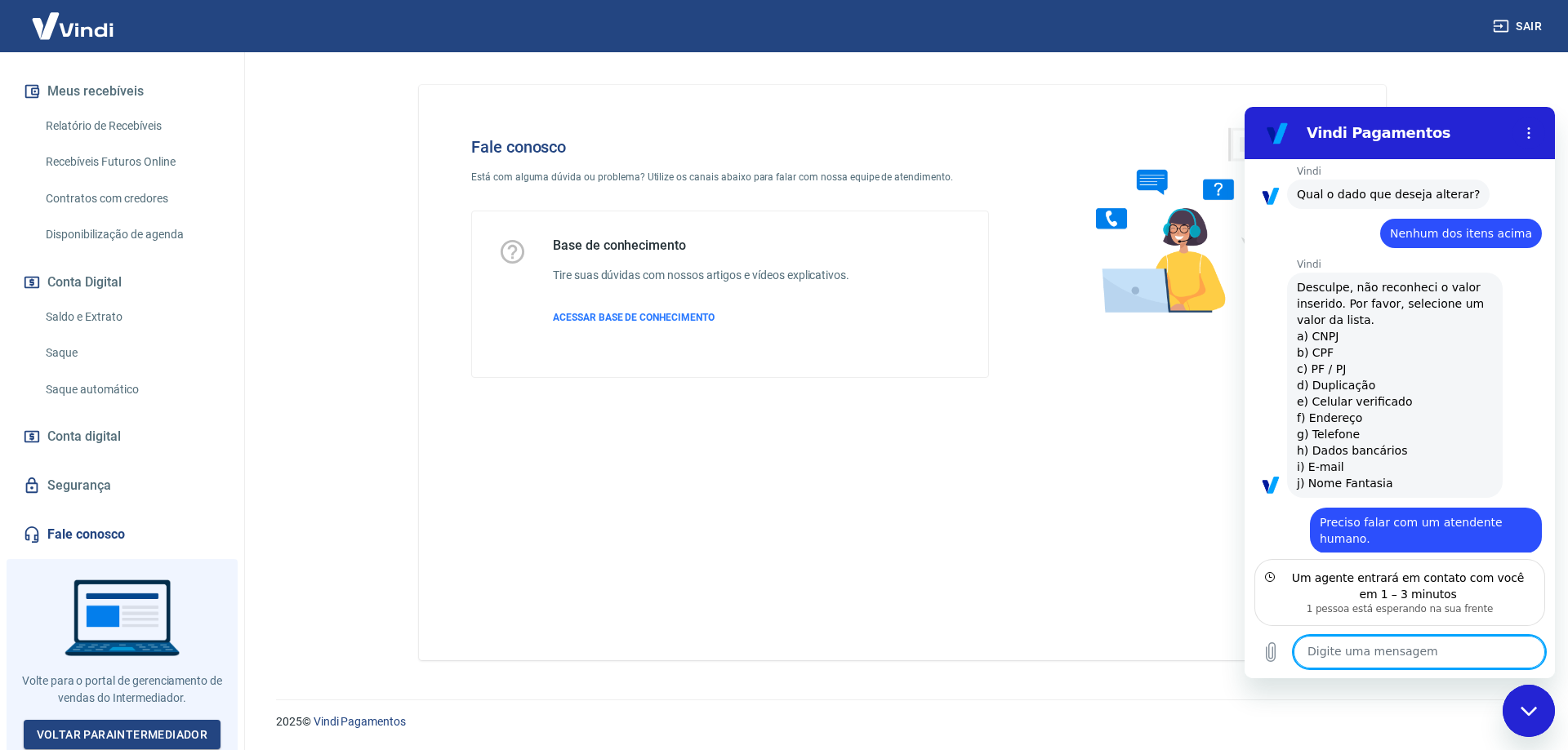
scroll to position [434, 0]
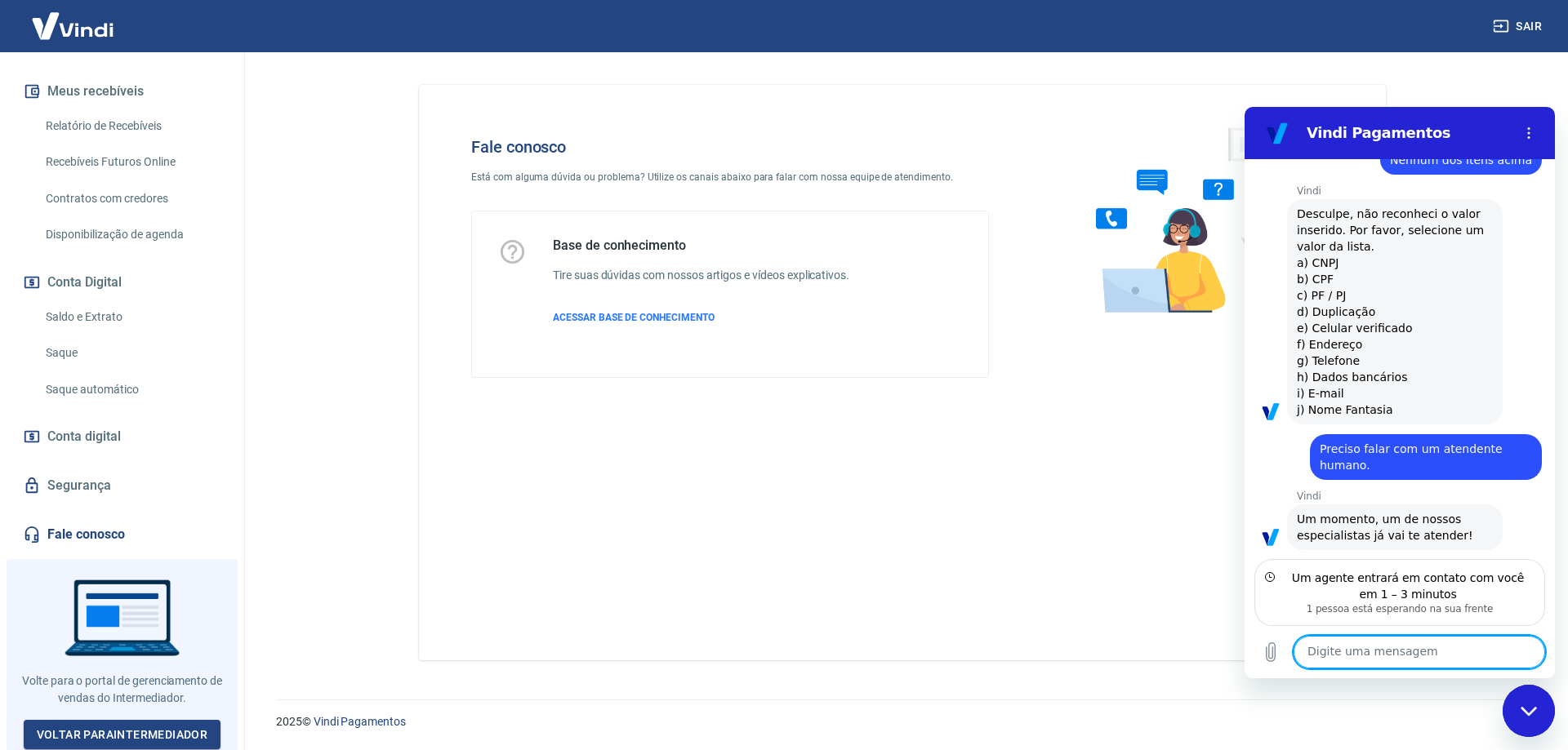
click at [1390, 652] on textarea at bounding box center [1419, 651] width 251 height 33
click at [1412, 648] on textarea at bounding box center [1419, 651] width 251 height 33
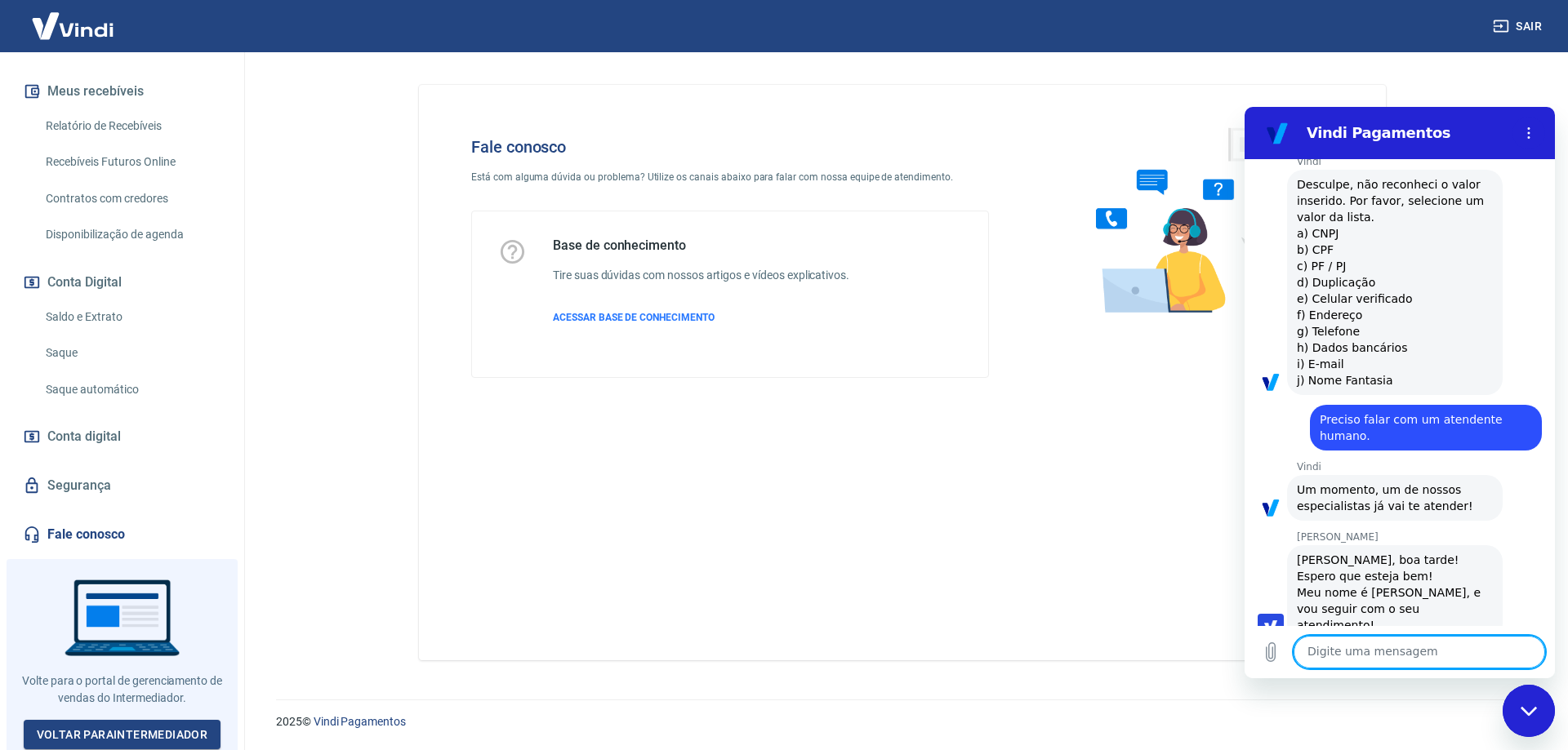
click at [1411, 653] on textarea at bounding box center [1419, 651] width 251 height 33
type textarea "[PERSON_NAME], ótima tarde. Tudo bem?"
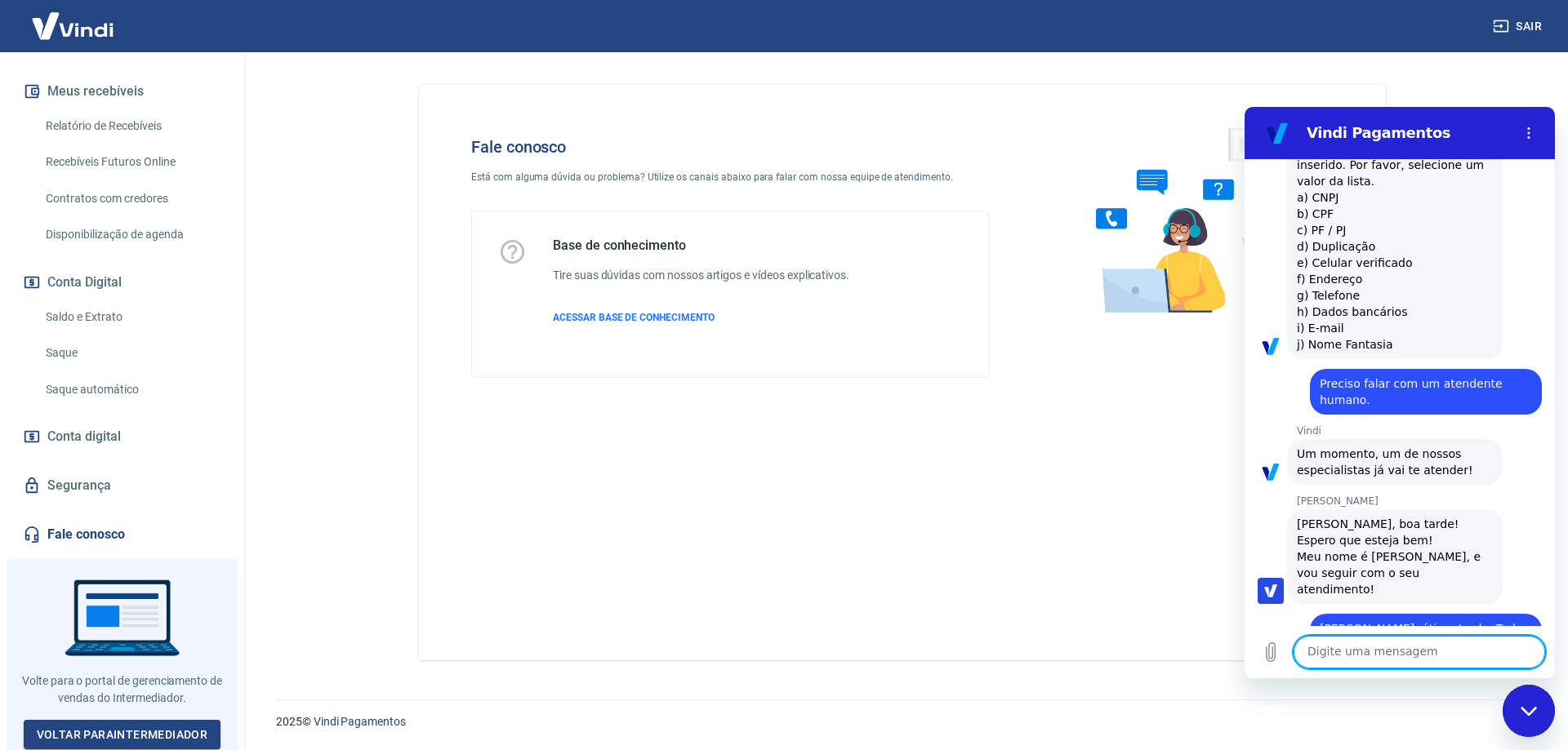
scroll to position [502, 0]
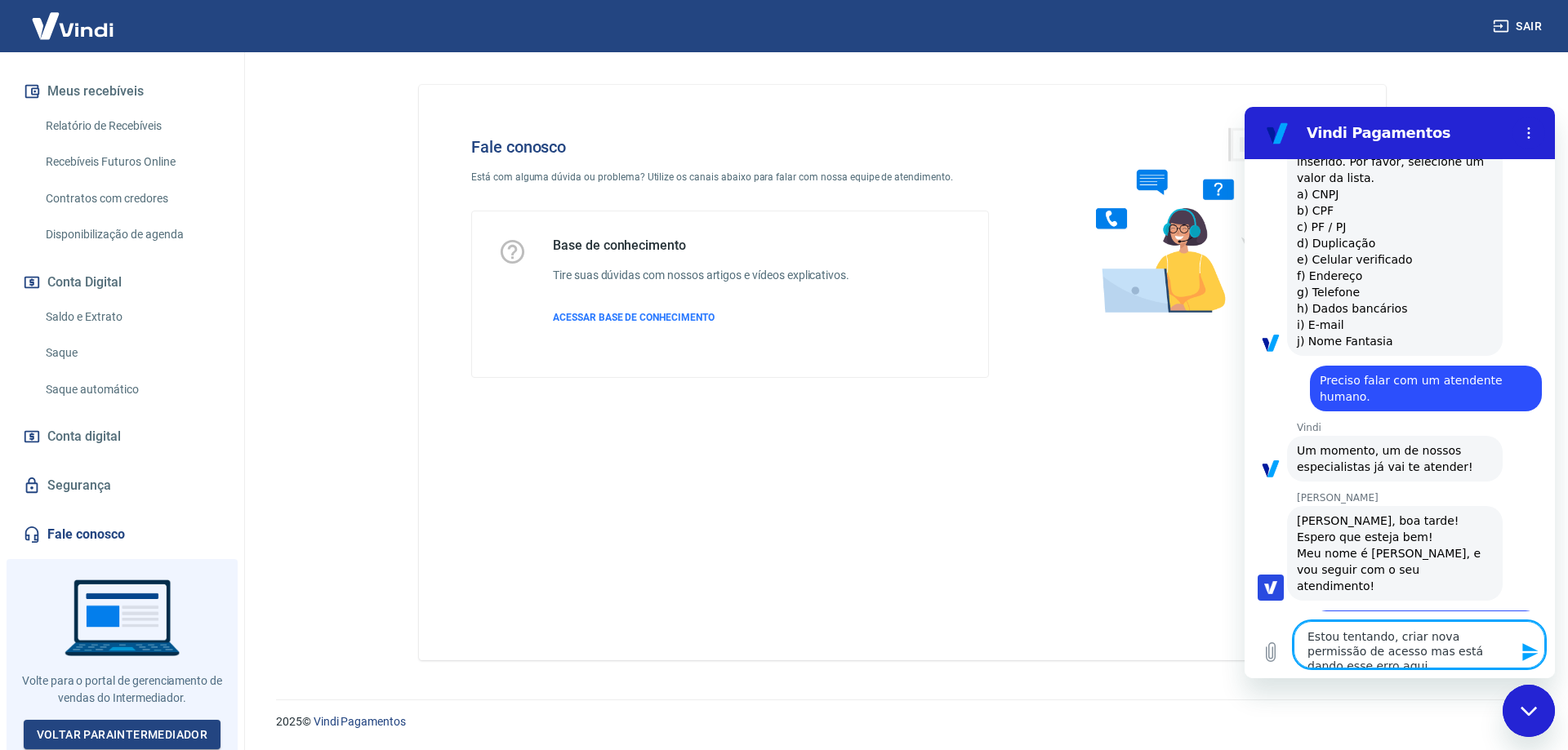
type textarea "Estou tentando, criar nova permissão de acesso mas está dando esse erro aqui."
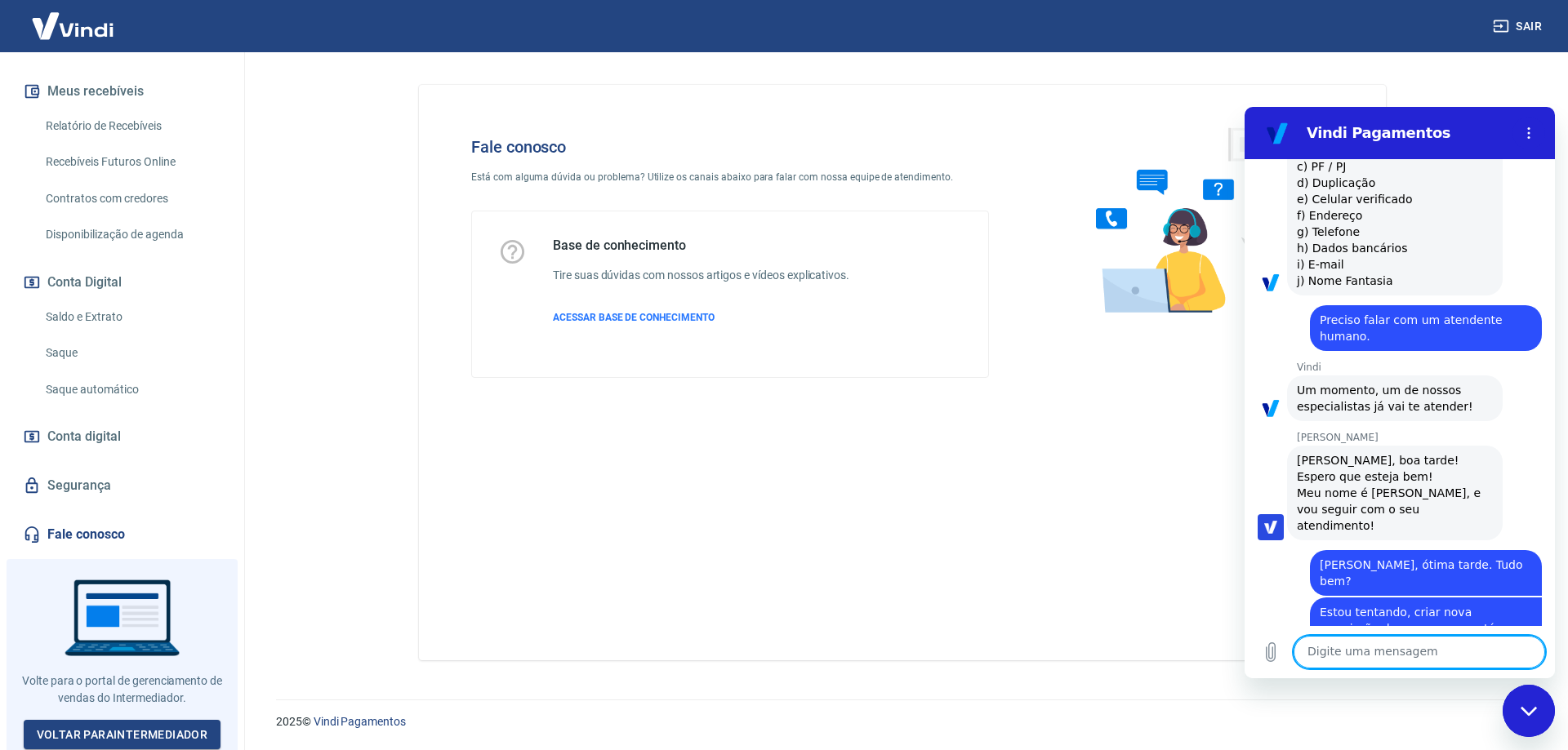
scroll to position [566, 0]
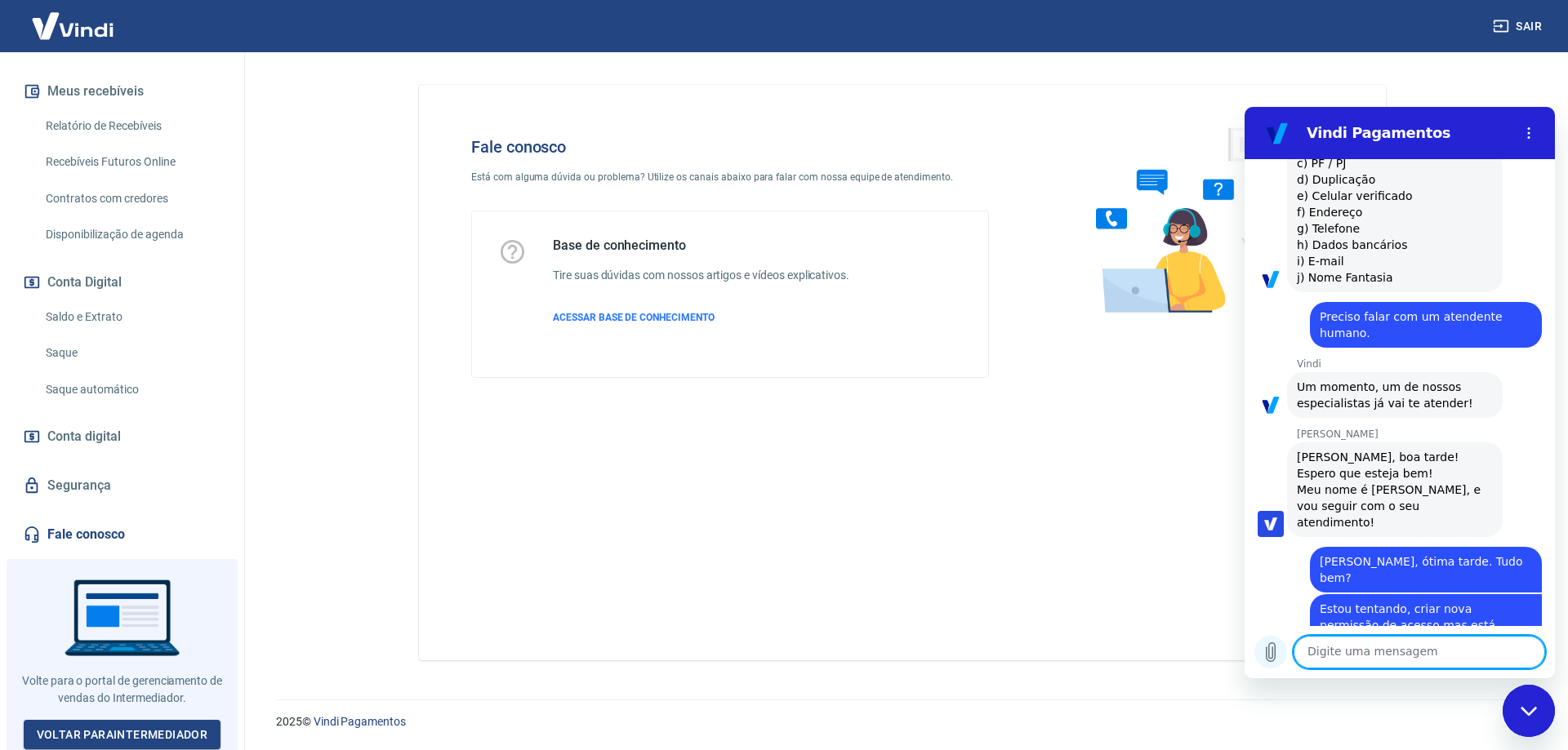
click at [1271, 655] on icon "Carregar arquivo" at bounding box center [1271, 652] width 20 height 20
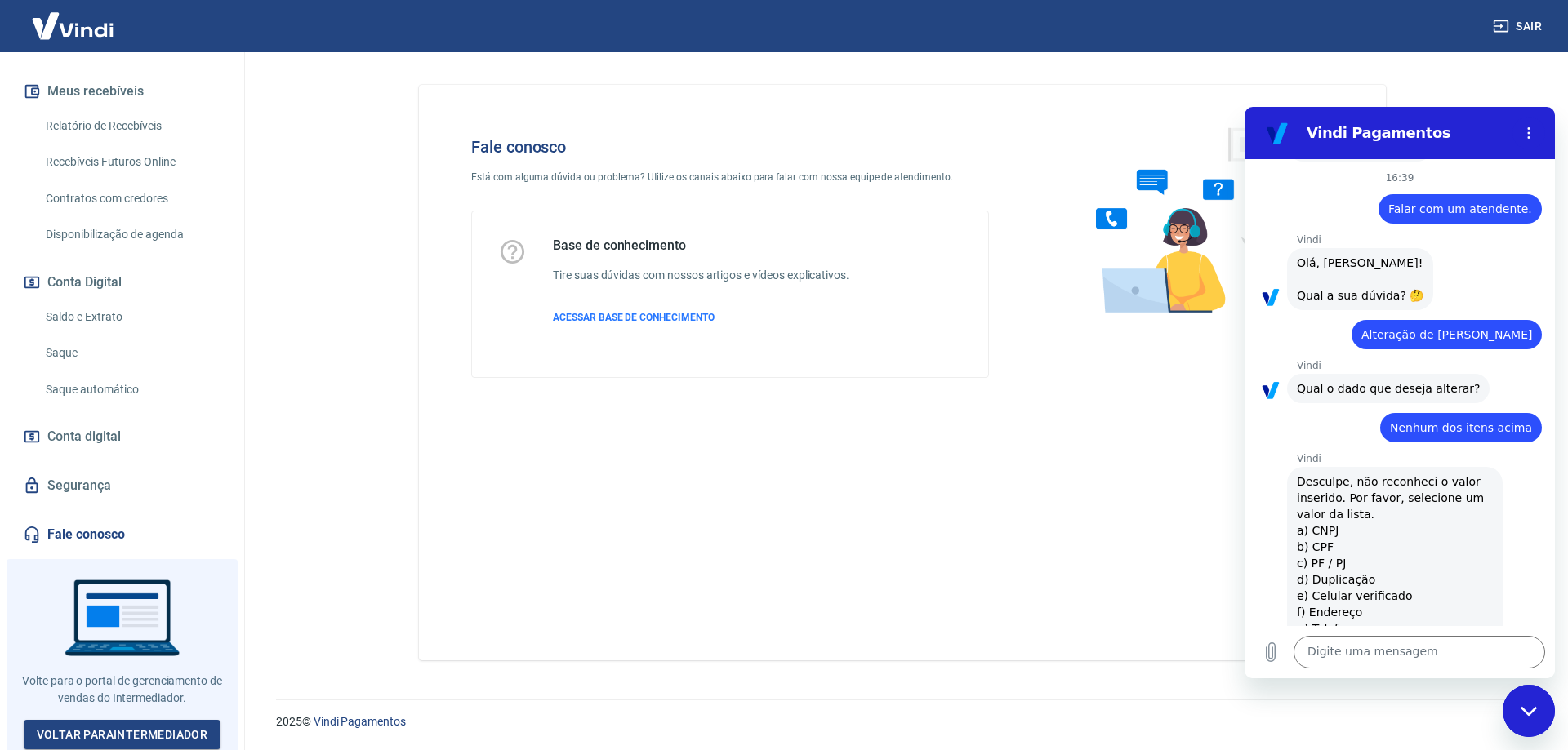
scroll to position [0, 0]
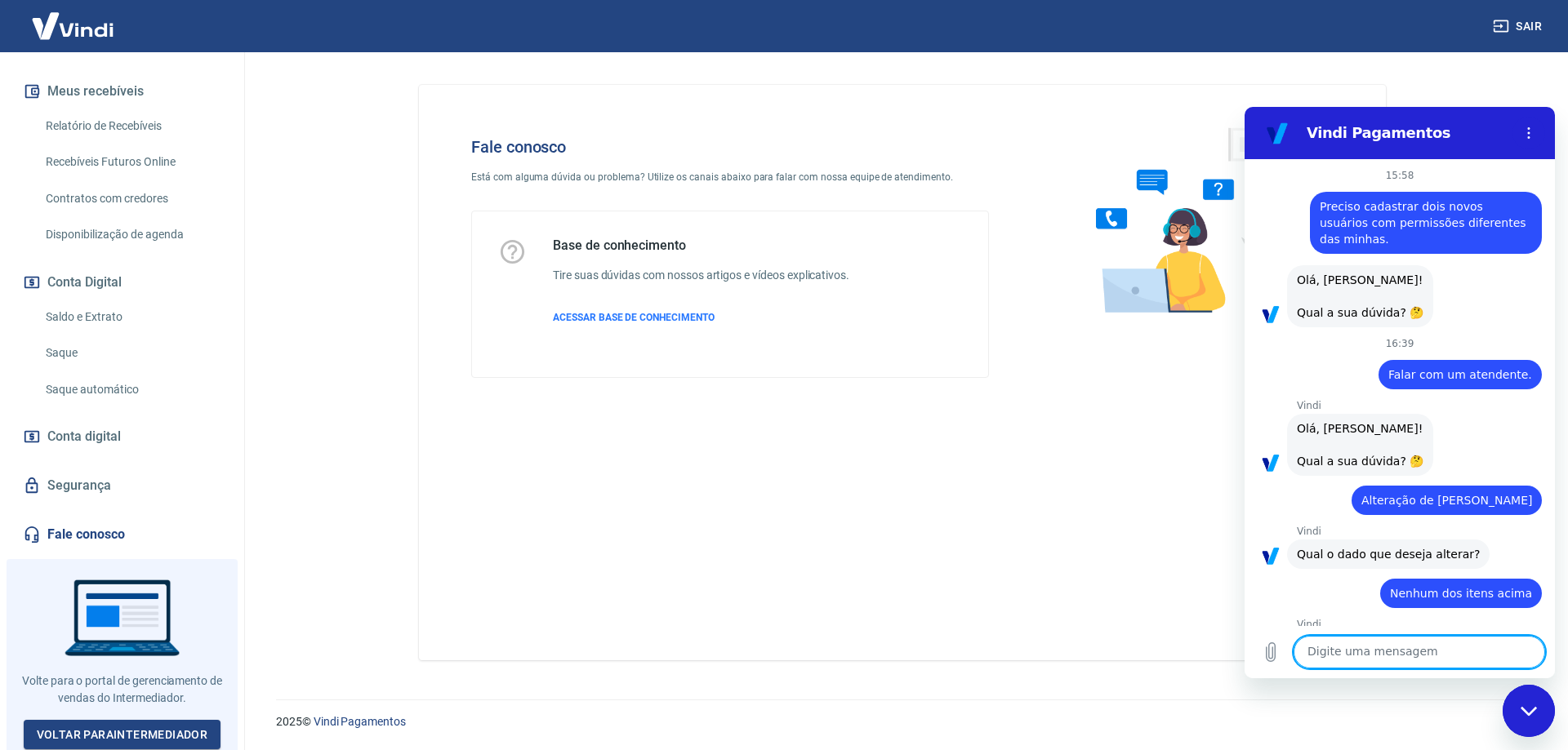
click at [1384, 657] on textarea at bounding box center [1419, 651] width 251 height 33
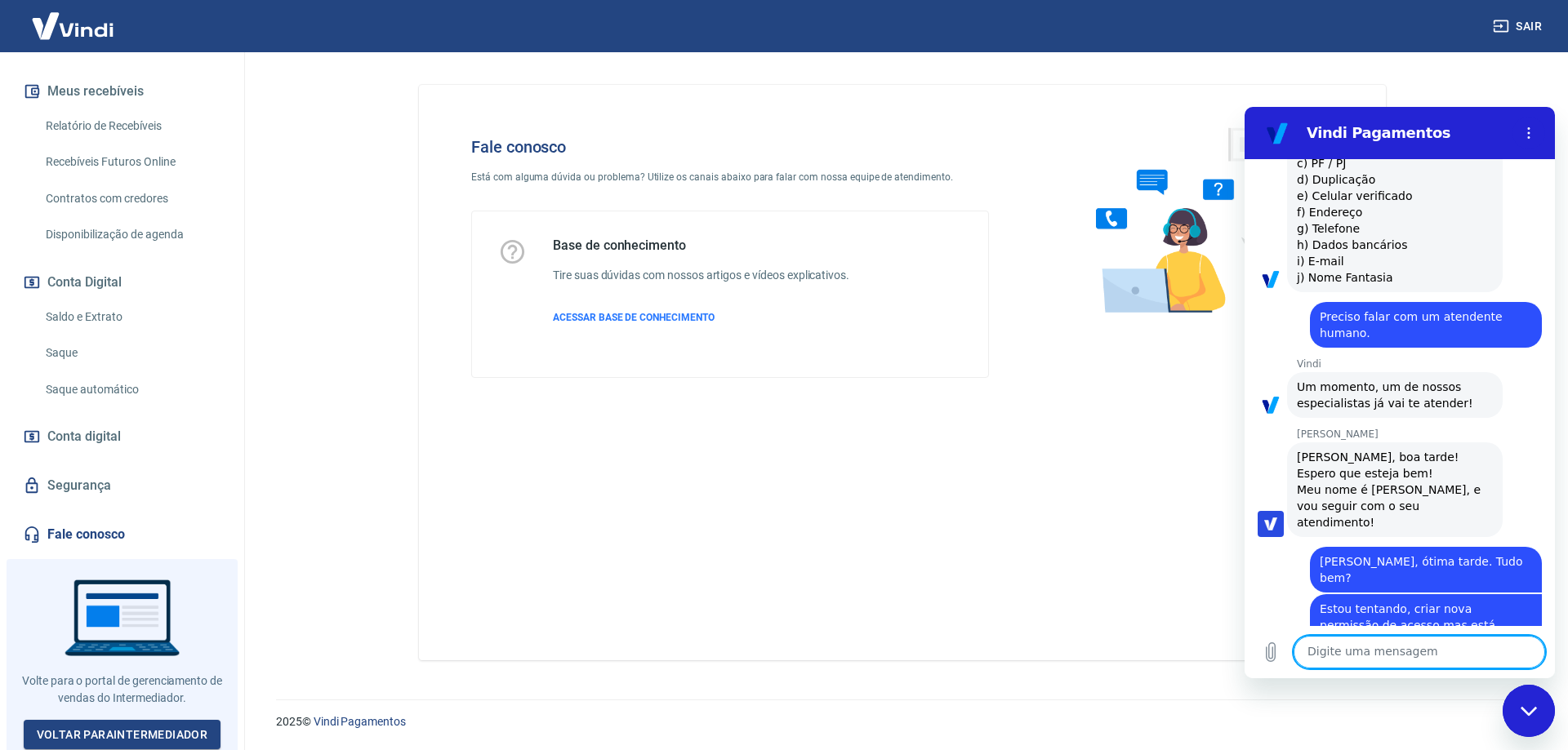
click at [1409, 659] on textarea at bounding box center [1419, 651] width 251 height 33
click at [1209, 474] on div "Fale conosco Está com alguma dúvida ou problema? Utilize os canais abaixo para …" at bounding box center [902, 373] width 966 height 576
click at [1405, 428] on p "[PERSON_NAME]" at bounding box center [1426, 434] width 258 height 13
click at [1457, 644] on textarea at bounding box center [1419, 651] width 251 height 33
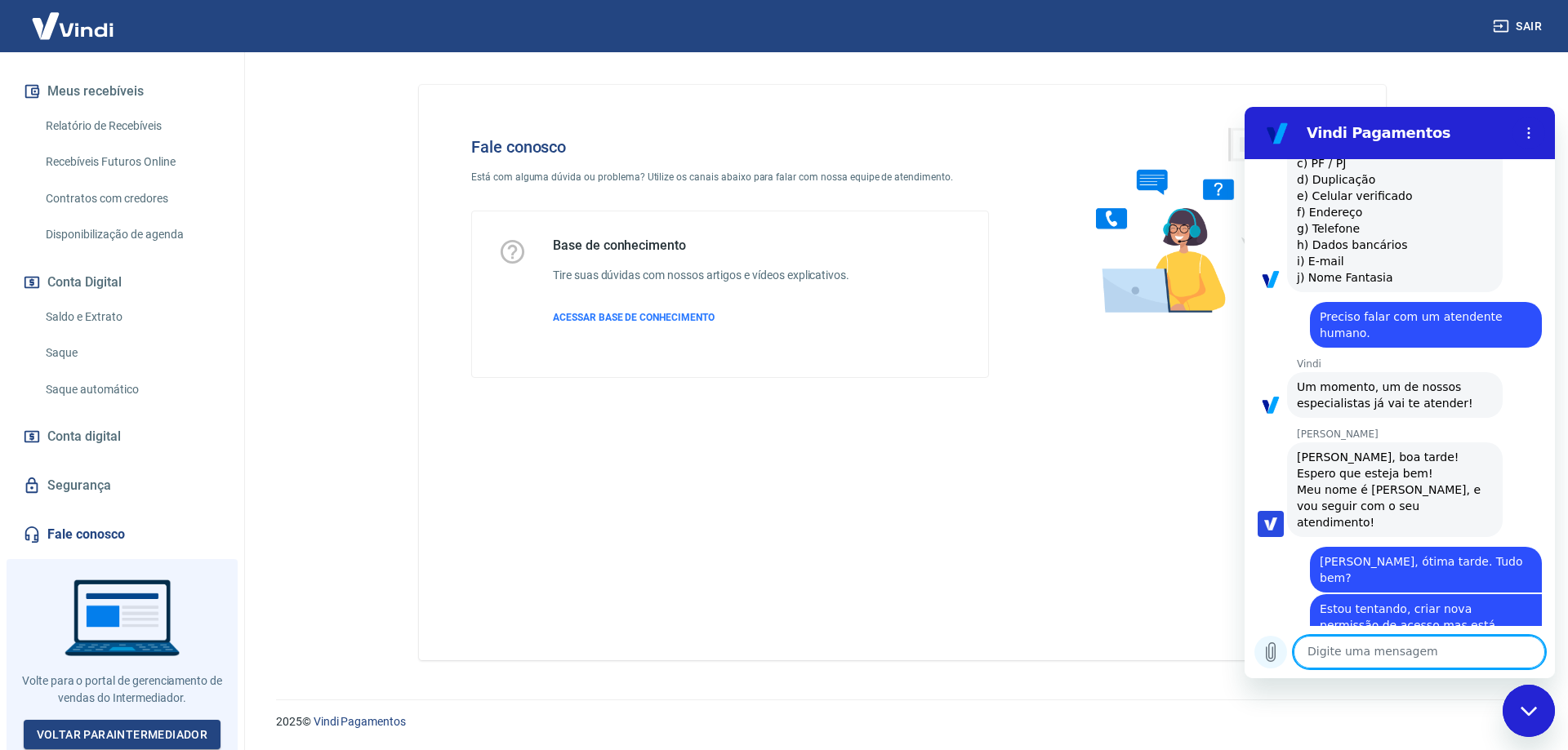
click at [1266, 657] on icon "Carregar arquivo" at bounding box center [1270, 652] width 9 height 19
click at [1271, 653] on icon "Carregar arquivo" at bounding box center [1271, 652] width 20 height 20
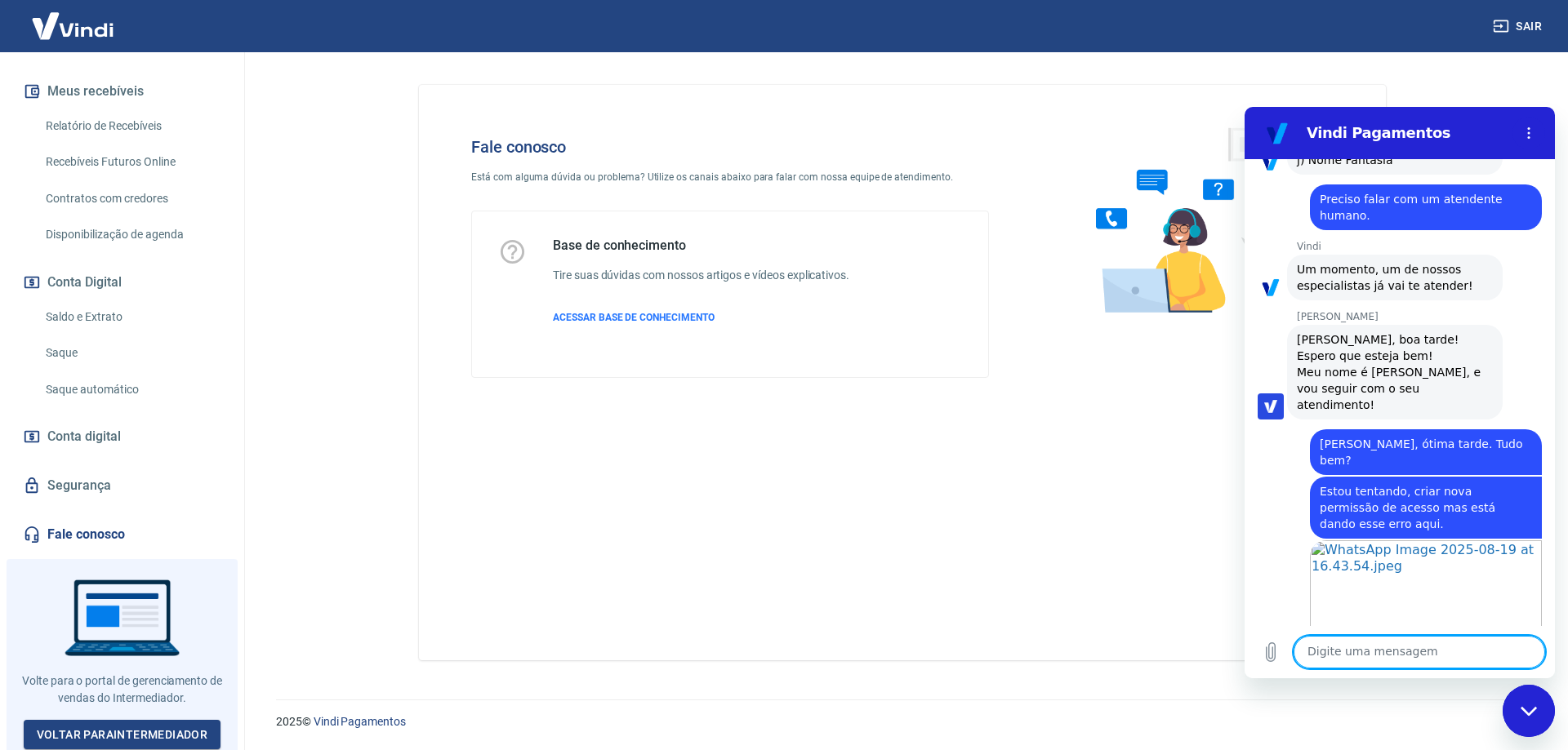
scroll to position [686, 0]
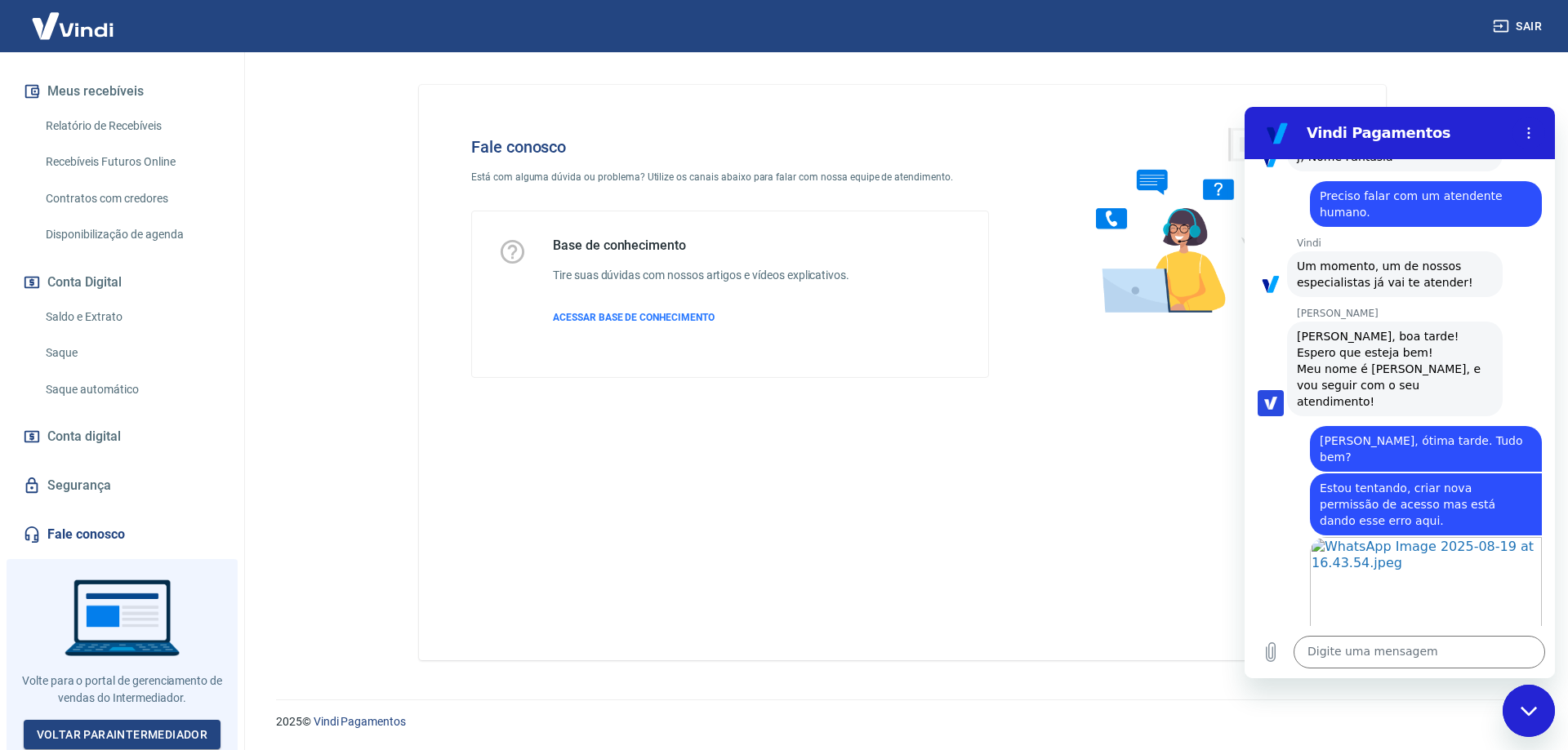
click at [1529, 708] on icon "Fechar janela de mensagens" at bounding box center [1529, 711] width 17 height 11
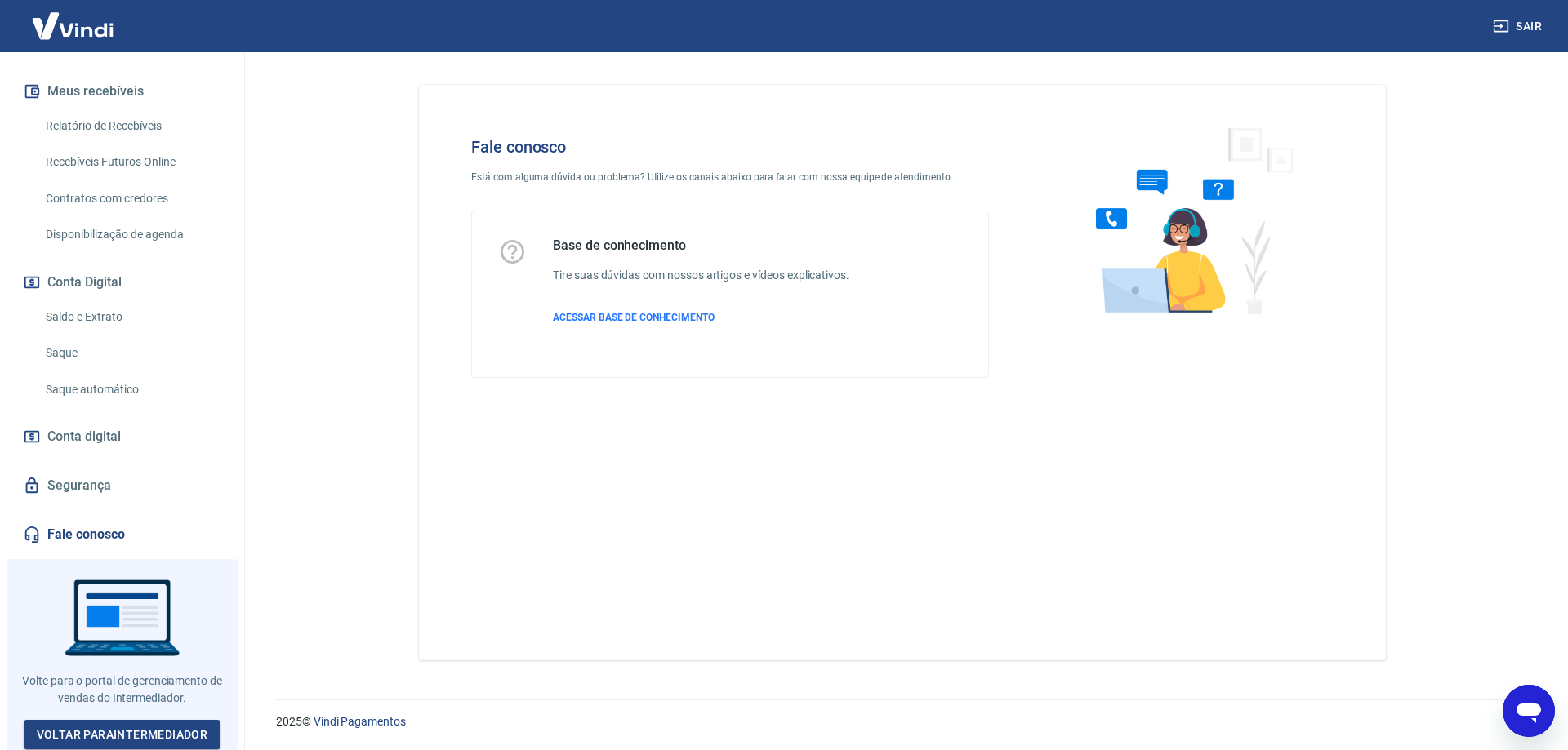
click at [1529, 708] on icon "Abrir janela de mensagens" at bounding box center [1529, 714] width 25 height 20
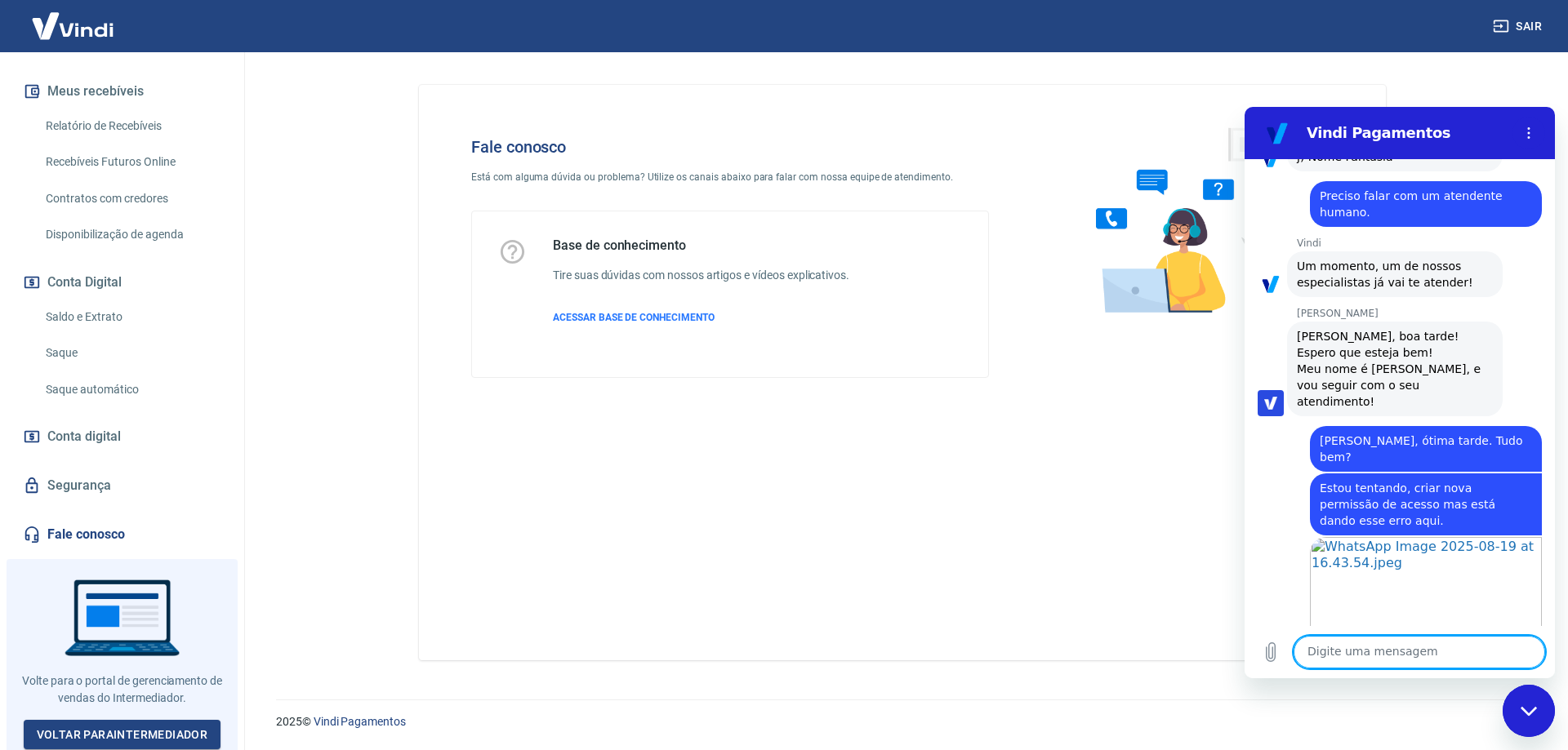
scroll to position [0, 0]
click at [1428, 654] on textarea at bounding box center [1419, 651] width 251 height 33
type textarea "c"
type textarea "P"
type textarea "Consegue me ajudar:"
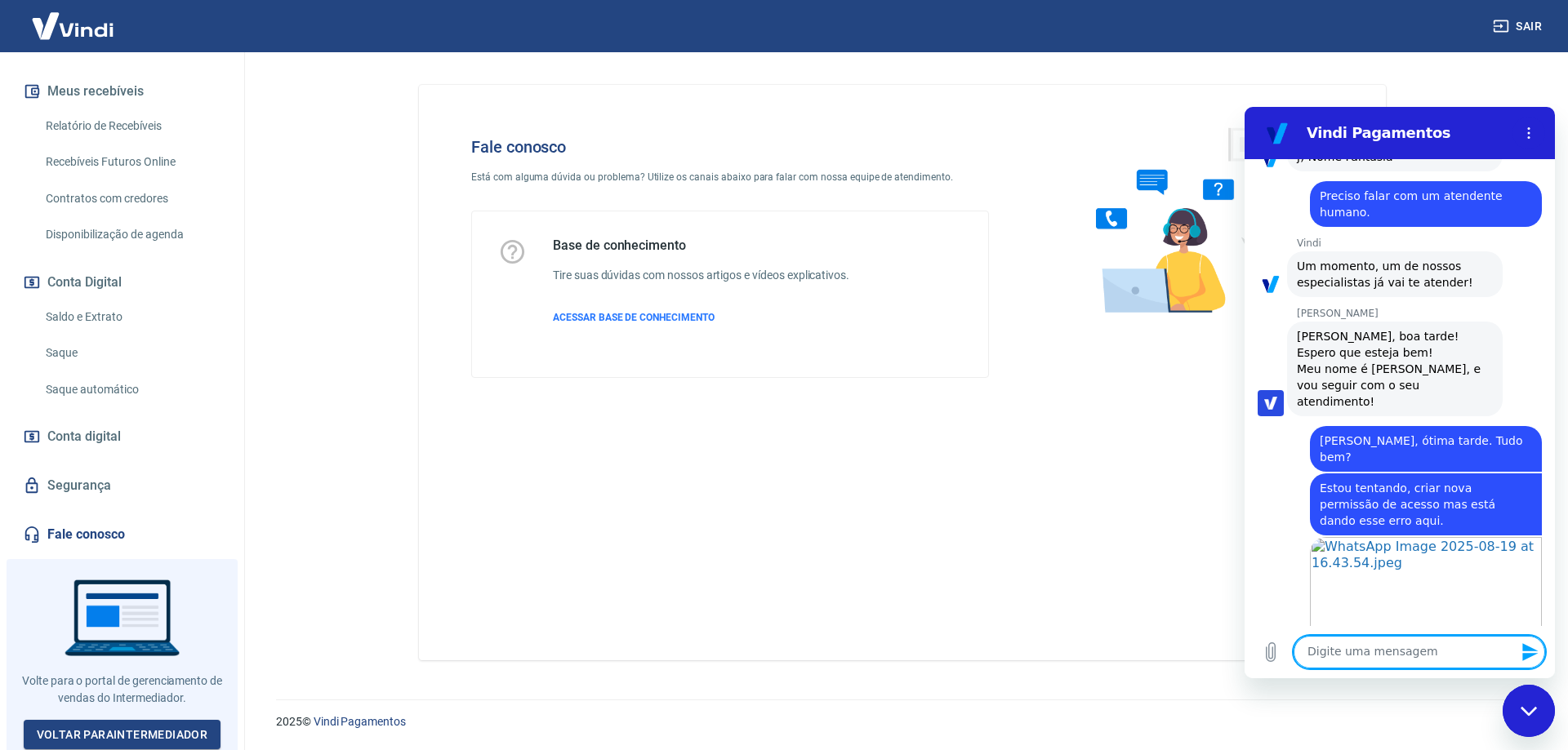
type textarea "]"
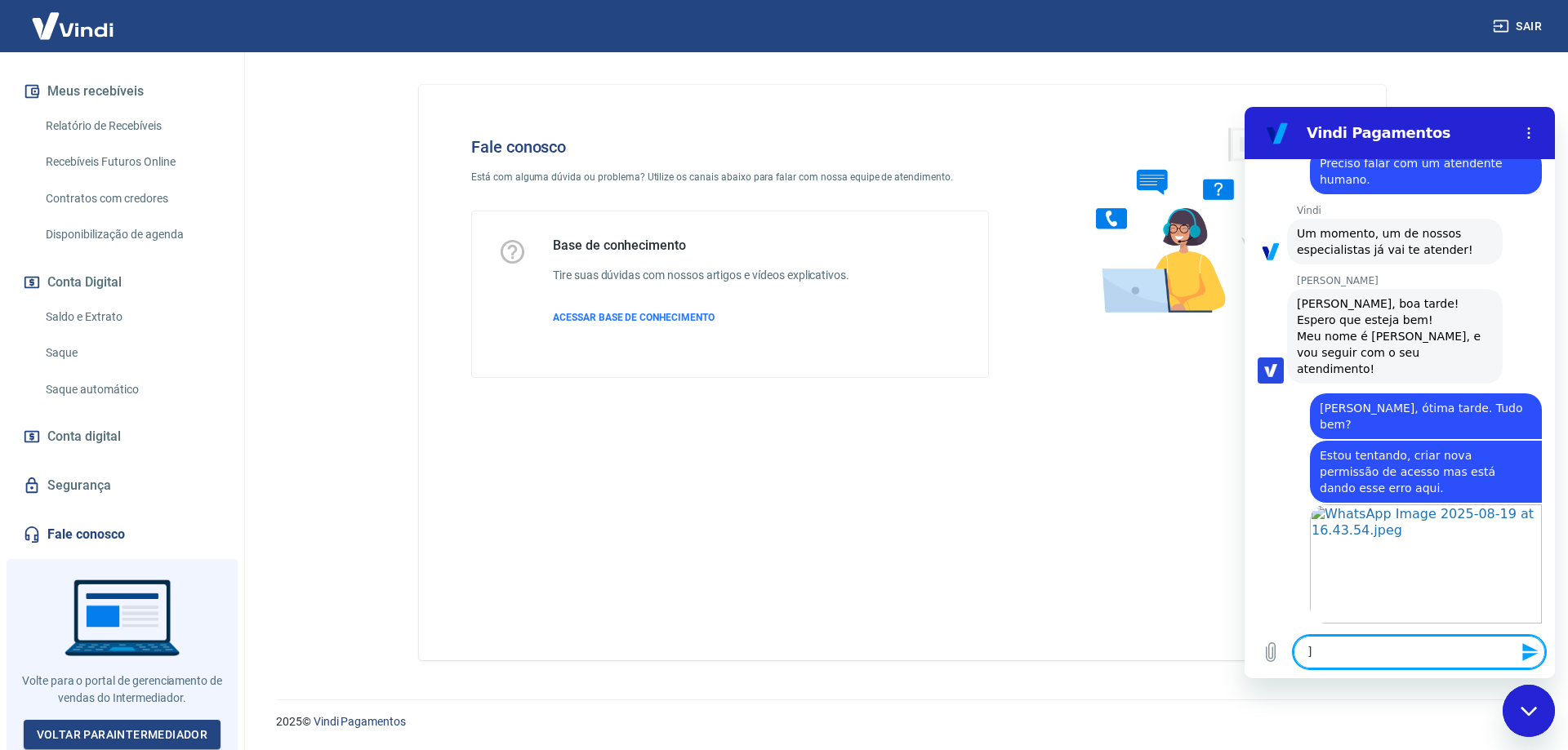
scroll to position [717, 0]
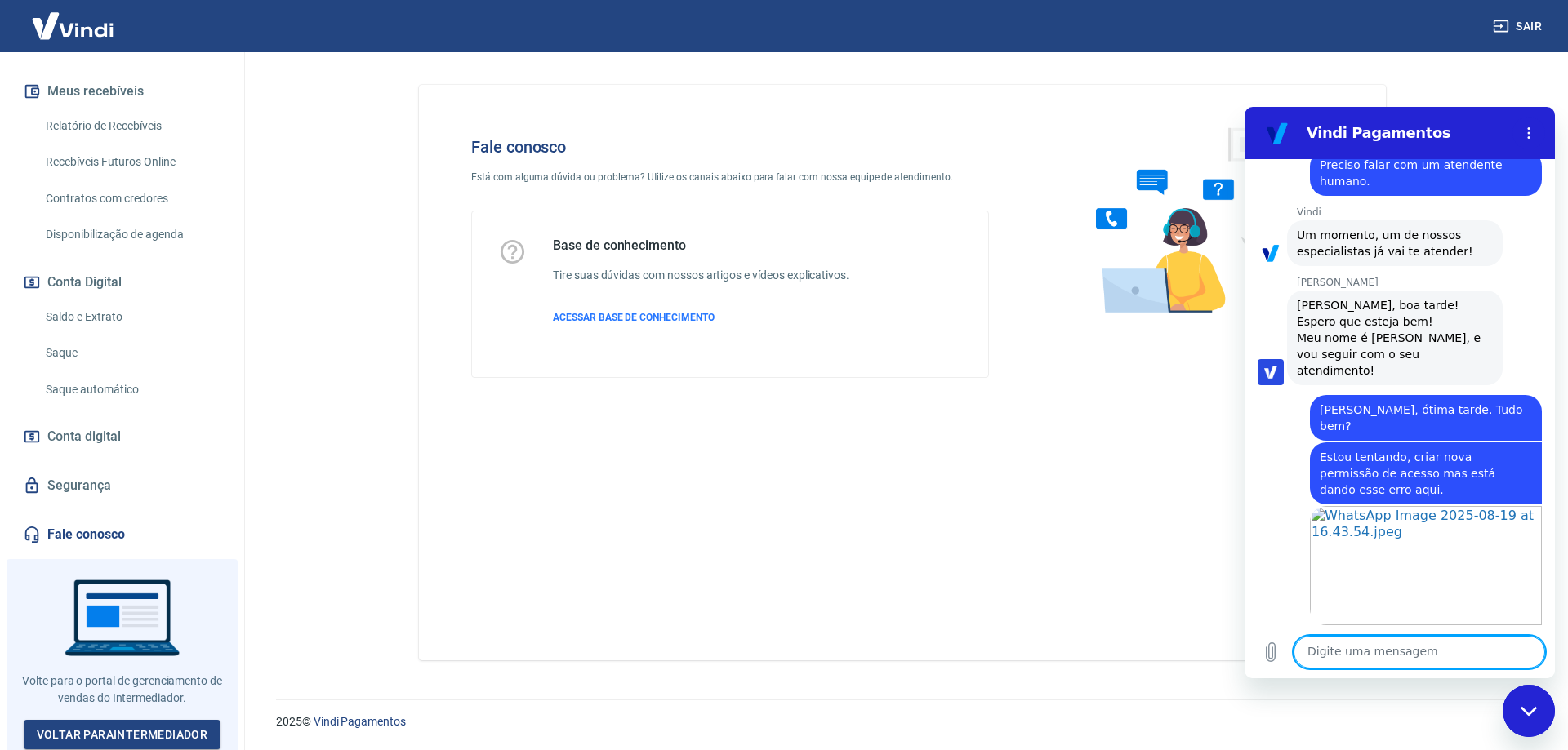
type textarea "?"
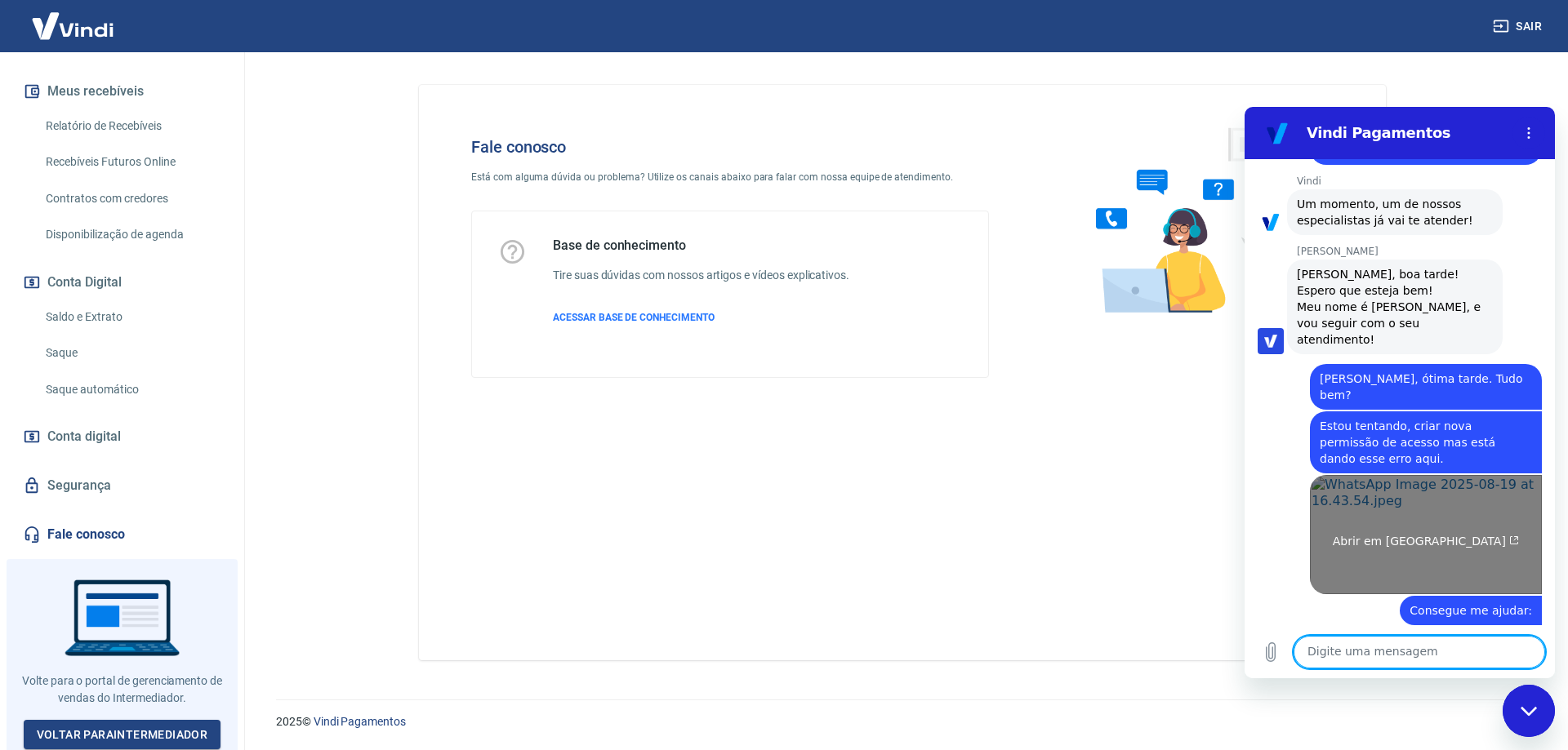
scroll to position [819, 0]
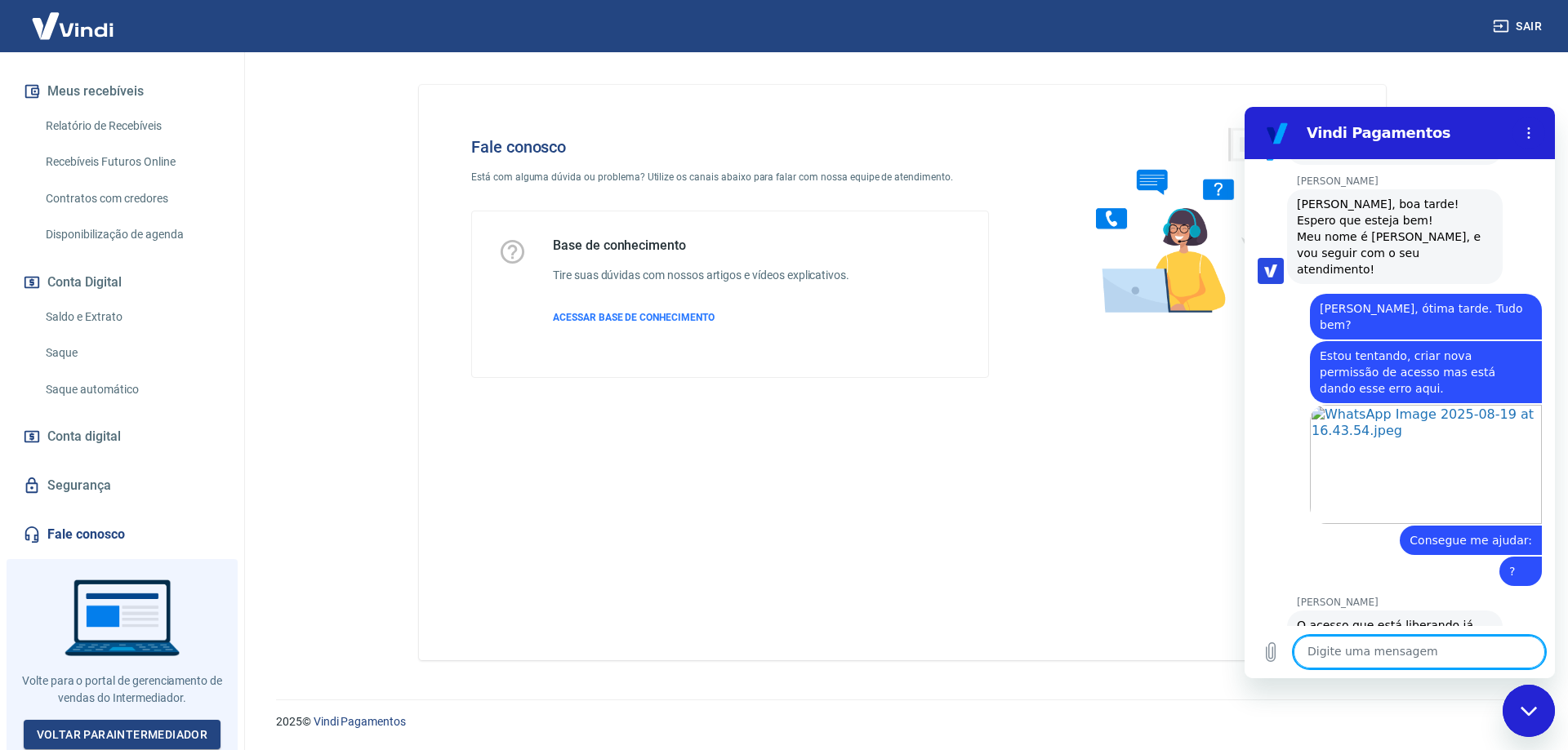
click at [1373, 654] on textarea at bounding box center [1419, 651] width 251 height 33
type textarea "c"
type textarea "Como que valido essa informação Nani?"
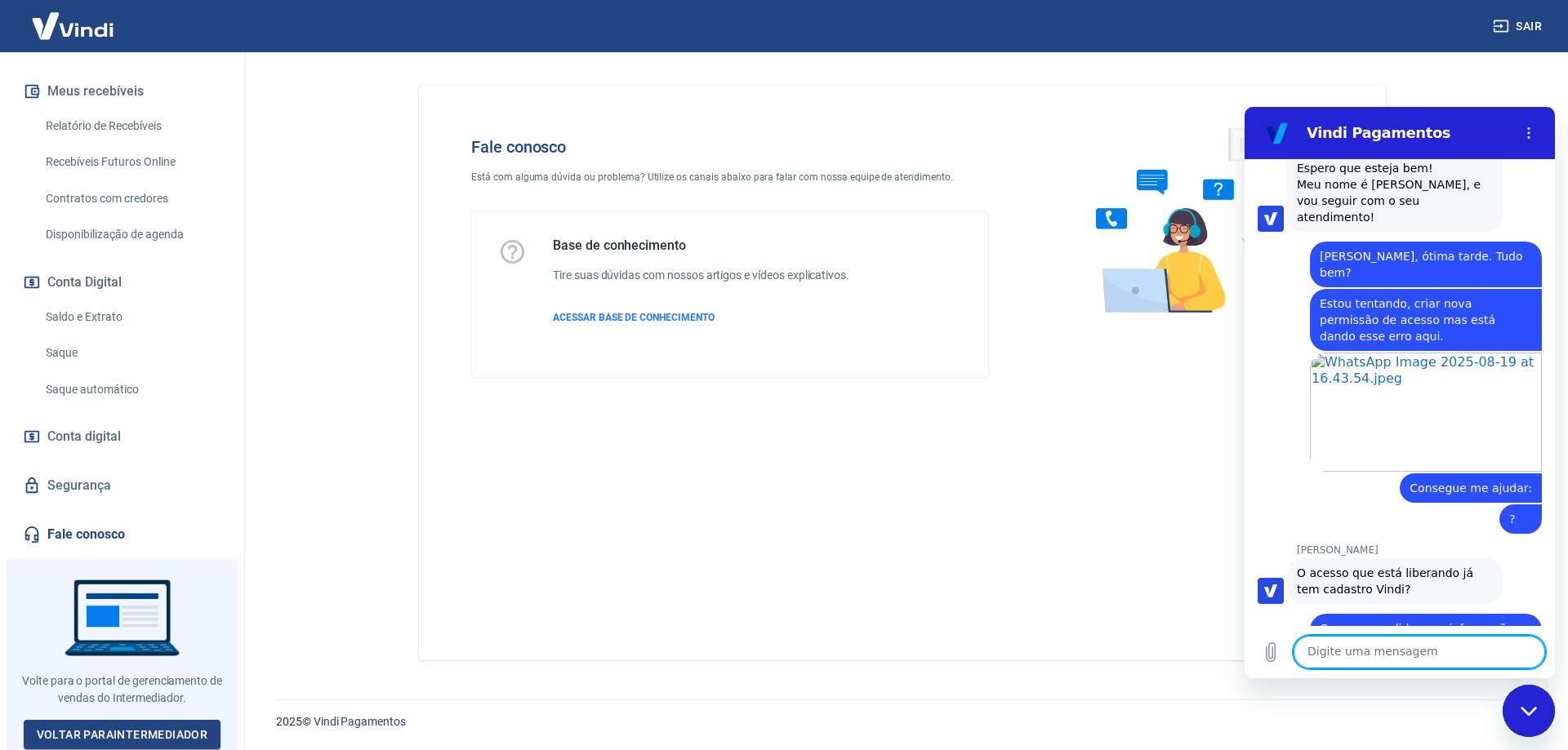
scroll to position [874, 0]
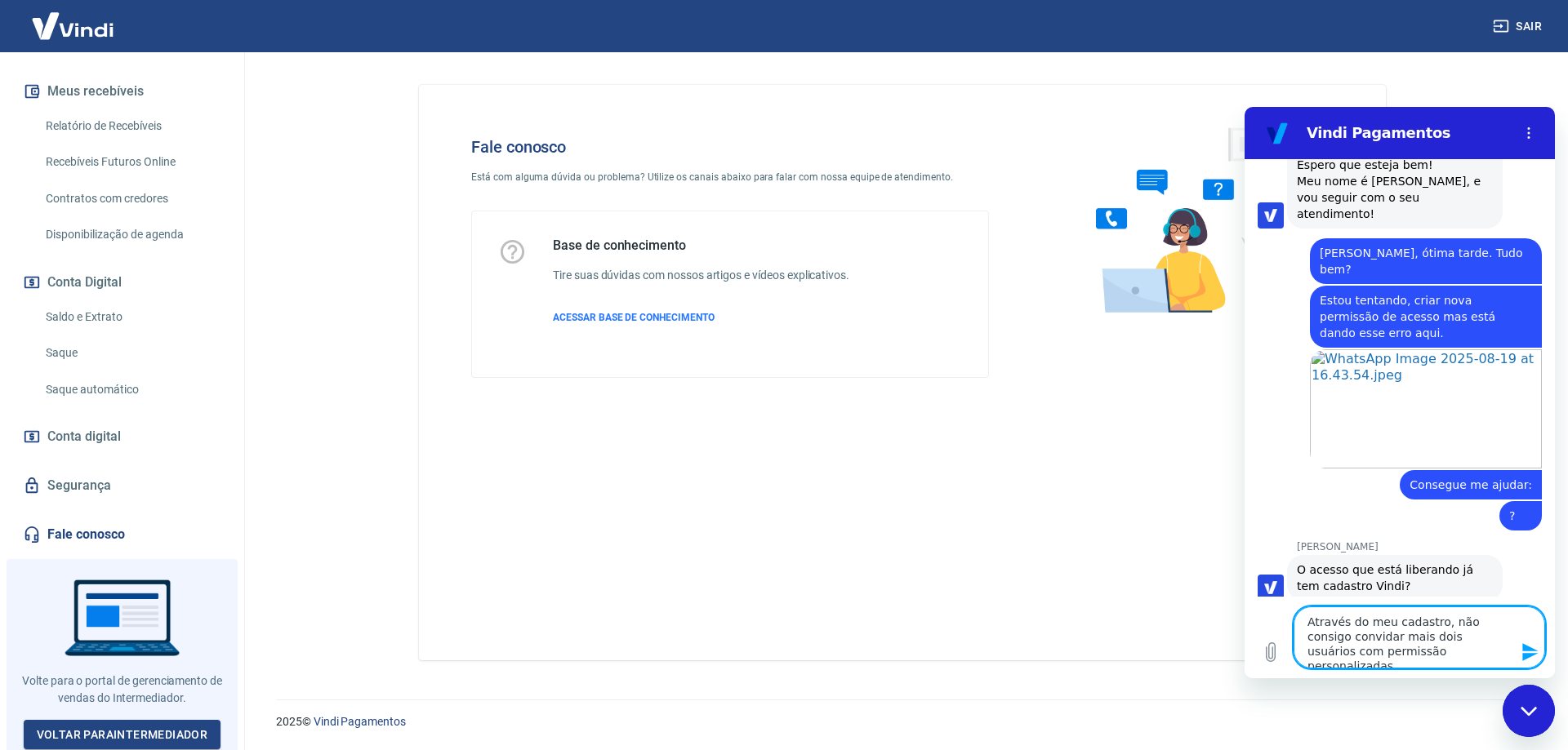
type textarea "Através do meu cadastro, não consigo convidar mais dois usuários com permissão …"
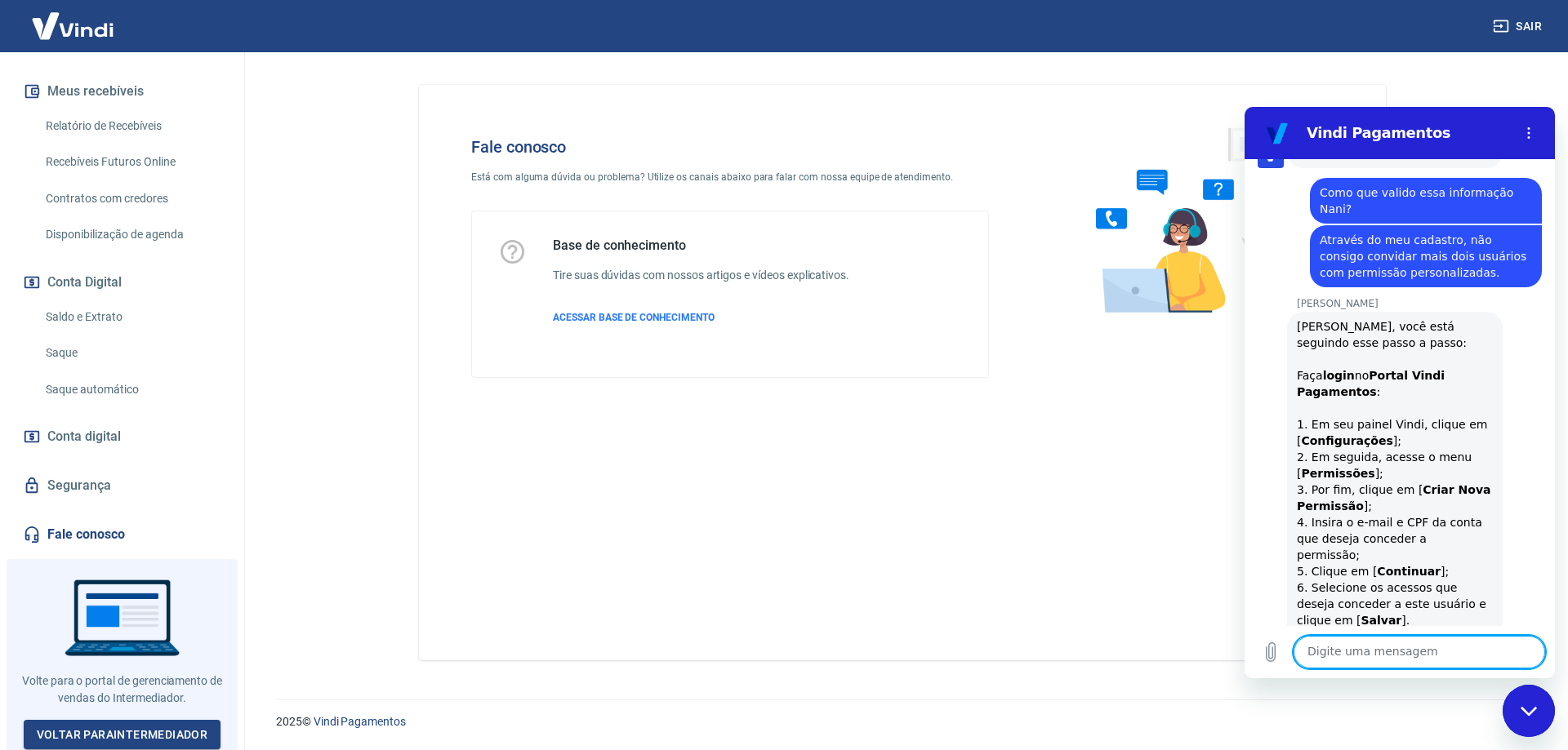
scroll to position [1275, 0]
